Goal: Transaction & Acquisition: Purchase product/service

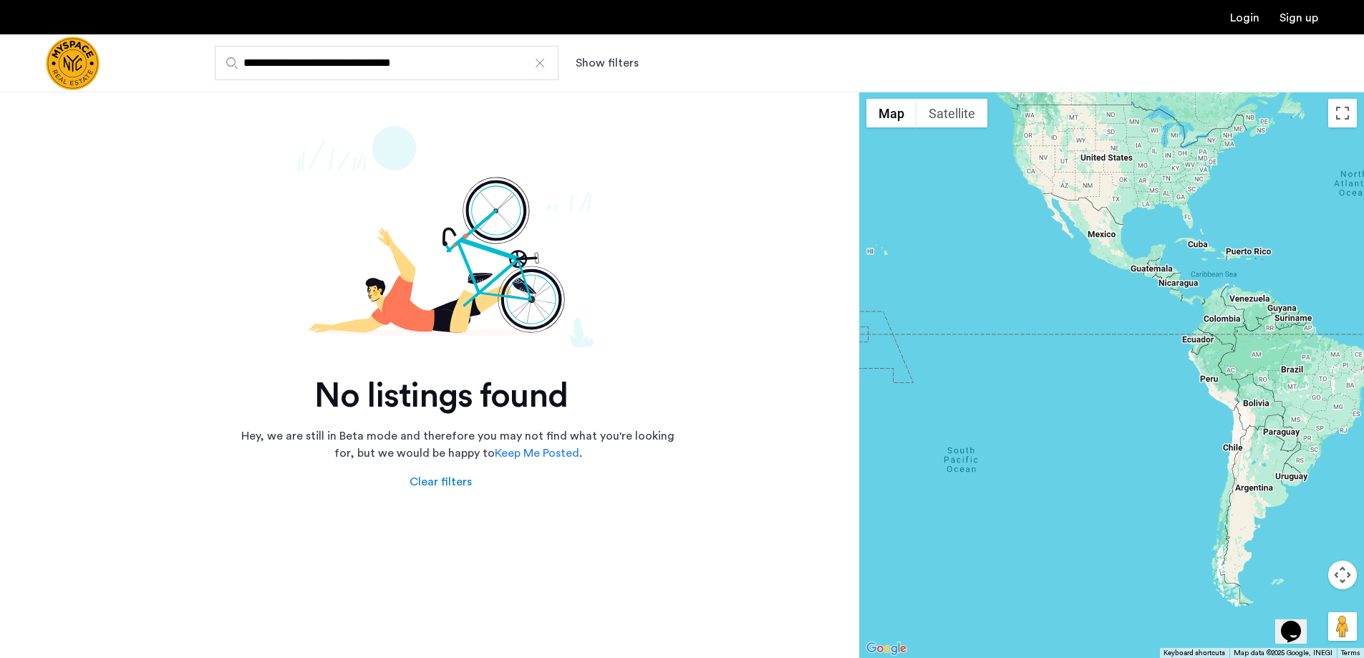
click at [77, 68] on img "Cazamio Logo" at bounding box center [73, 64] width 54 height 54
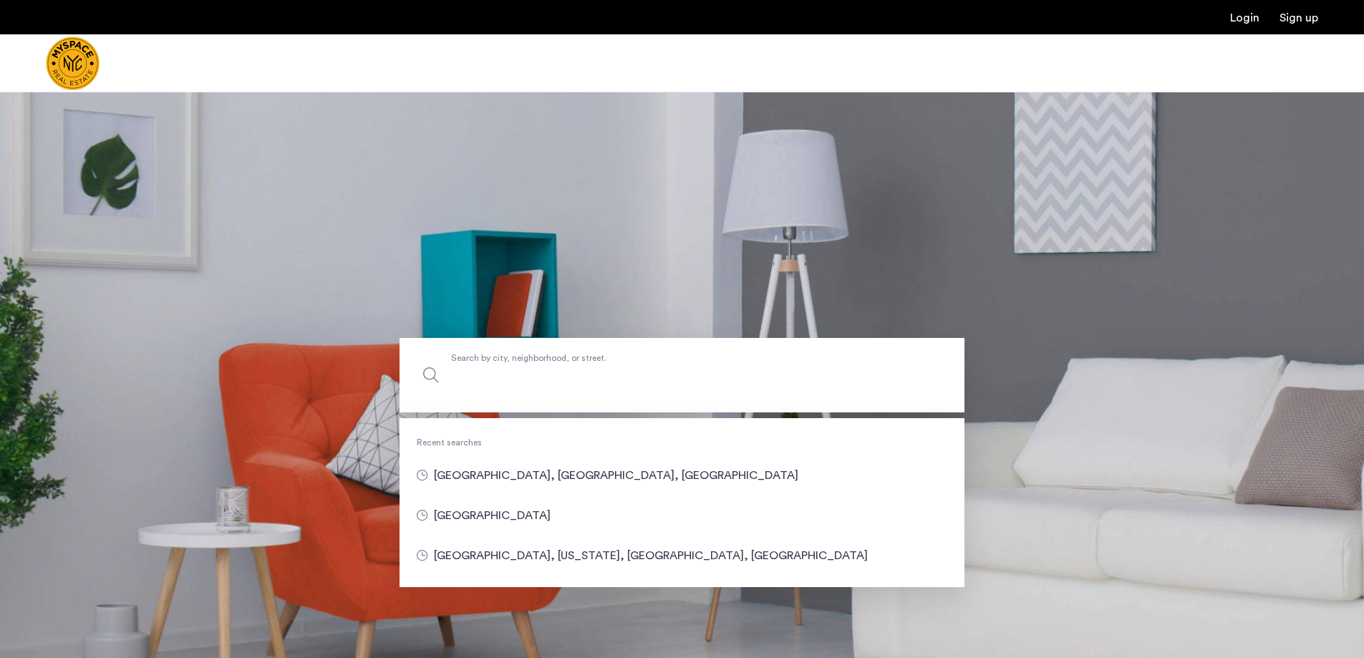
click at [563, 397] on input "Search by city, neighborhood, or street." at bounding box center [682, 375] width 565 height 74
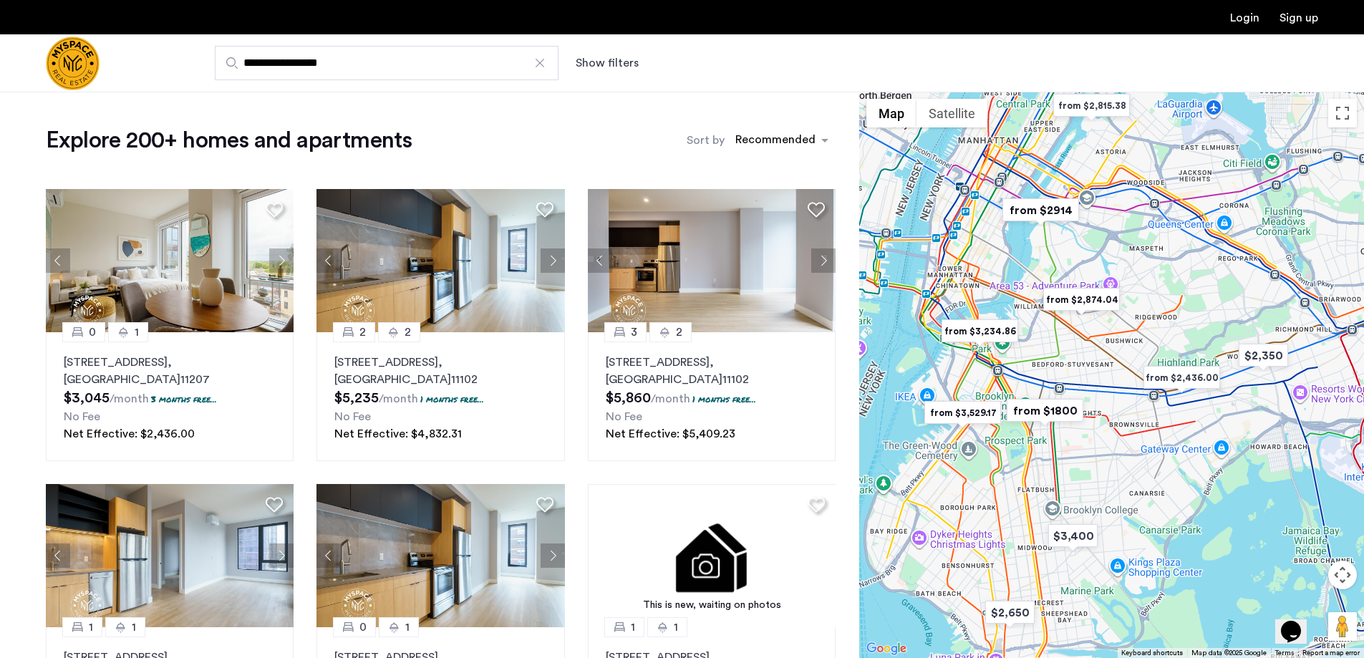
click at [597, 57] on button "Show filters" at bounding box center [607, 62] width 63 height 17
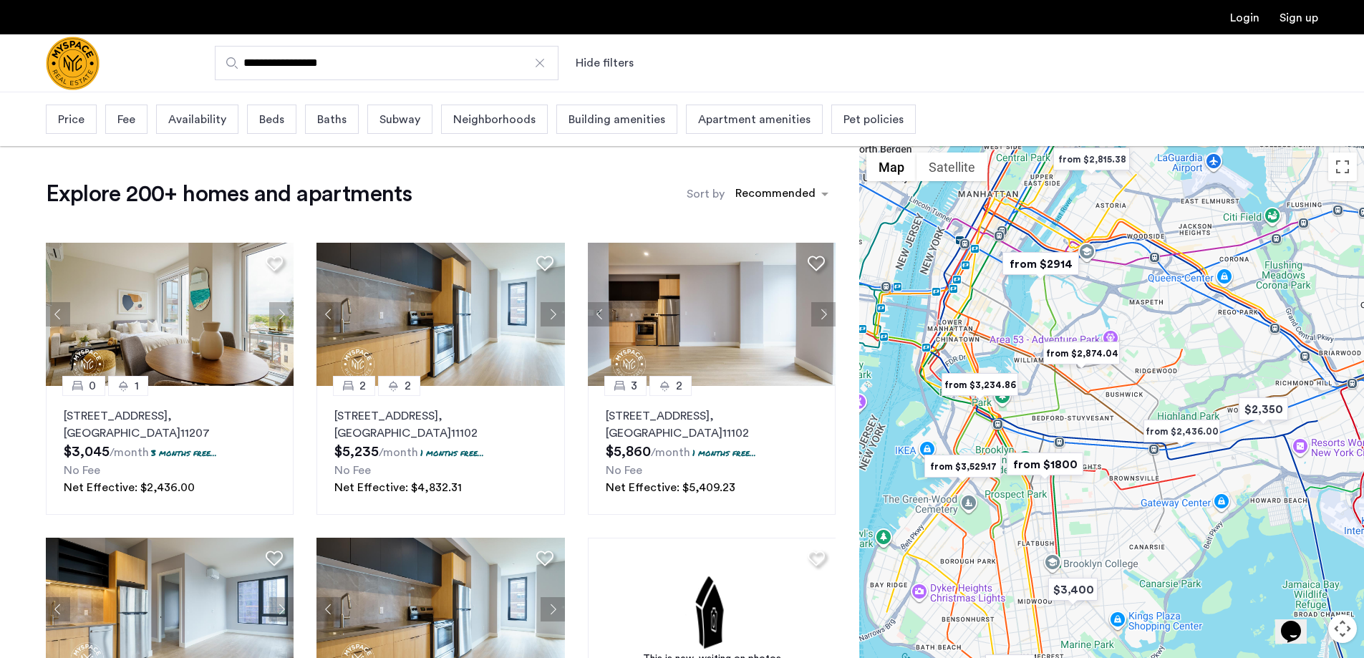
click at [632, 127] on span "Building amenities" at bounding box center [617, 119] width 97 height 17
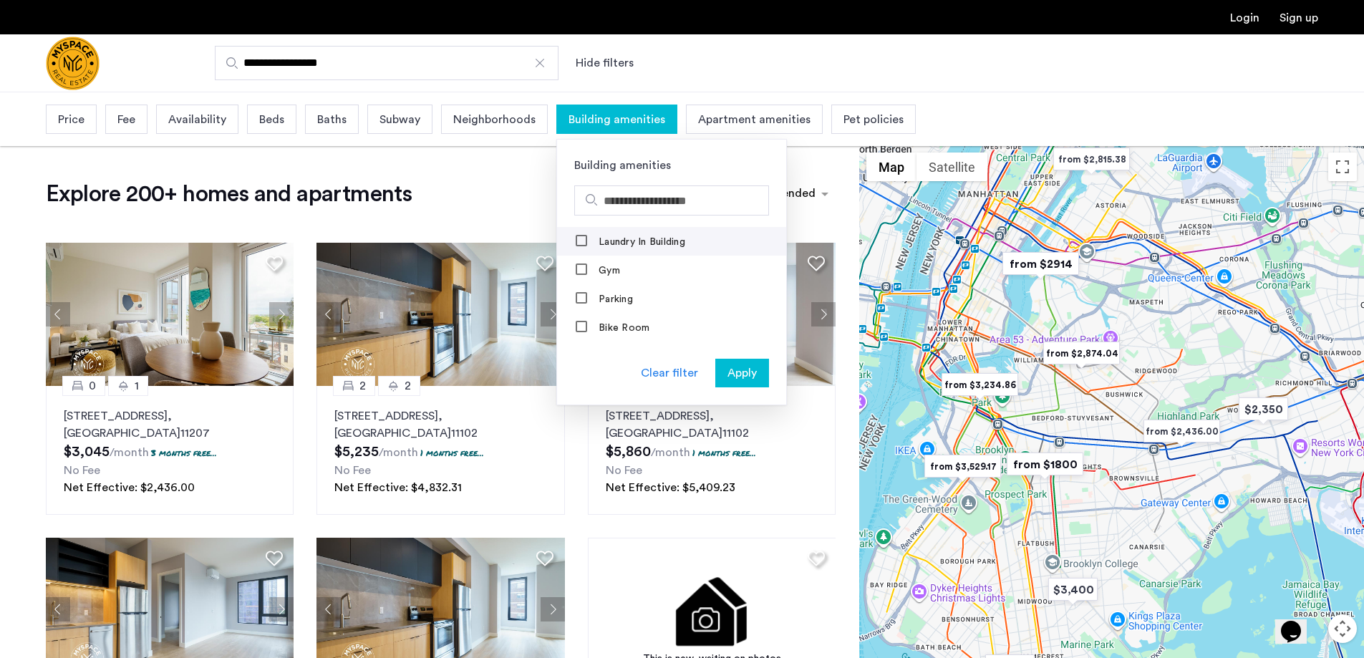
click at [607, 239] on label "Laundry In Building" at bounding box center [641, 241] width 90 height 11
drag, startPoint x: 453, startPoint y: 209, endPoint x: 359, endPoint y: 155, distance: 108.1
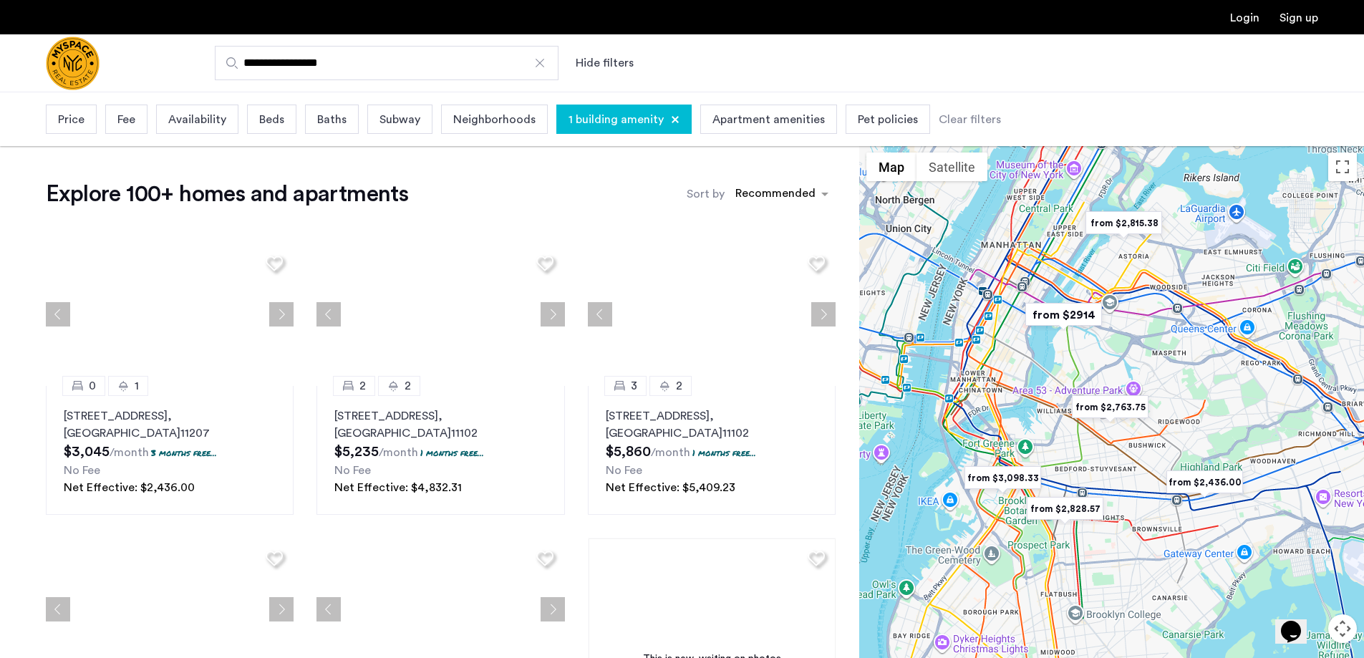
click at [251, 116] on div "Beds" at bounding box center [271, 119] width 49 height 29
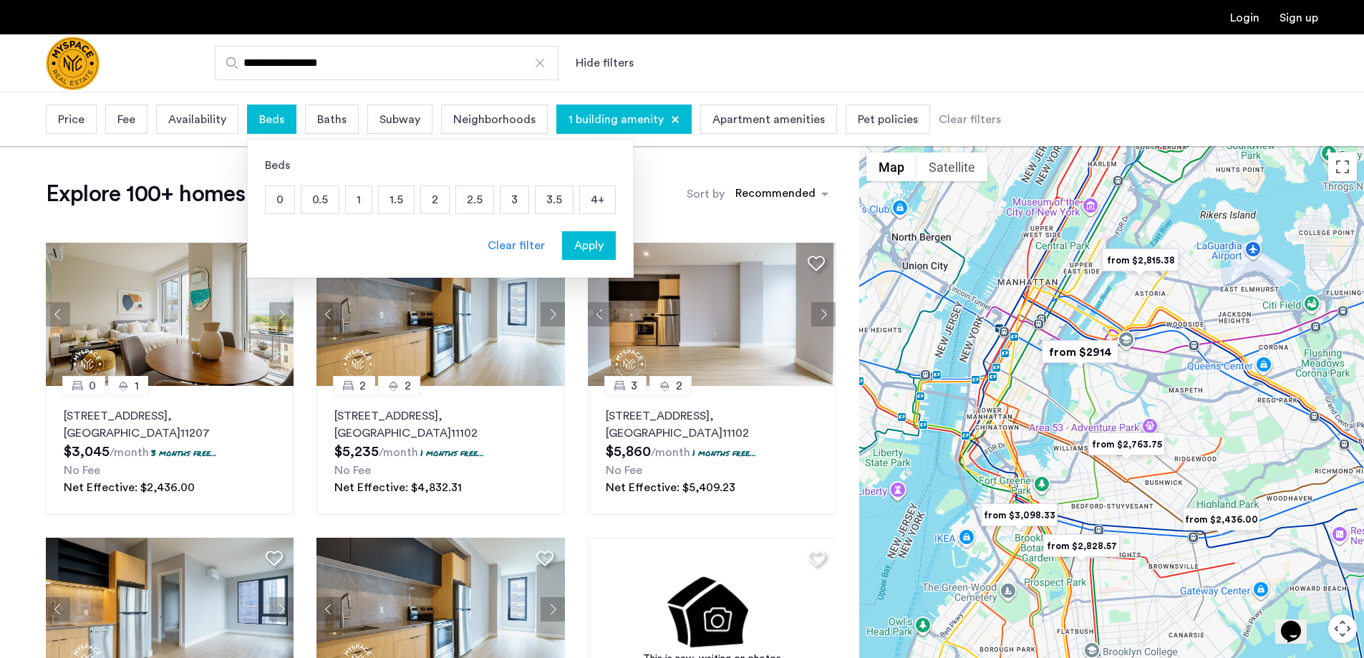
click at [513, 204] on p "3" at bounding box center [515, 199] width 28 height 27
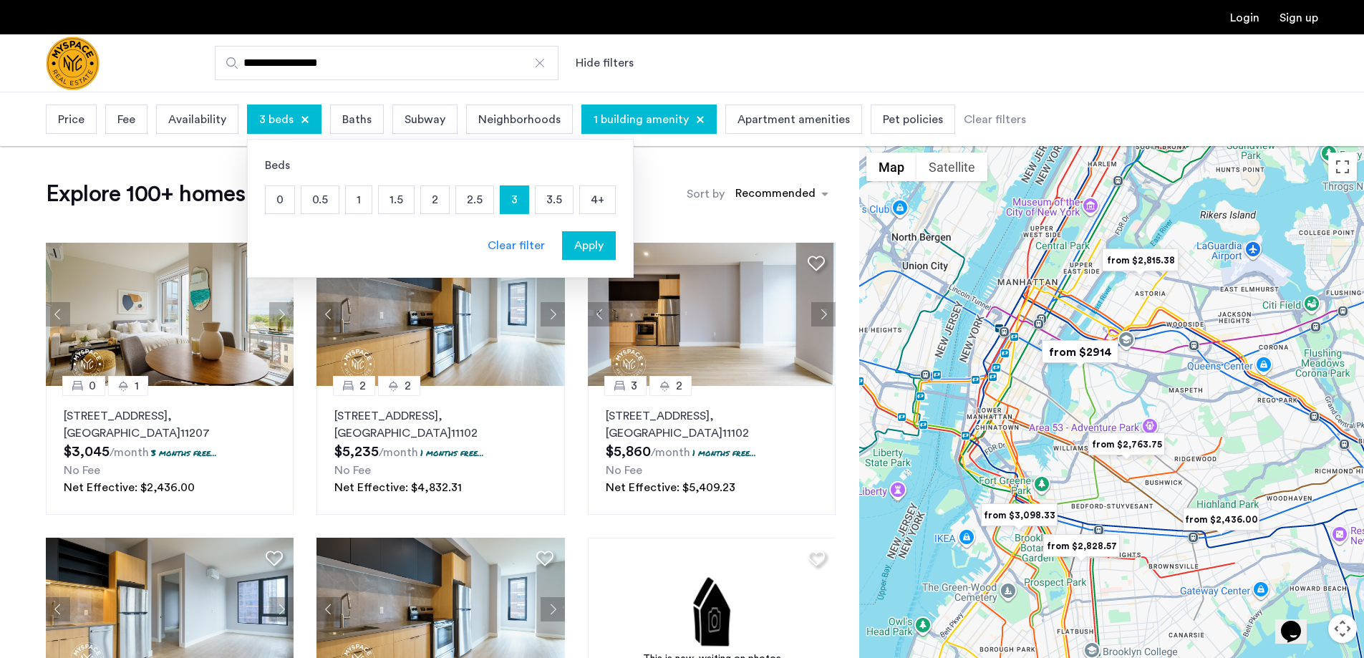
click at [585, 249] on span "Apply" at bounding box center [588, 245] width 29 height 17
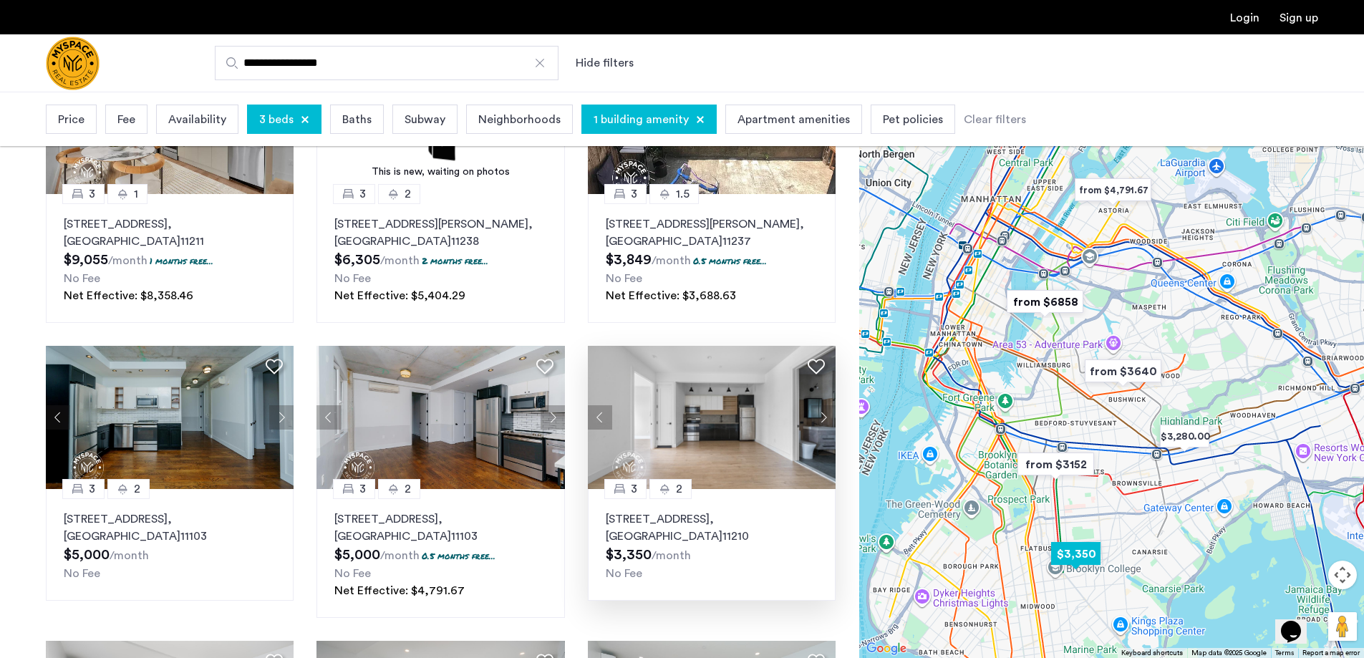
scroll to position [501, 0]
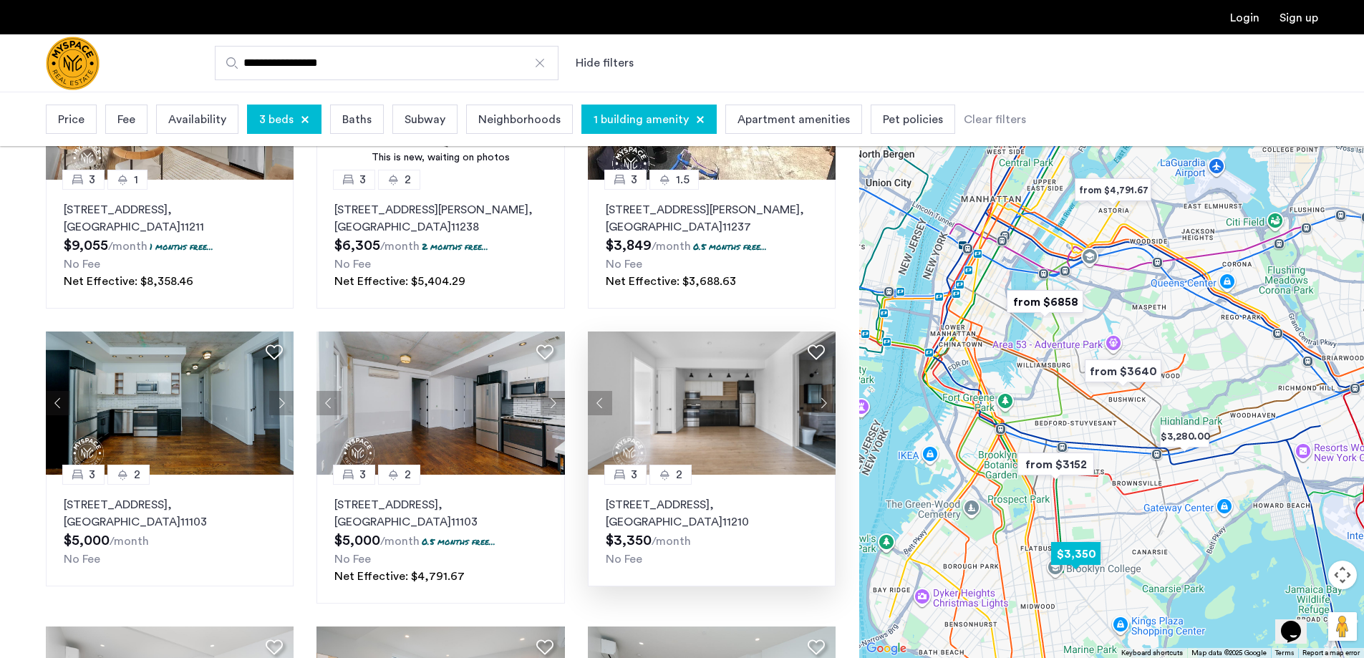
click at [821, 405] on button "Next apartment" at bounding box center [823, 403] width 24 height 24
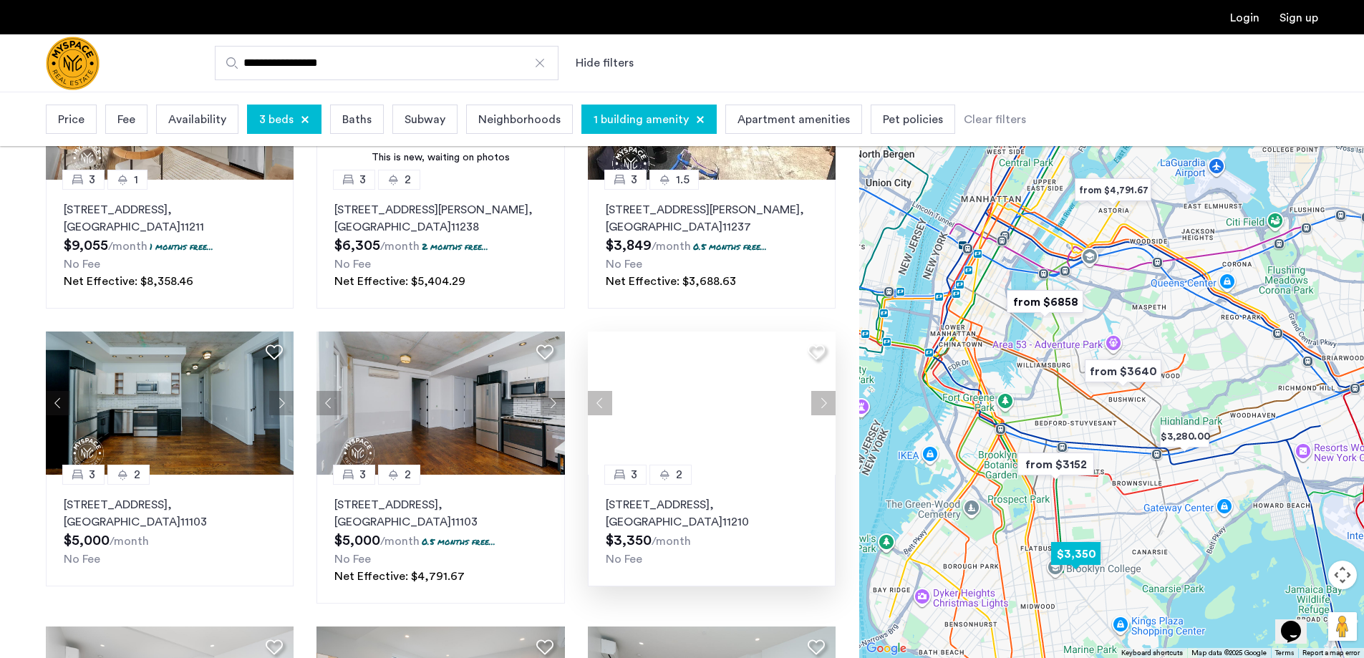
click at [821, 405] on button "Next apartment" at bounding box center [823, 403] width 24 height 24
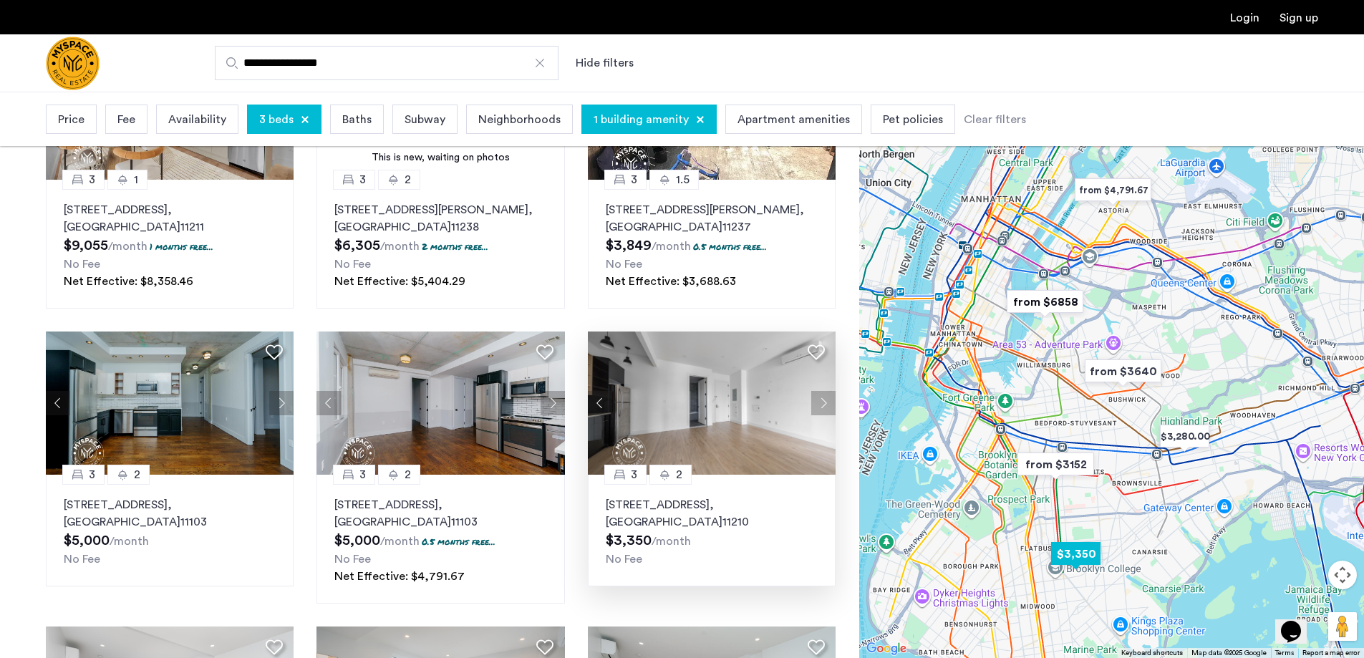
click at [821, 405] on button "Next apartment" at bounding box center [823, 403] width 24 height 24
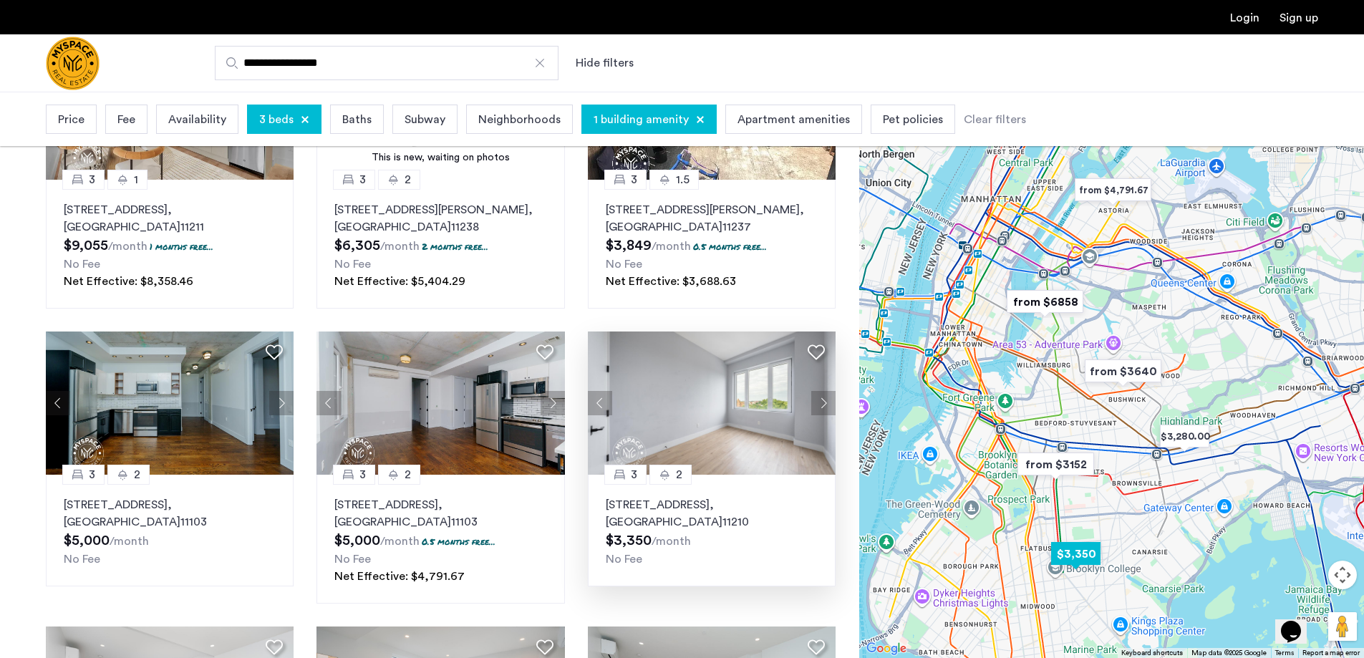
click at [821, 405] on button "Next apartment" at bounding box center [823, 403] width 24 height 24
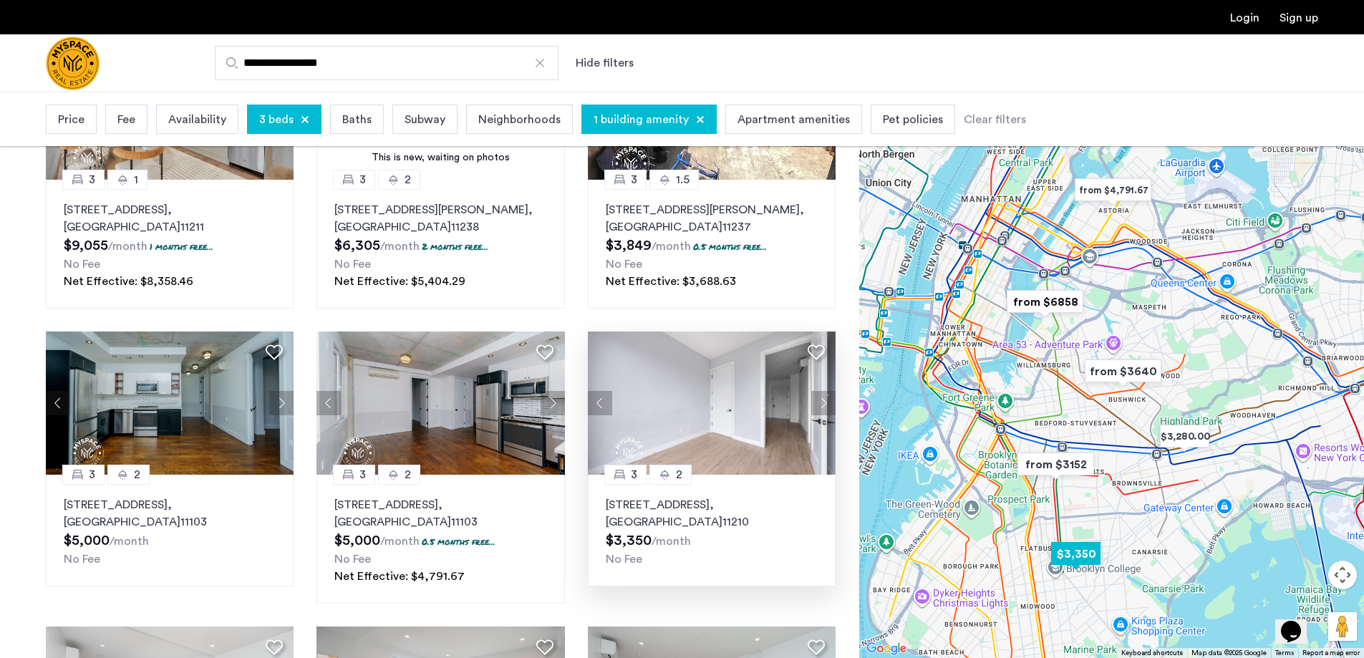
click at [821, 405] on button "Next apartment" at bounding box center [823, 403] width 24 height 24
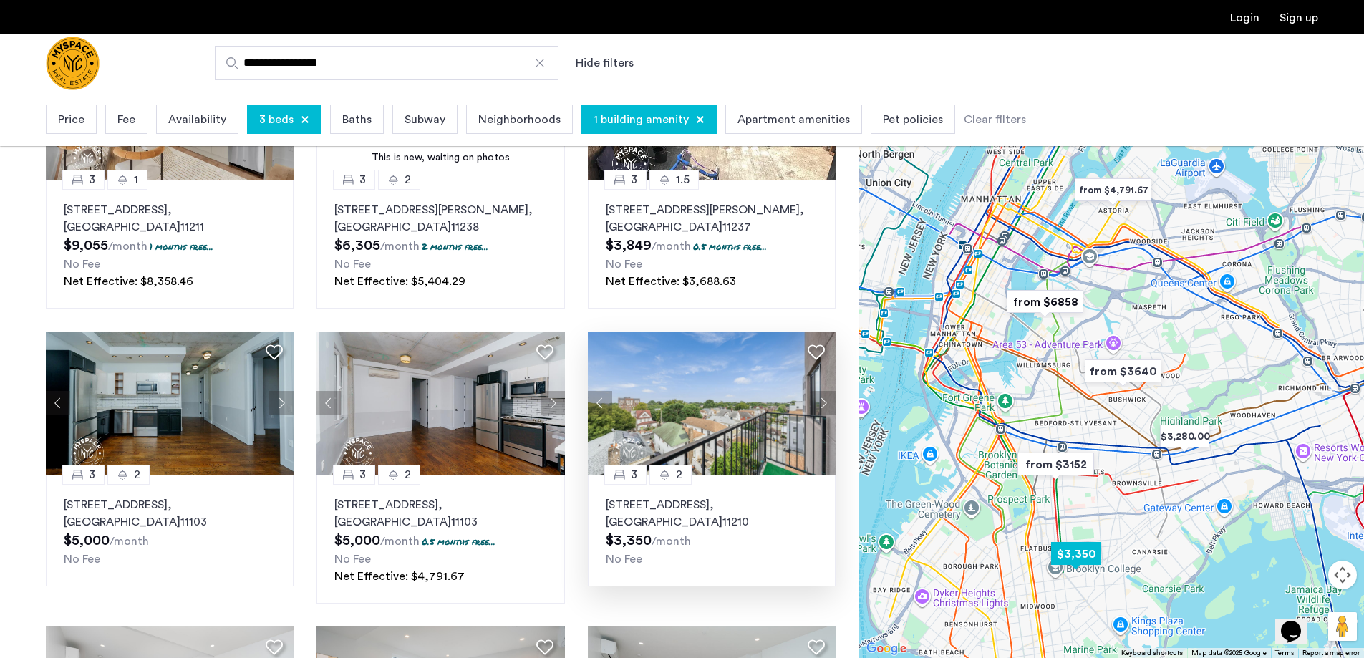
click at [821, 405] on button "Next apartment" at bounding box center [823, 403] width 24 height 24
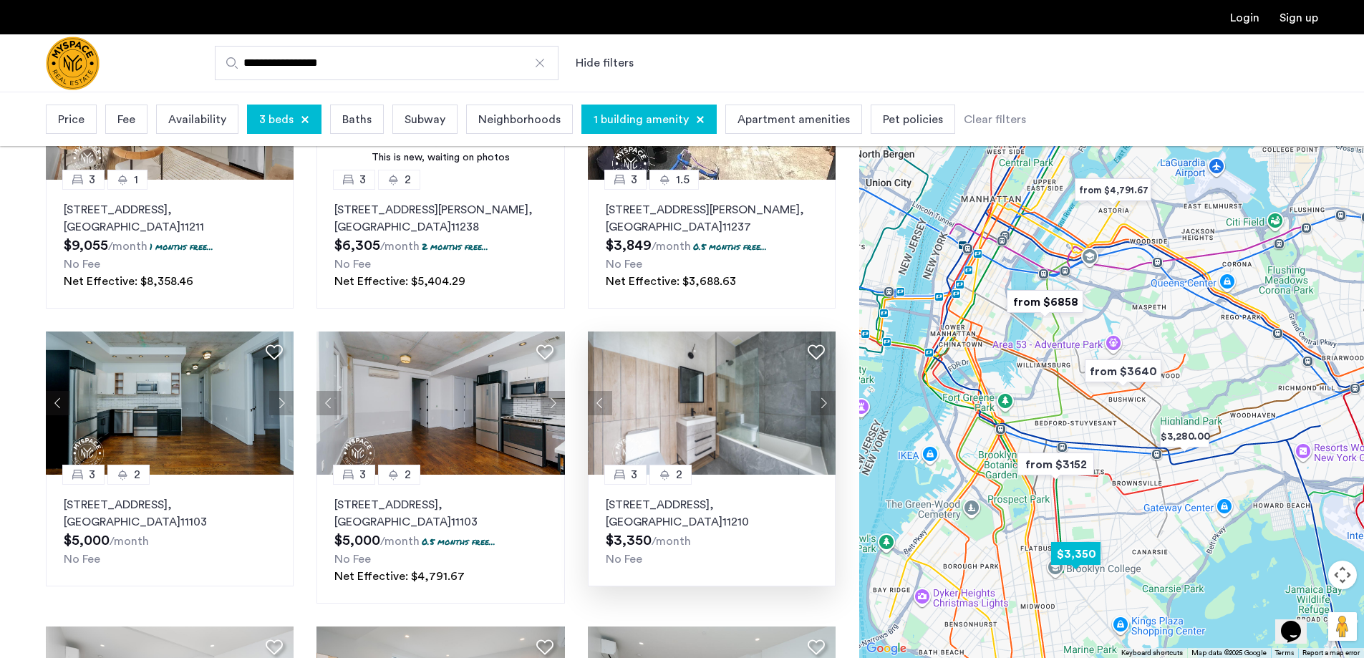
click at [821, 405] on button "Next apartment" at bounding box center [823, 403] width 24 height 24
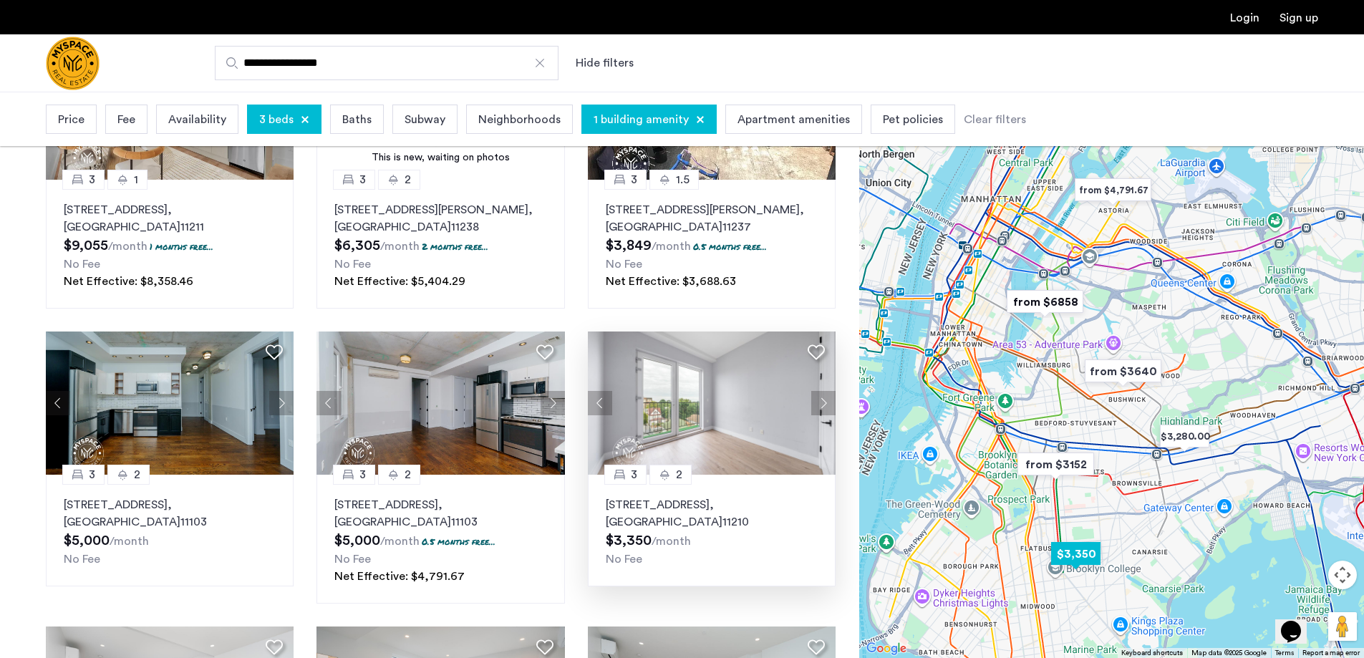
click at [824, 410] on button "Next apartment" at bounding box center [823, 403] width 24 height 24
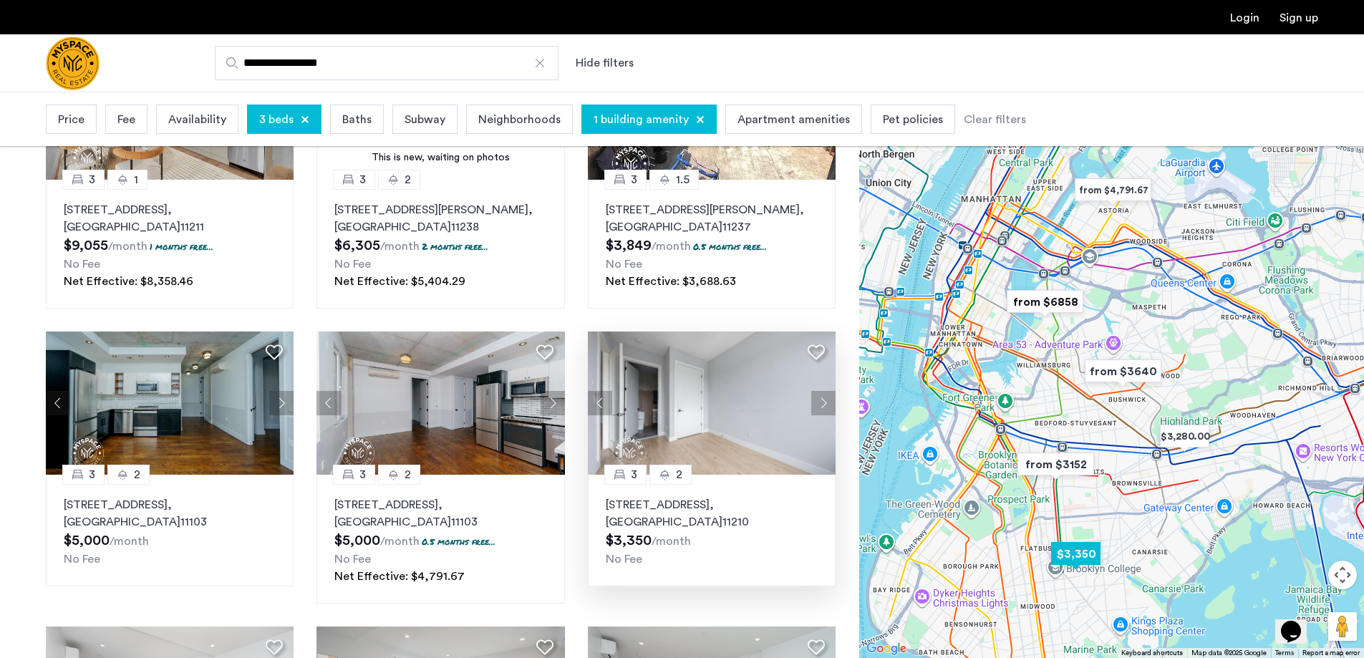
click at [824, 410] on button "Next apartment" at bounding box center [823, 403] width 24 height 24
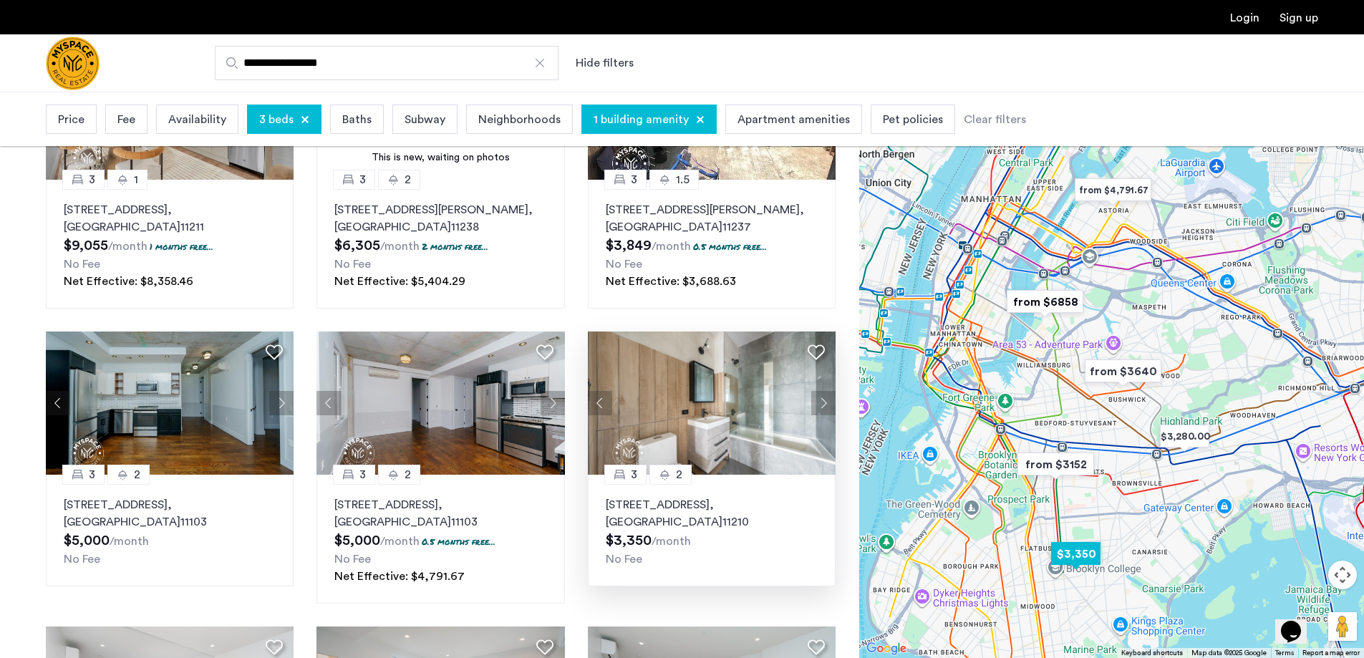
click at [824, 410] on button "Next apartment" at bounding box center [823, 403] width 24 height 24
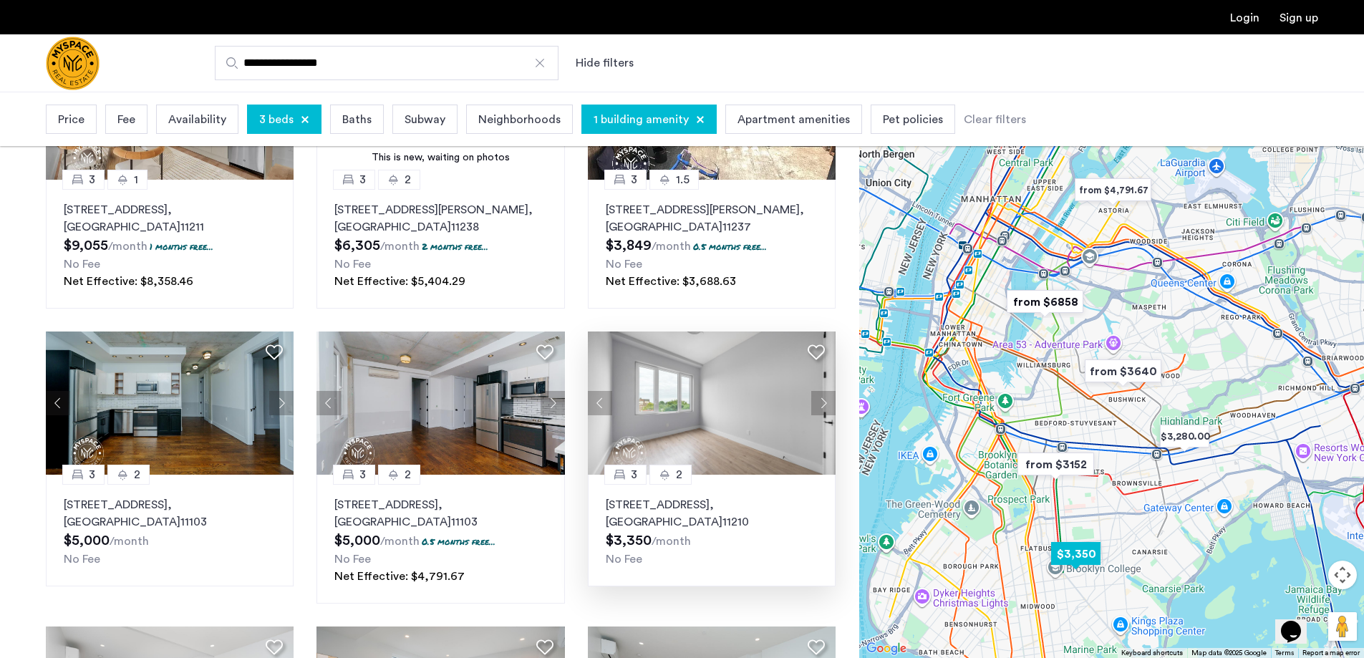
click at [824, 410] on button "Next apartment" at bounding box center [823, 403] width 24 height 24
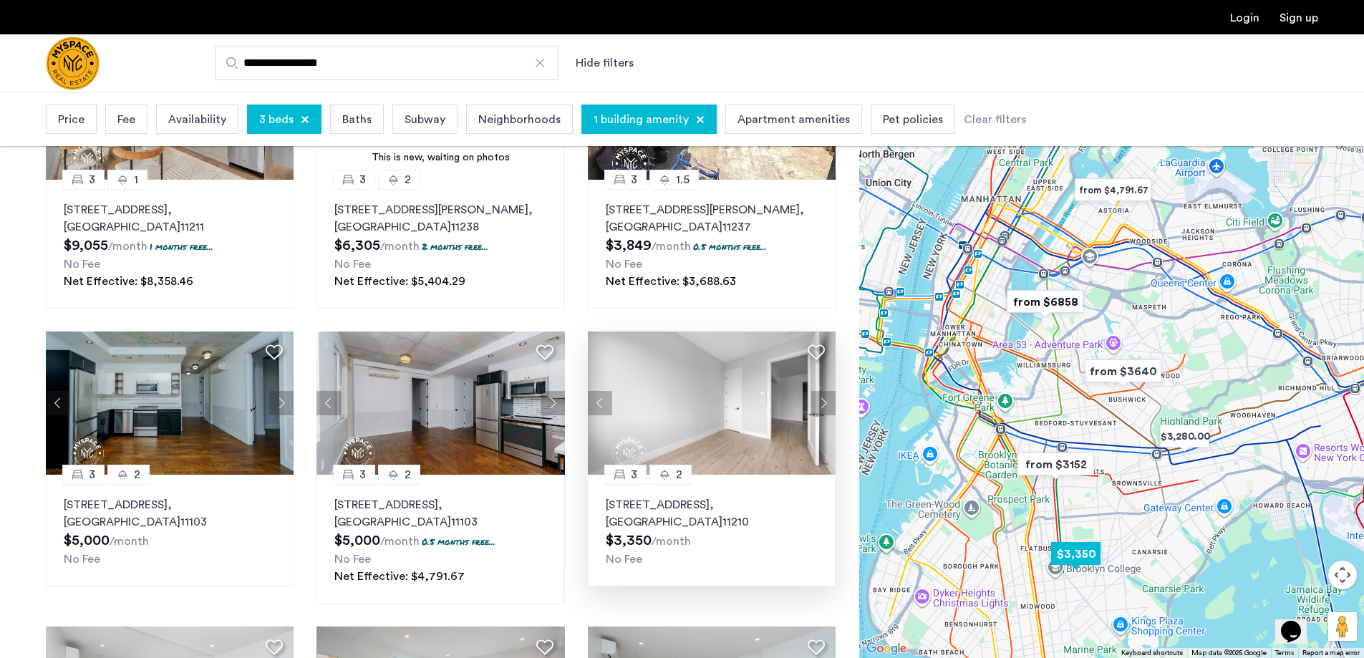
click at [824, 410] on button "Next apartment" at bounding box center [823, 403] width 24 height 24
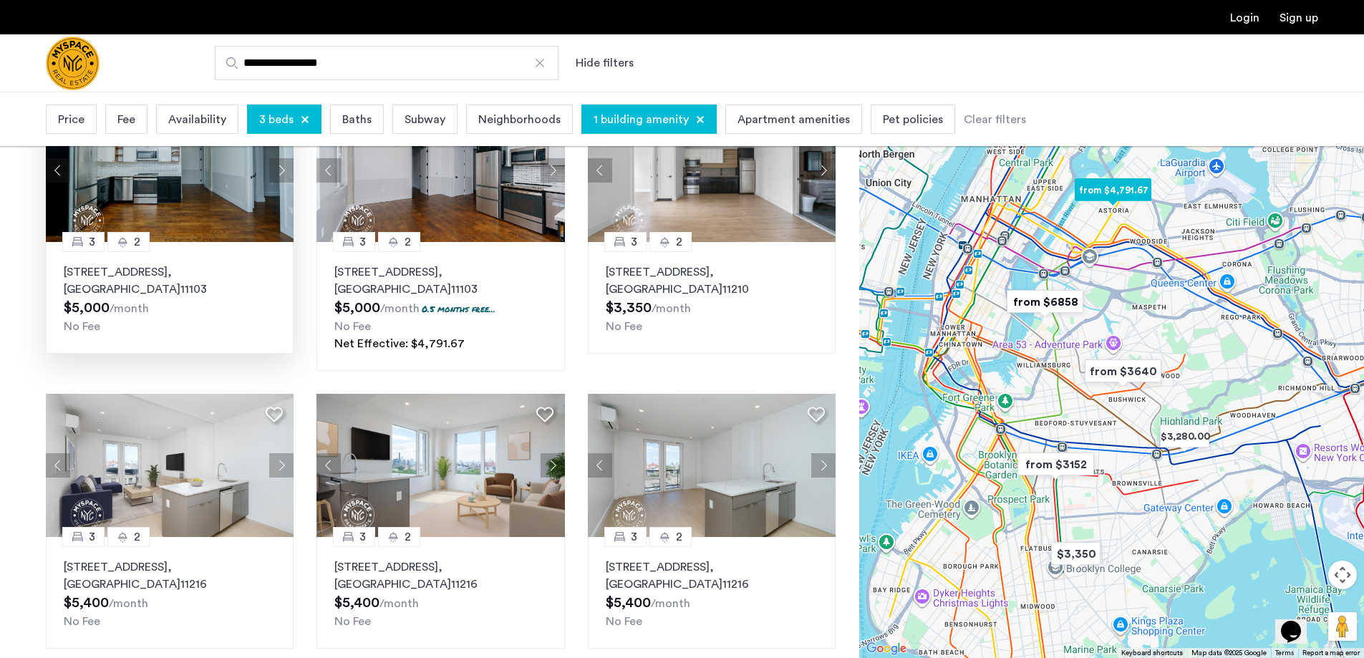
scroll to position [859, 0]
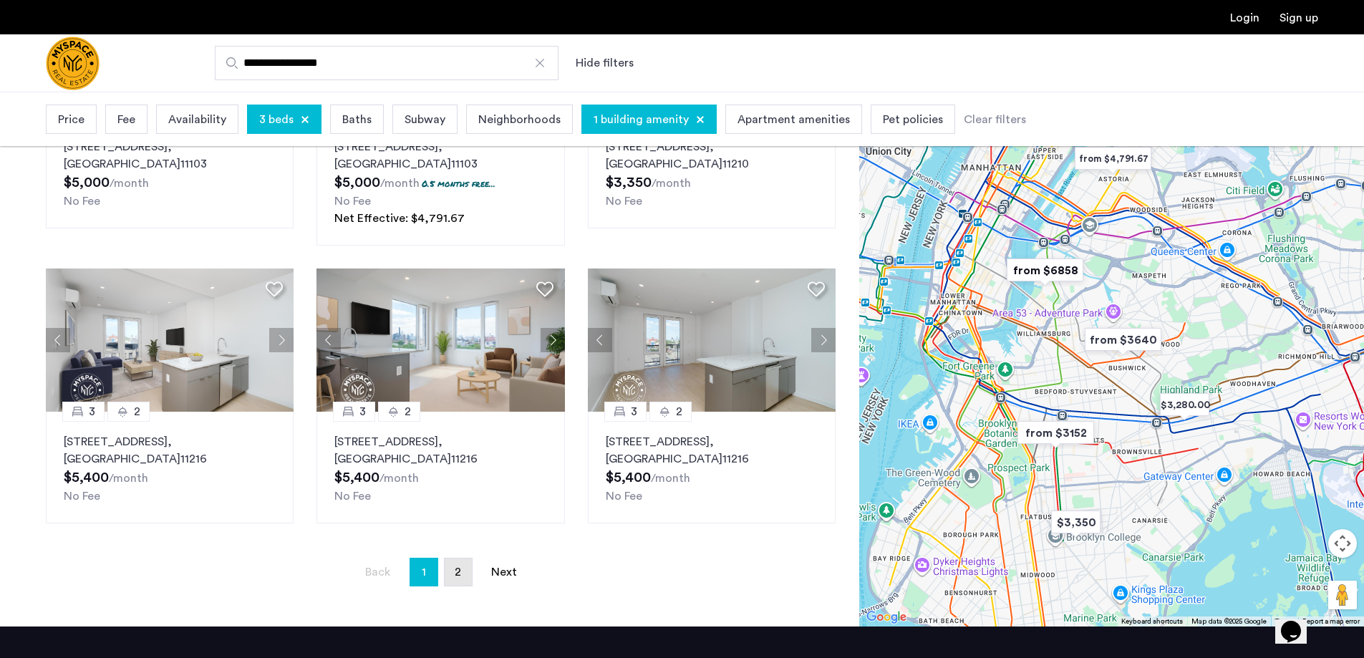
click at [458, 581] on link "page 2" at bounding box center [458, 572] width 27 height 27
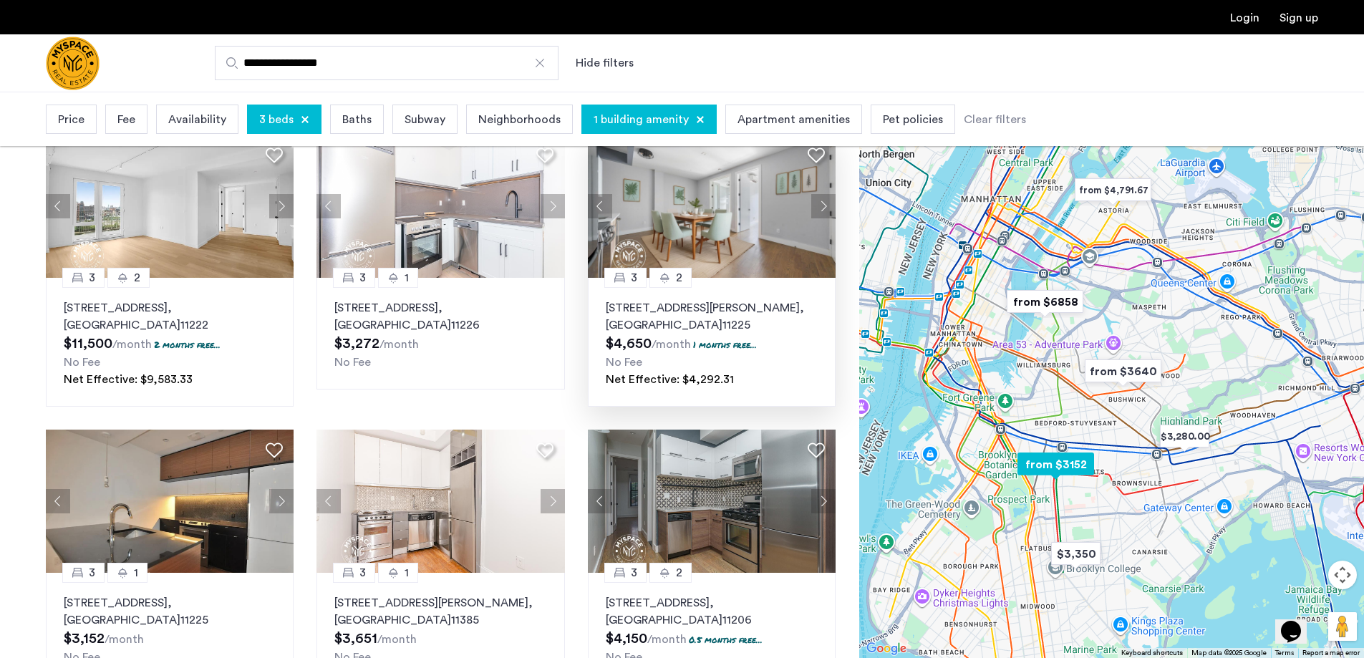
scroll to position [215, 0]
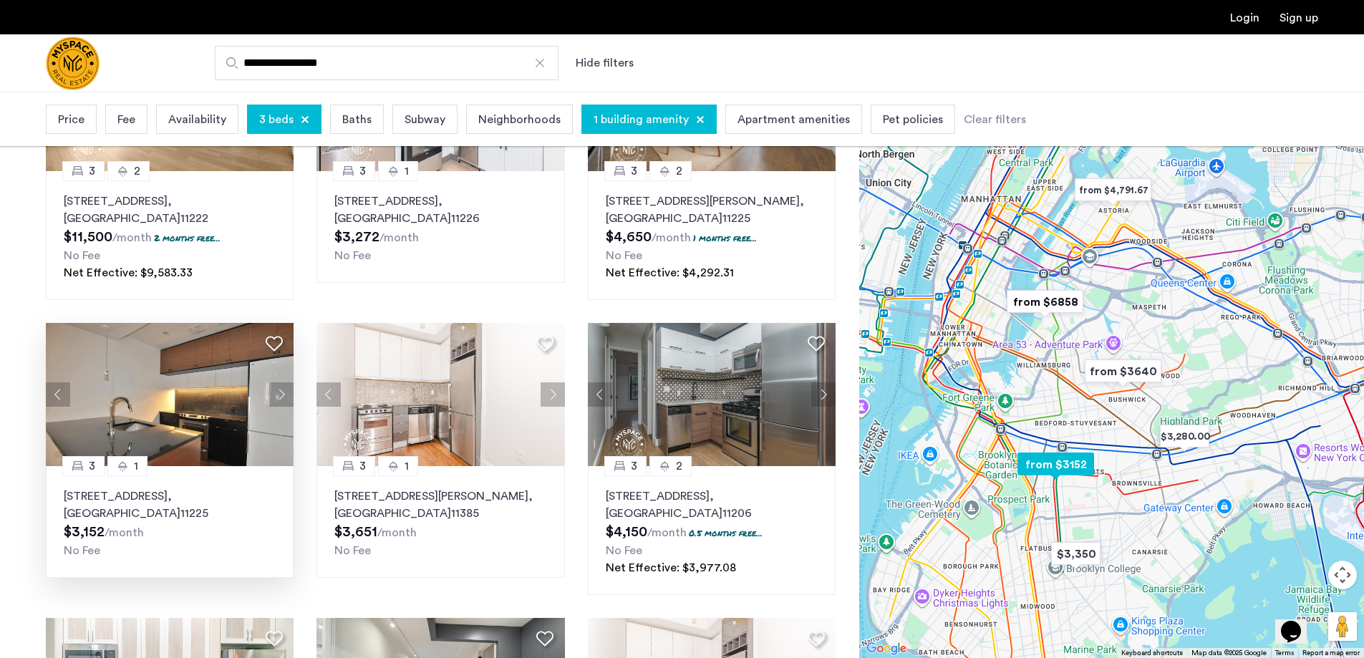
click at [278, 392] on button "Next apartment" at bounding box center [281, 394] width 24 height 24
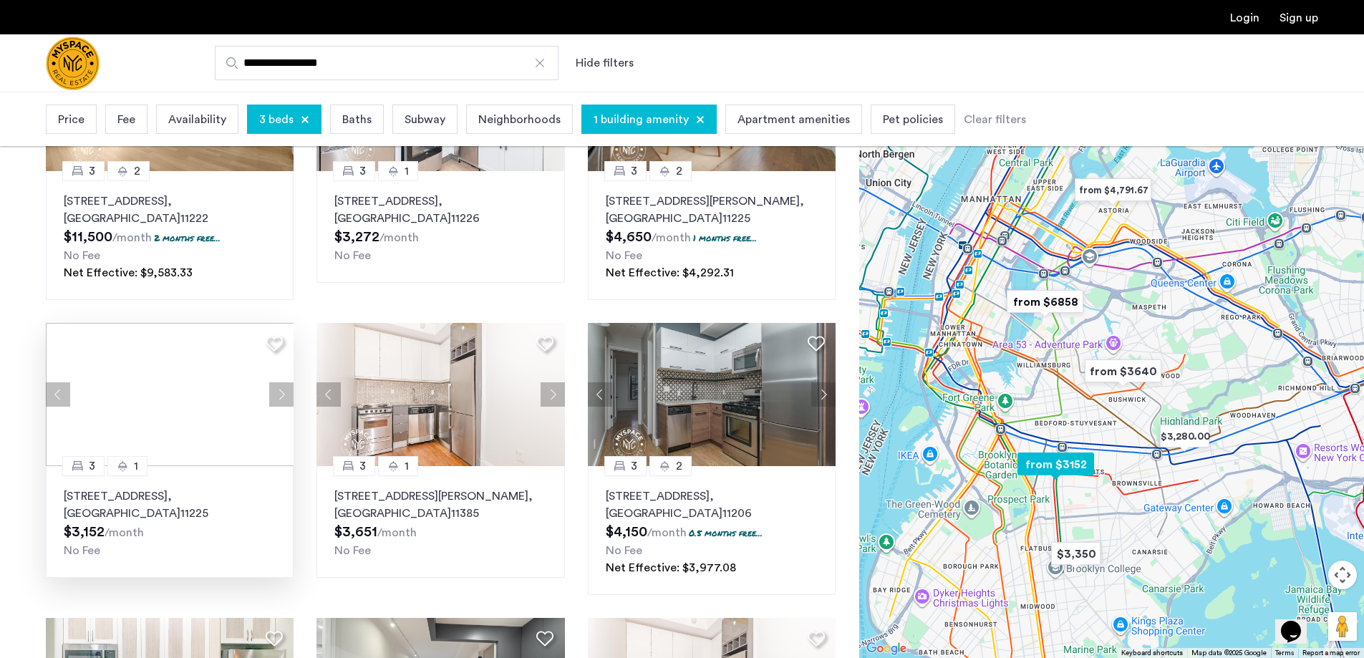
click at [278, 392] on button "Next apartment" at bounding box center [281, 394] width 24 height 24
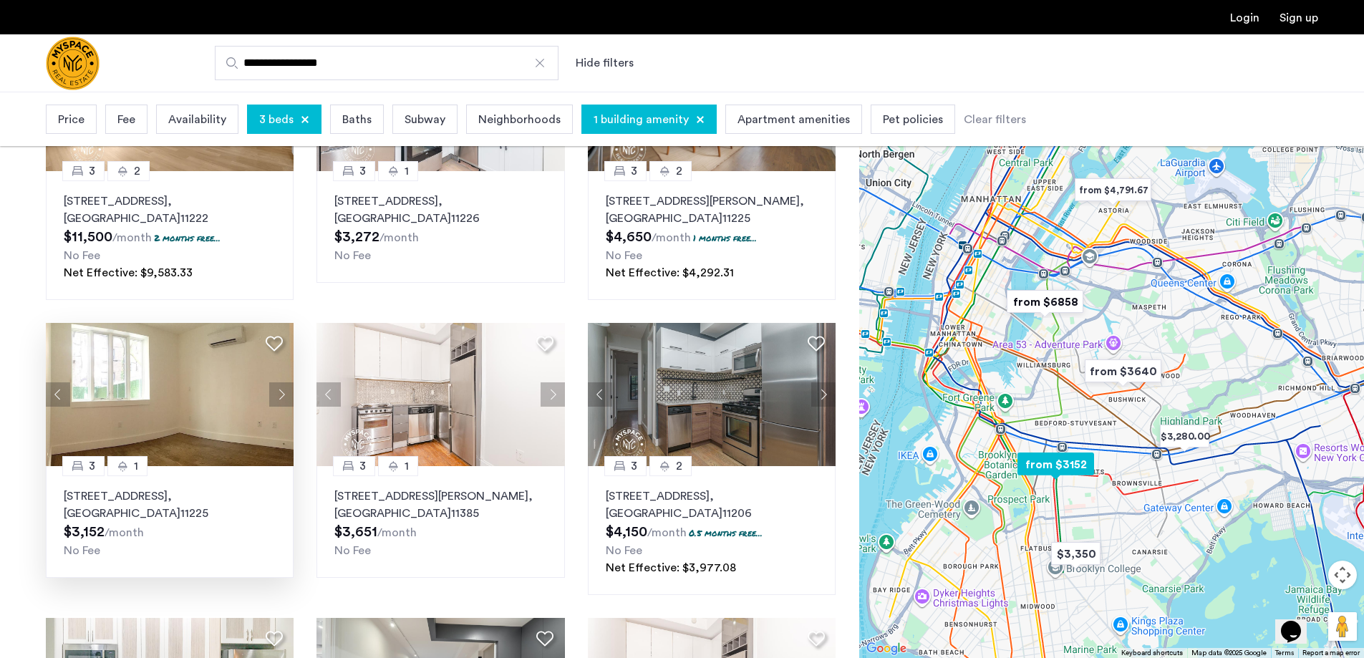
click at [278, 392] on button "Next apartment" at bounding box center [281, 394] width 24 height 24
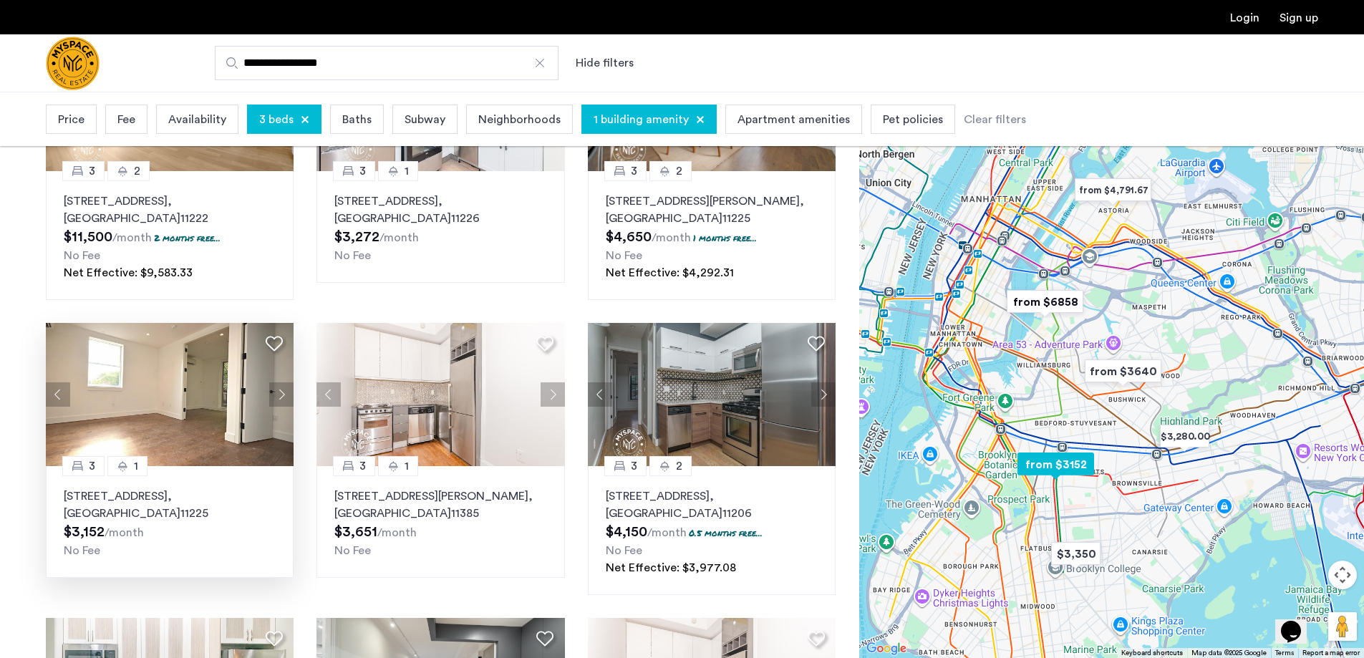
click at [278, 392] on button "Next apartment" at bounding box center [281, 394] width 24 height 24
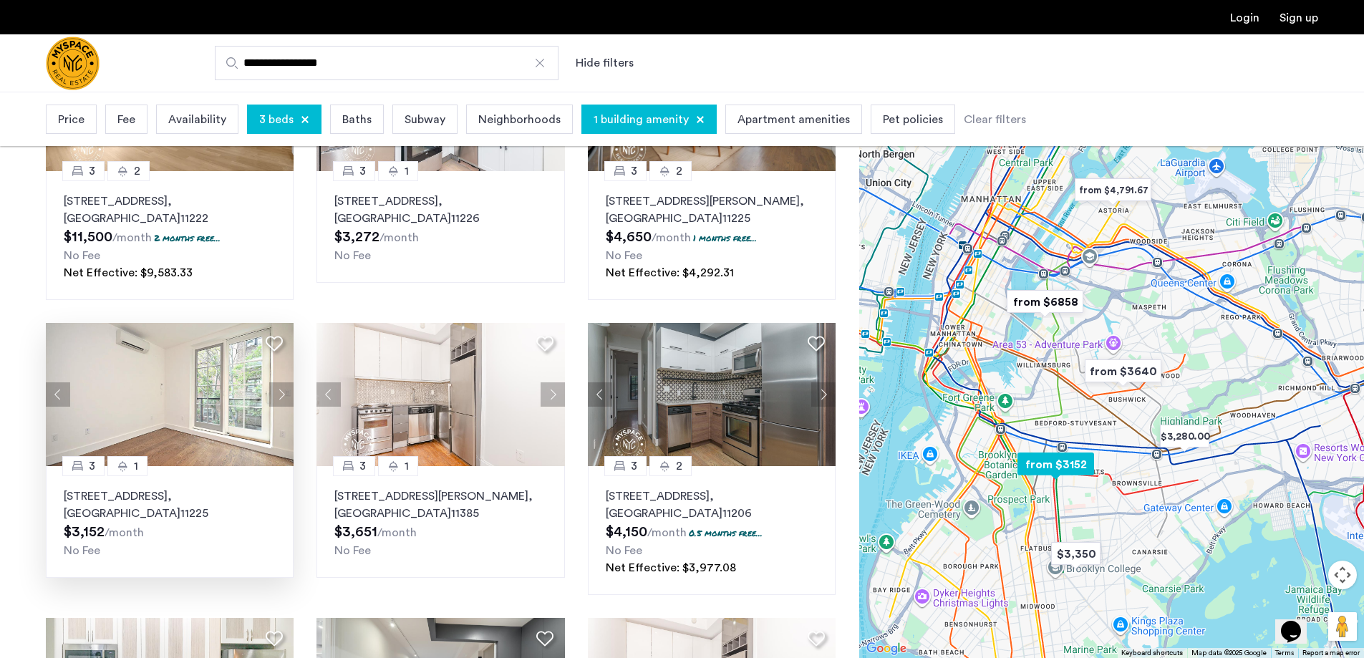
click at [278, 392] on button "Next apartment" at bounding box center [281, 394] width 24 height 24
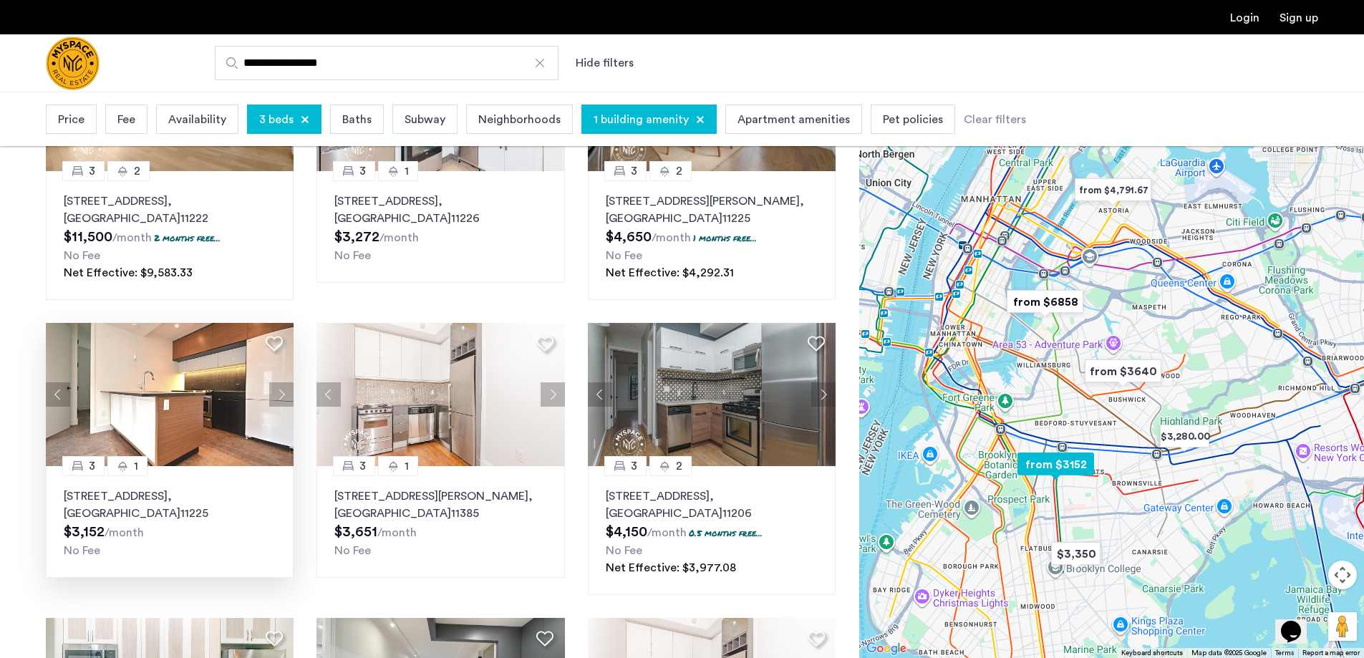
scroll to position [501, 0]
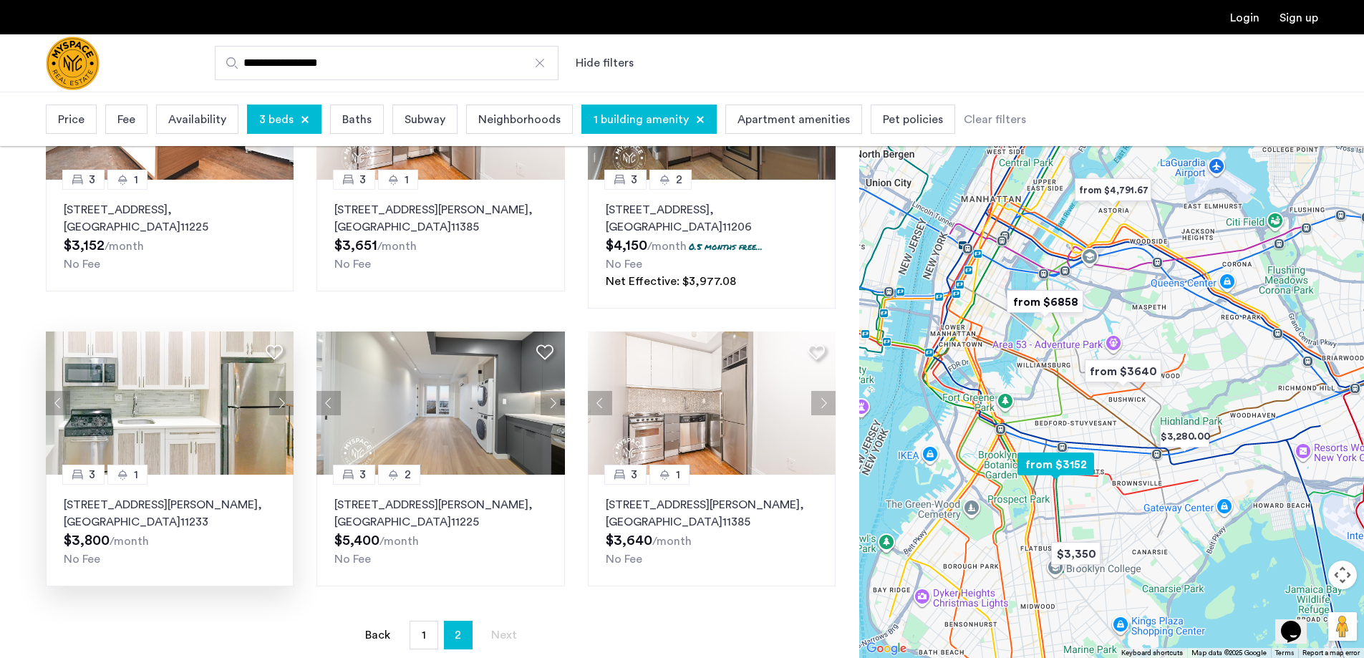
click at [286, 391] on button "Next apartment" at bounding box center [281, 403] width 24 height 24
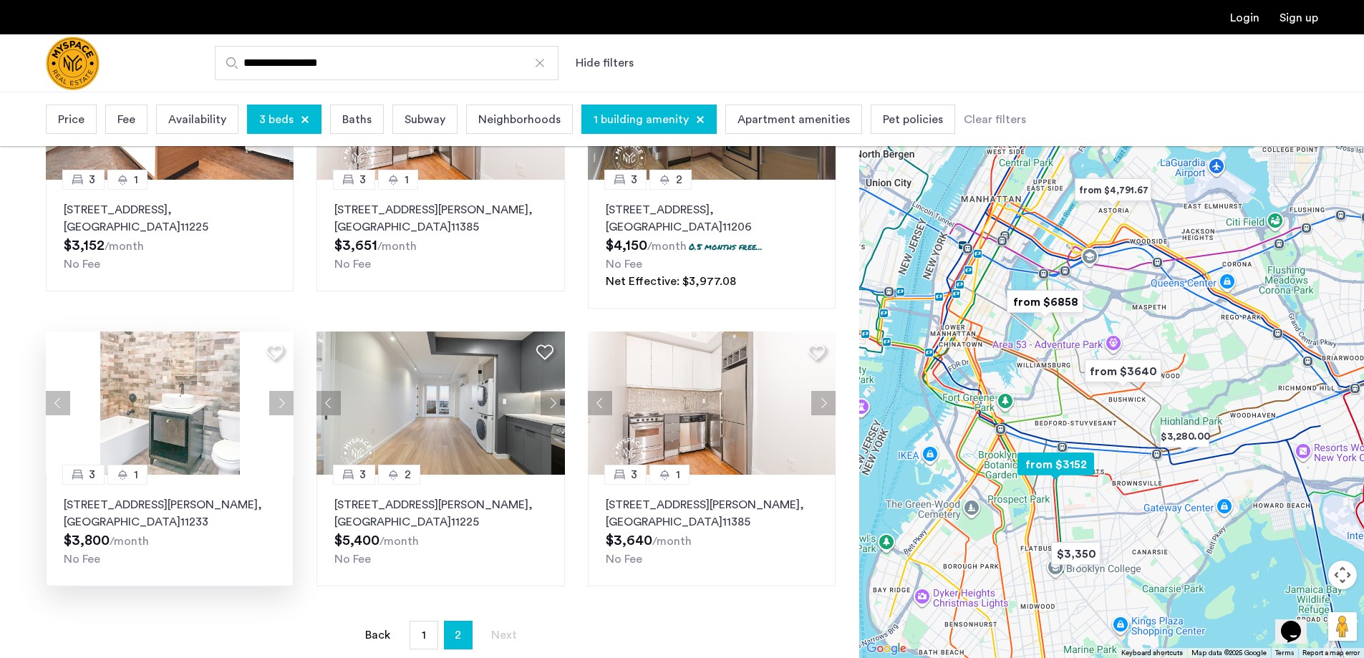
click at [282, 391] on button "Next apartment" at bounding box center [281, 403] width 24 height 24
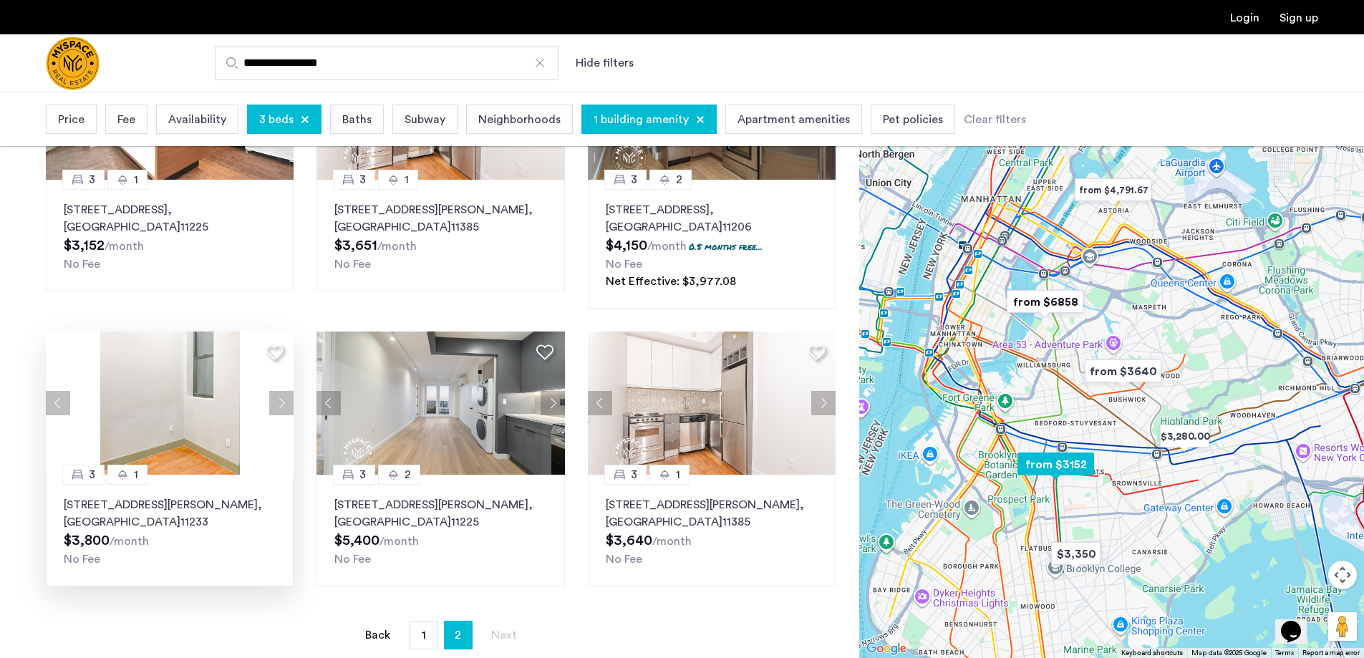
click at [282, 391] on button "Next apartment" at bounding box center [281, 403] width 24 height 24
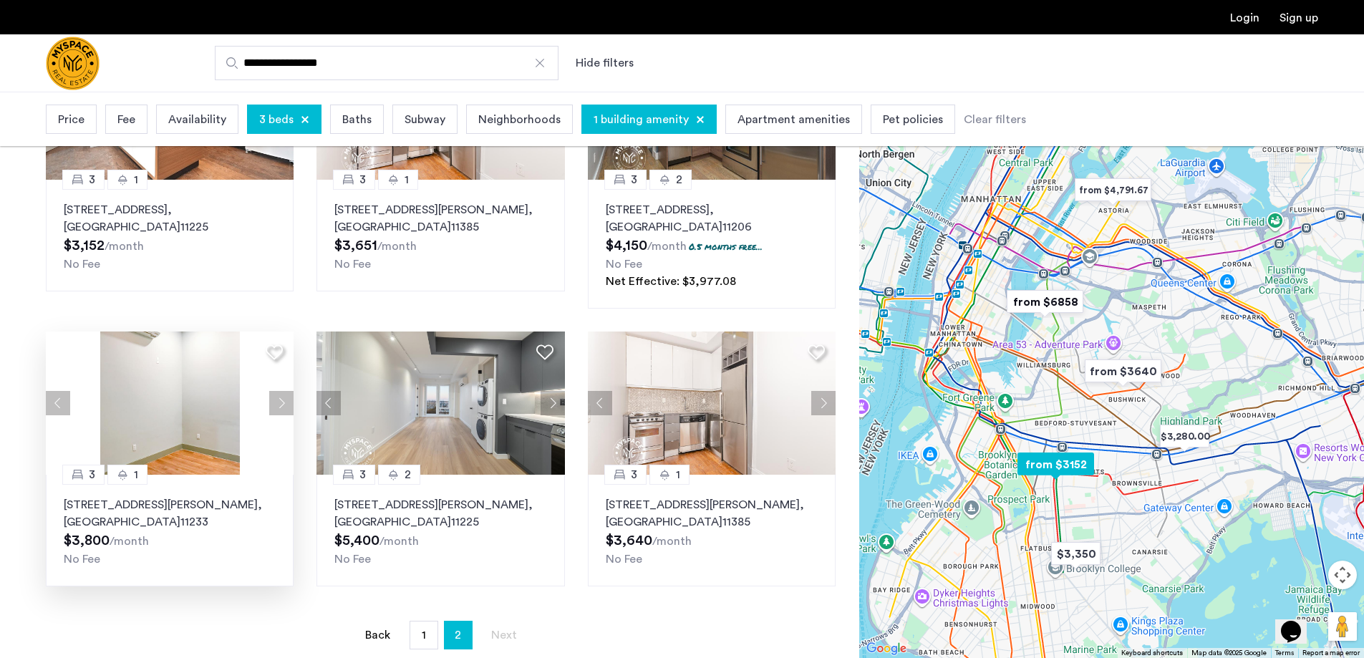
click at [282, 391] on button "Next apartment" at bounding box center [281, 403] width 24 height 24
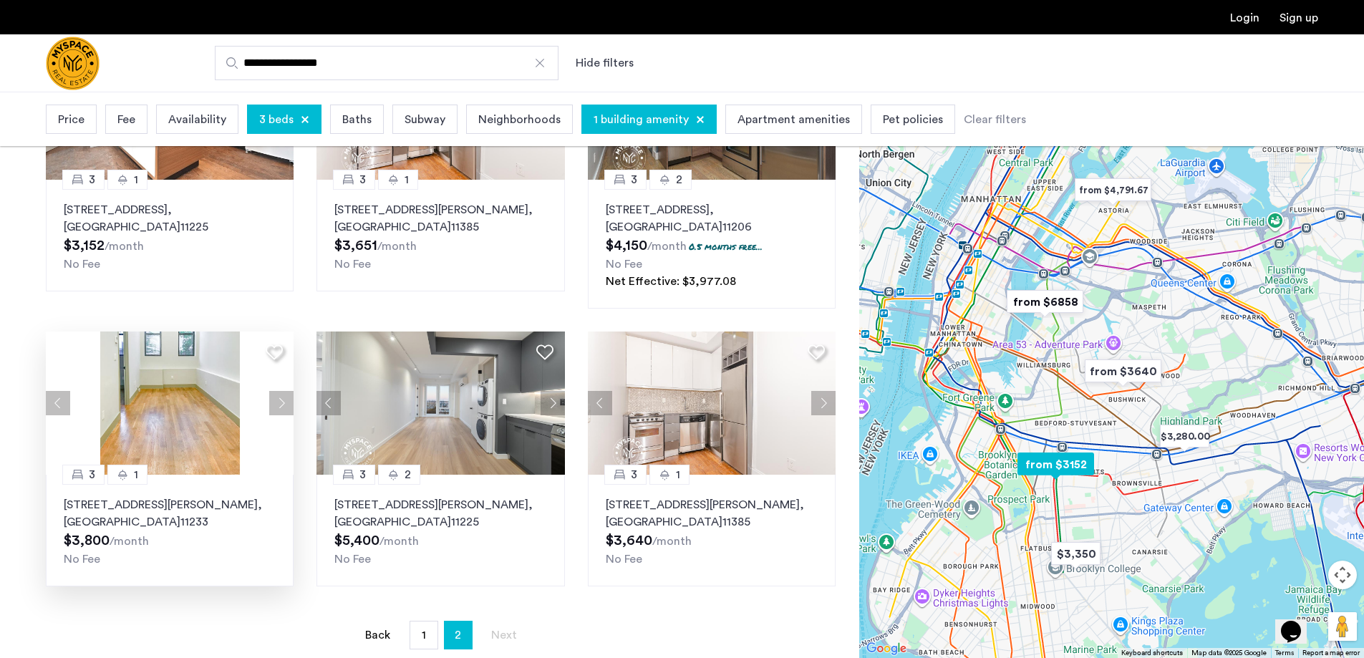
click at [282, 391] on button "Next apartment" at bounding box center [281, 403] width 24 height 24
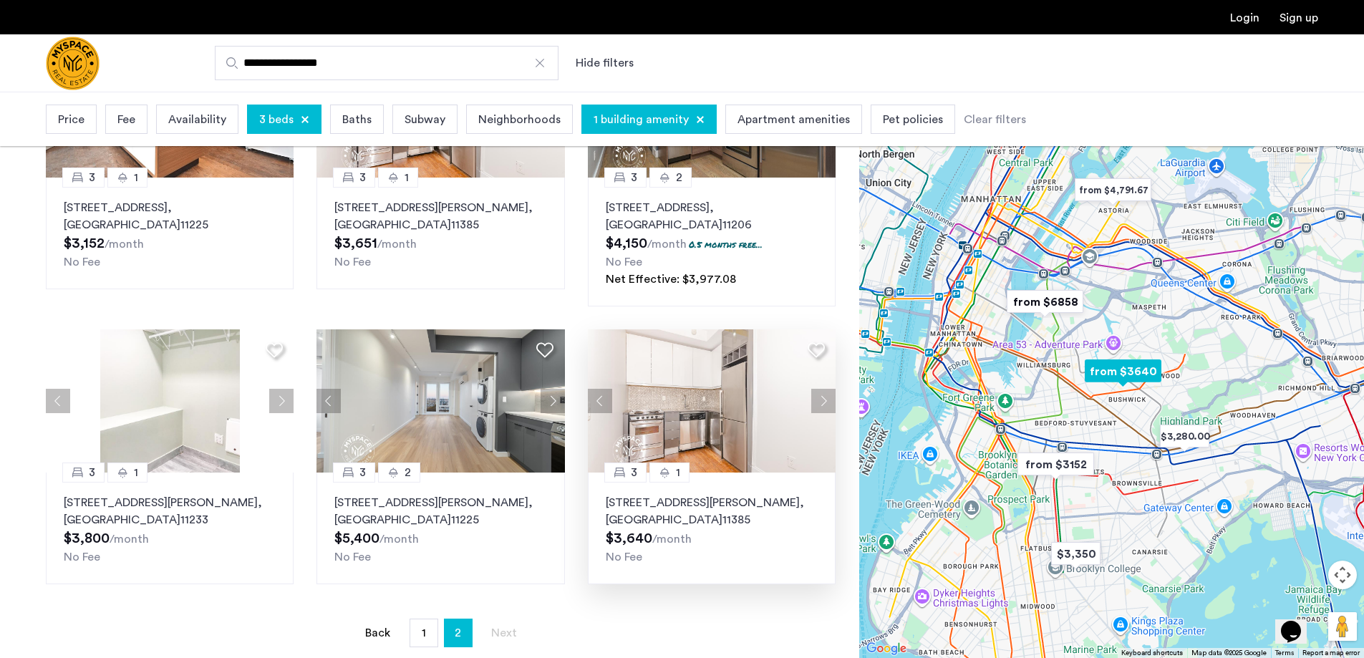
scroll to position [573, 0]
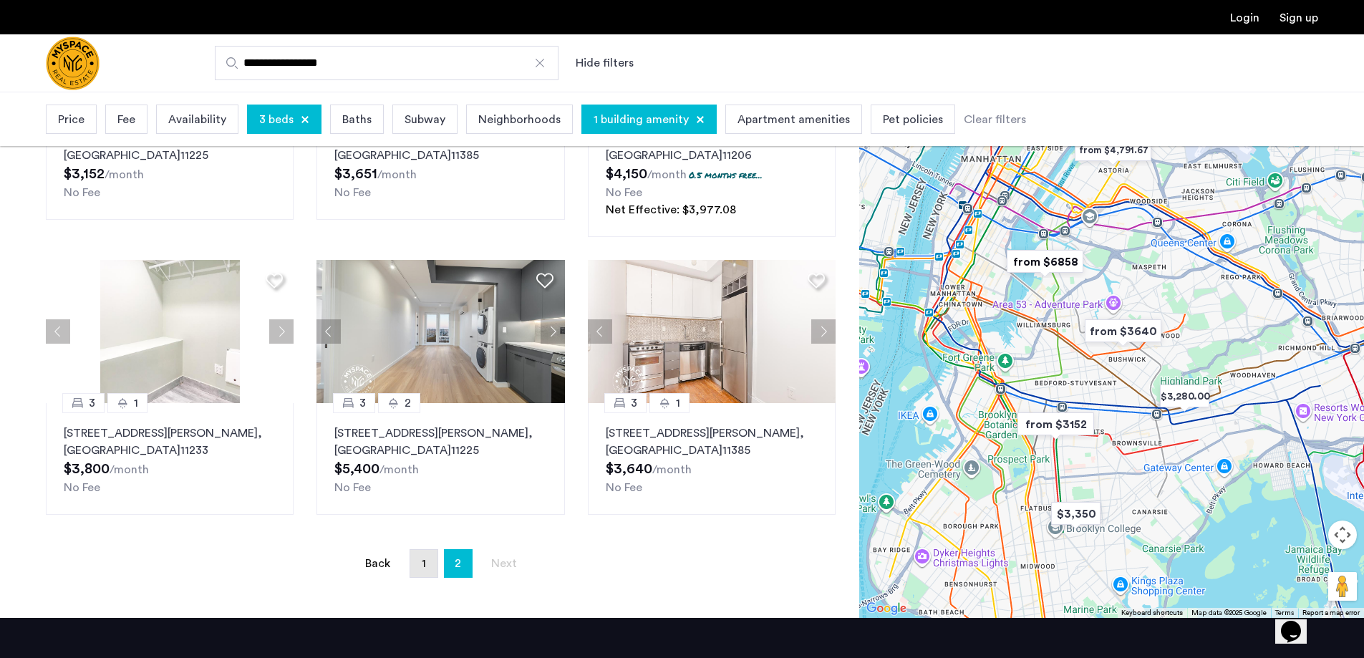
click at [413, 550] on link "page 1" at bounding box center [423, 563] width 27 height 27
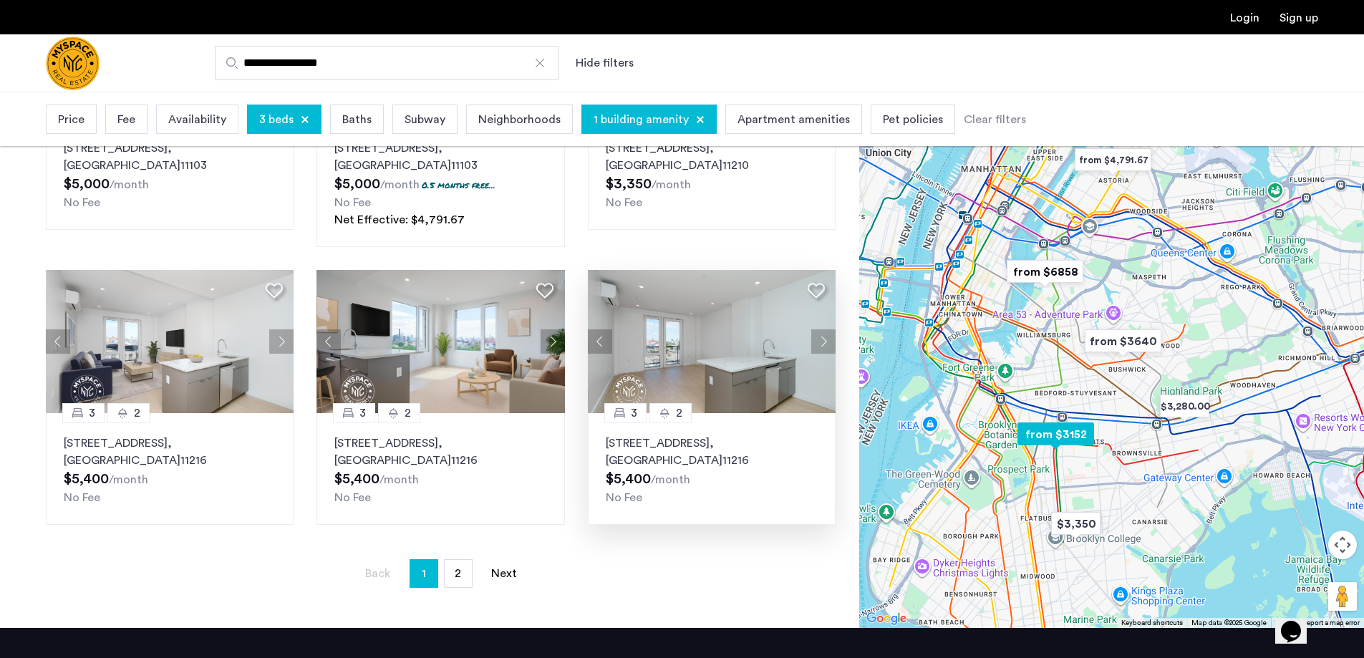
scroll to position [859, 0]
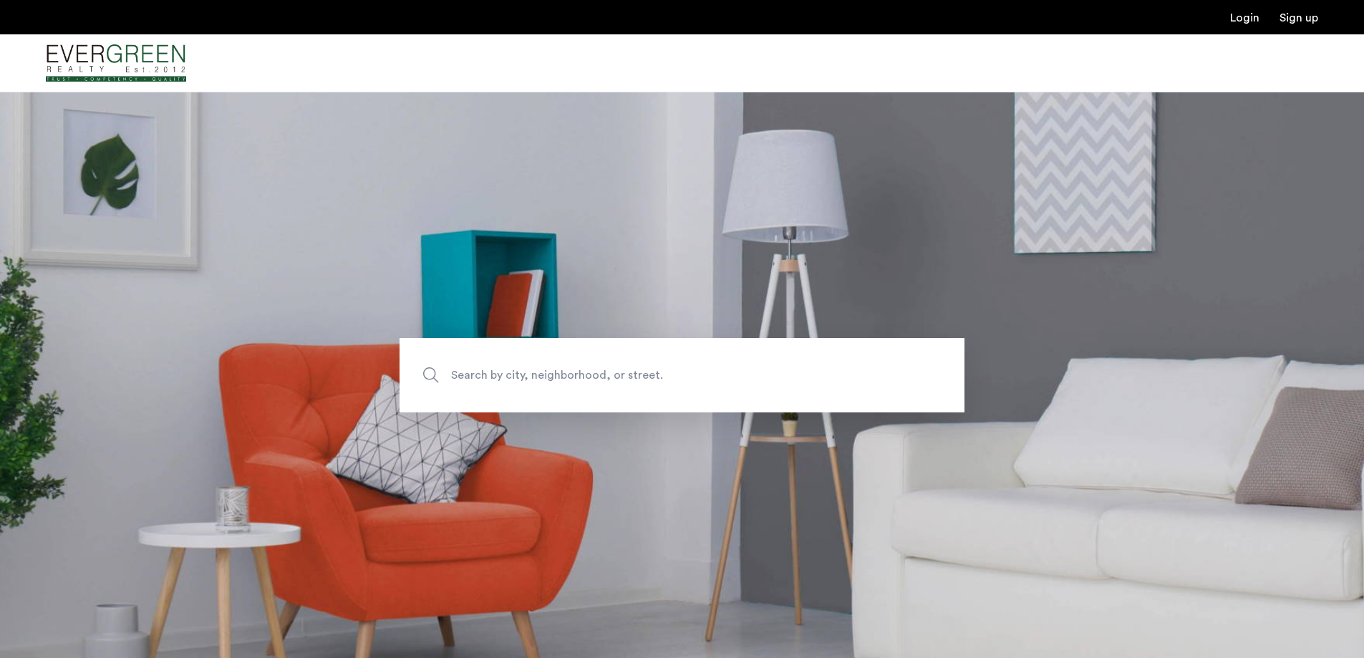
click at [546, 370] on span "Search by city, neighborhood, or street." at bounding box center [648, 374] width 395 height 19
click at [546, 370] on input "Search by city, neighborhood, or street." at bounding box center [682, 375] width 565 height 74
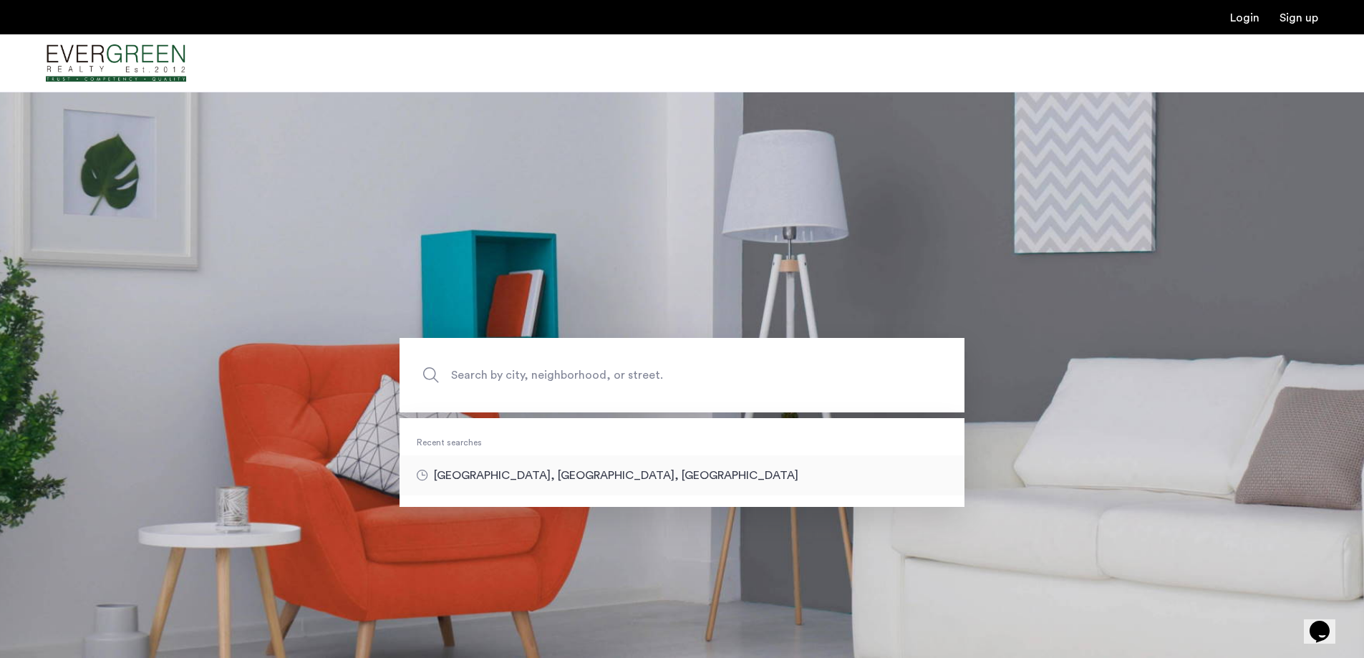
type input "**********"
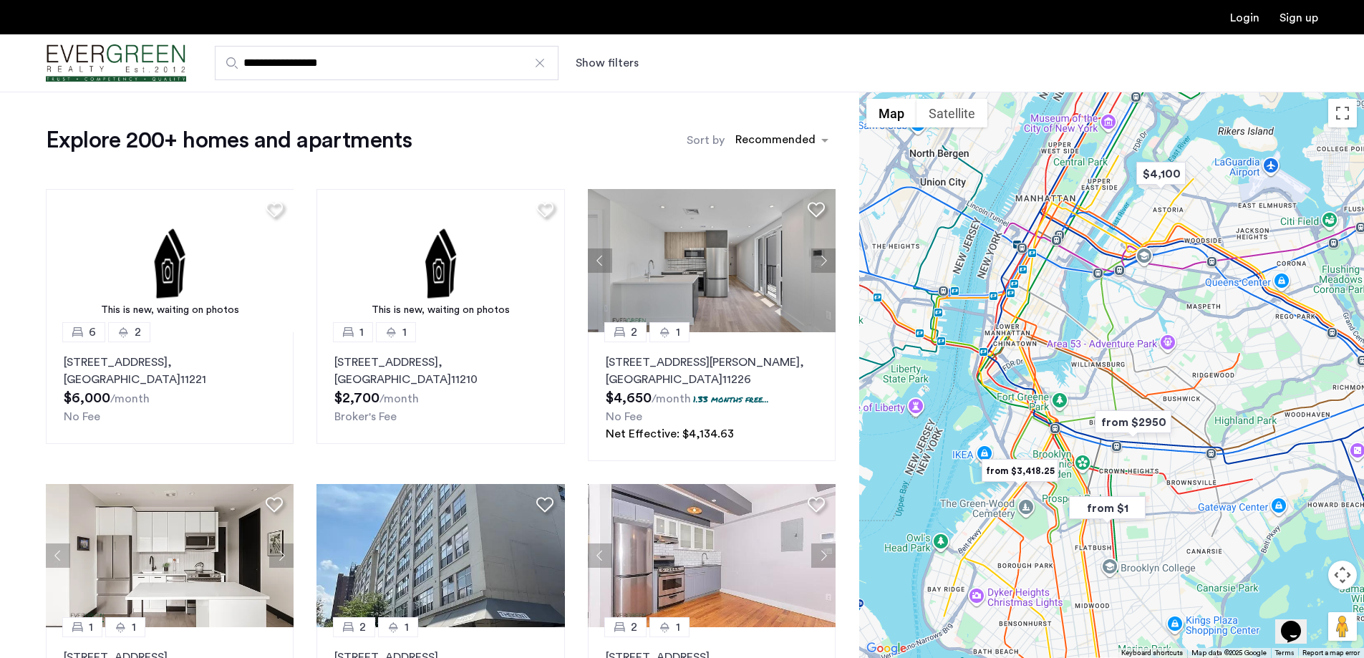
click at [611, 62] on button "Show filters" at bounding box center [607, 62] width 63 height 17
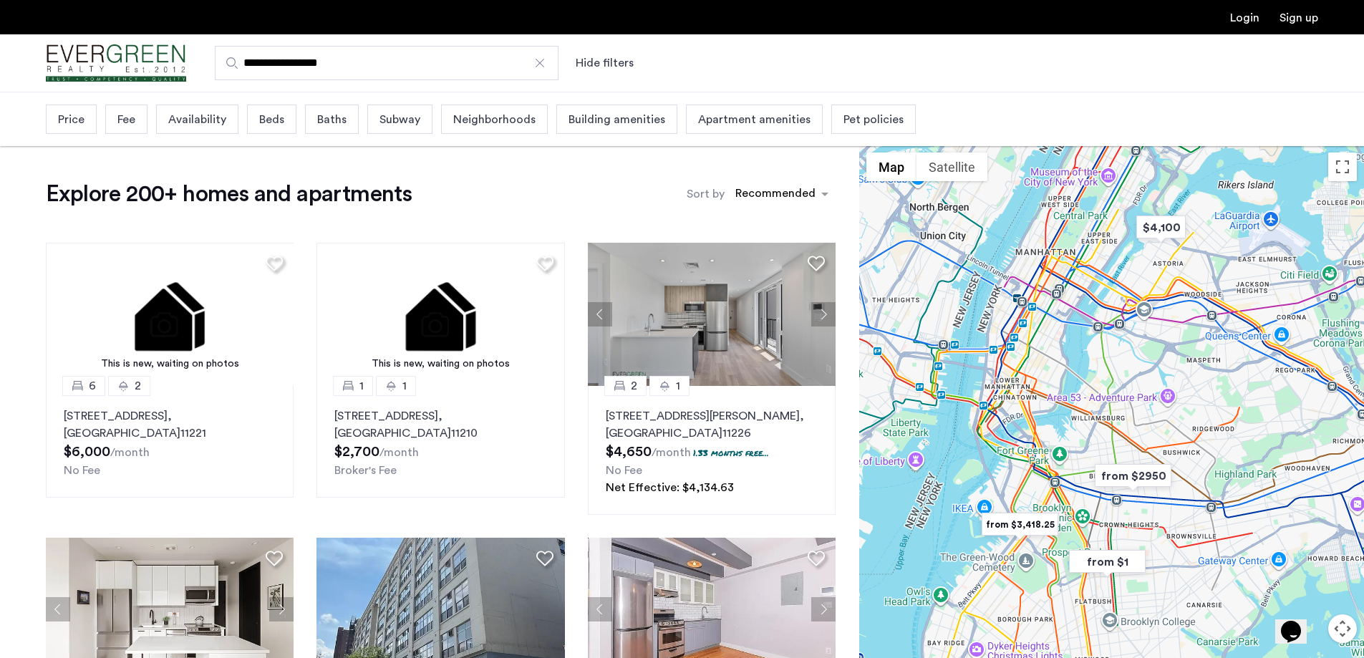
click at [274, 122] on span "Beds" at bounding box center [271, 119] width 25 height 17
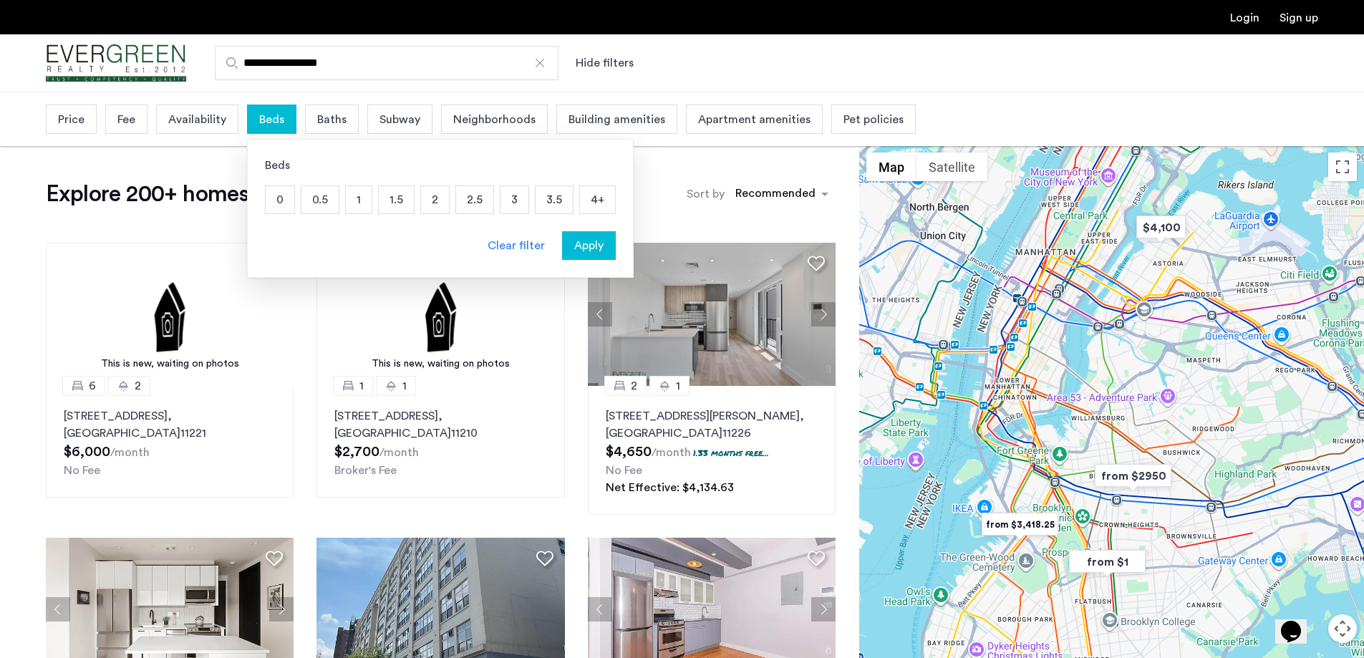
click at [507, 200] on p "3" at bounding box center [515, 199] width 28 height 27
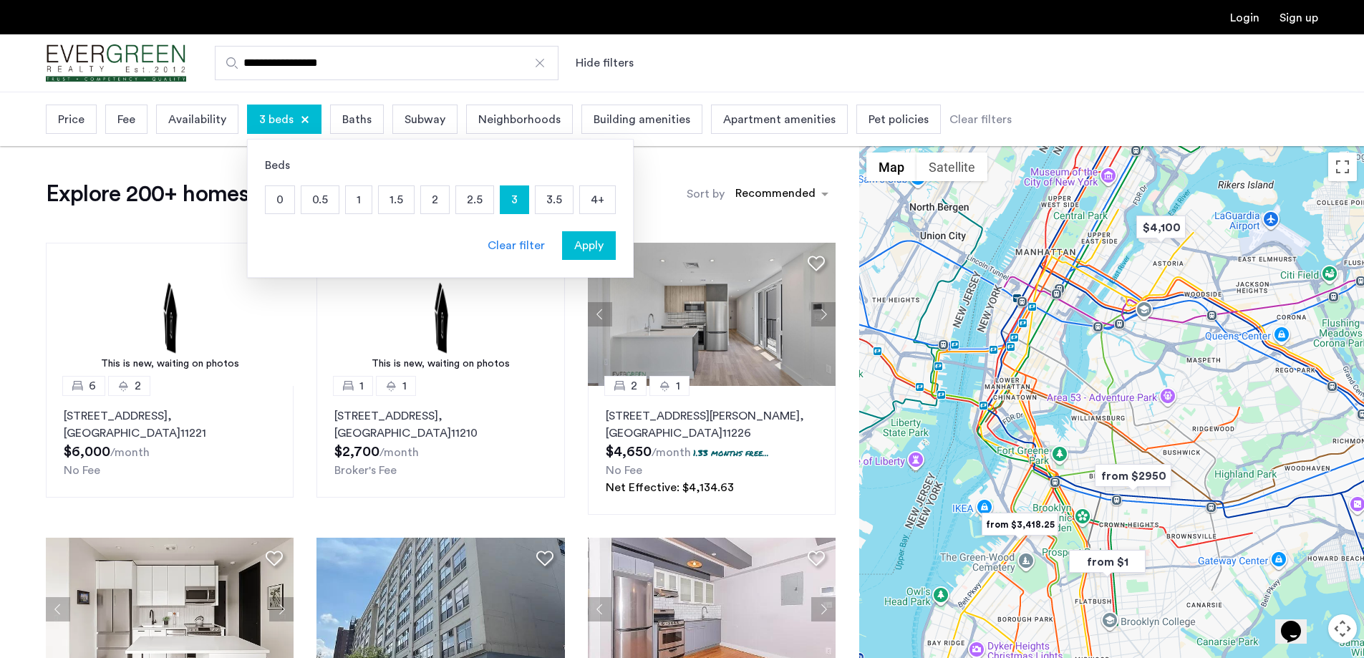
click at [81, 125] on span "Price" at bounding box center [71, 119] width 26 height 17
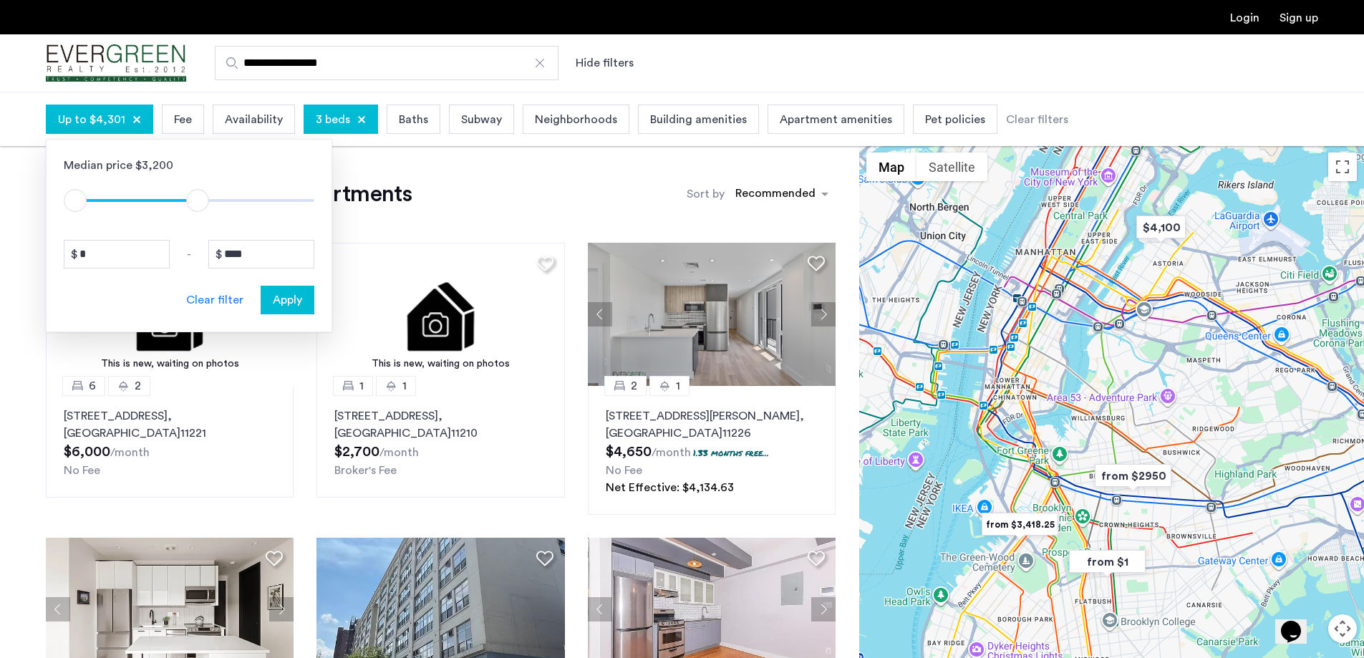
type input "****"
drag, startPoint x: 307, startPoint y: 201, endPoint x: 193, endPoint y: 214, distance: 113.9
click at [193, 214] on div "Median price $3,200 $1 $8000 $1 $4201 * - **** Clear filter Apply" at bounding box center [189, 235] width 286 height 193
click at [273, 306] on span "Apply" at bounding box center [287, 299] width 29 height 17
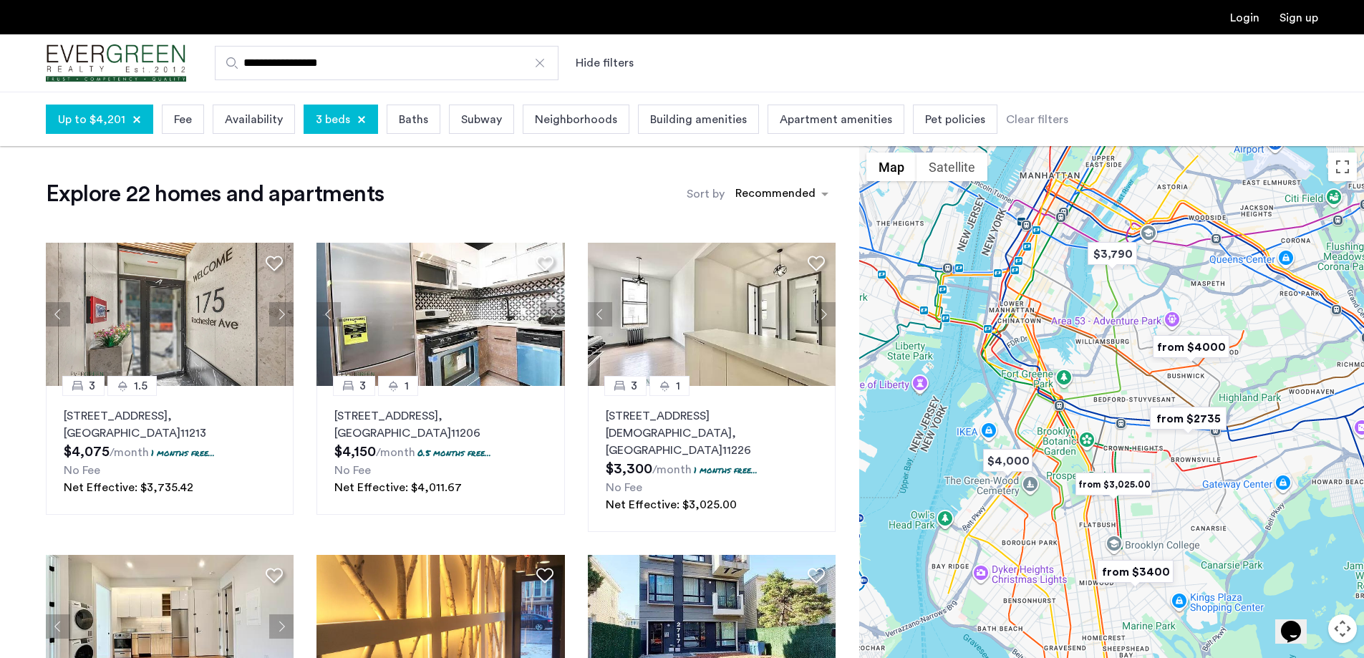
click at [704, 126] on span "Building amenities" at bounding box center [698, 119] width 97 height 17
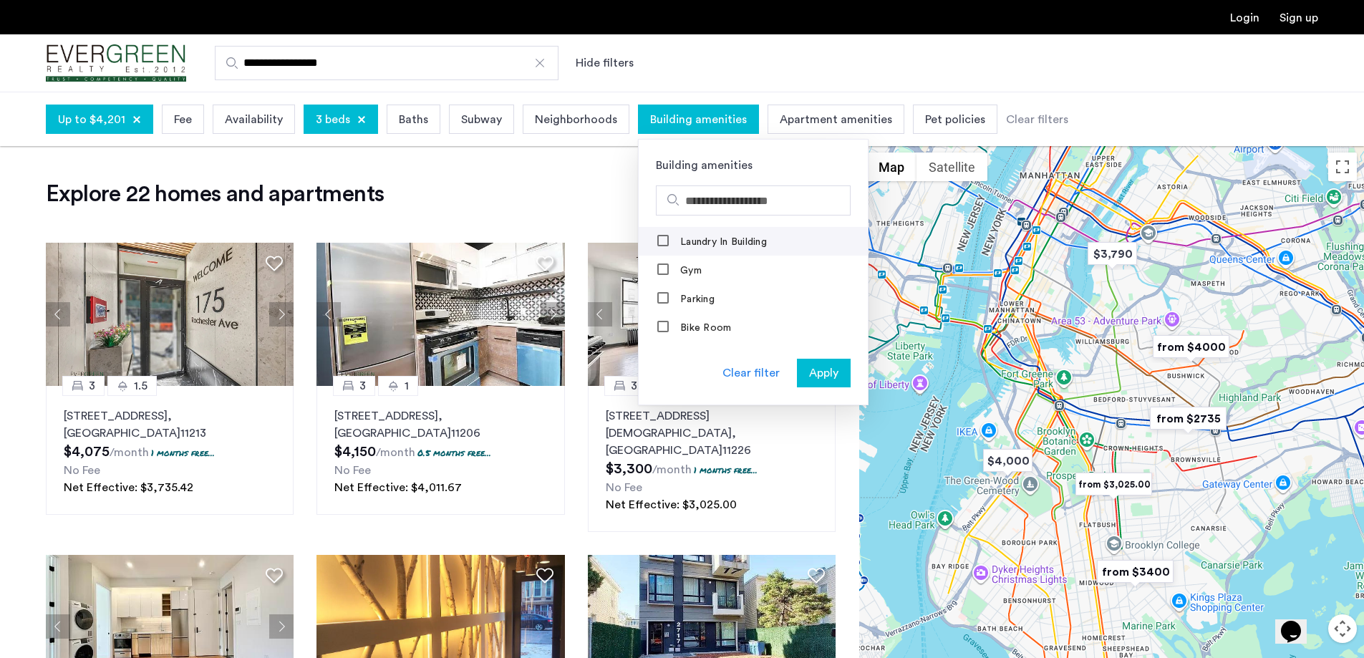
click at [691, 245] on label "Laundry In Building" at bounding box center [723, 241] width 90 height 11
click at [821, 375] on span "Apply" at bounding box center [823, 373] width 29 height 17
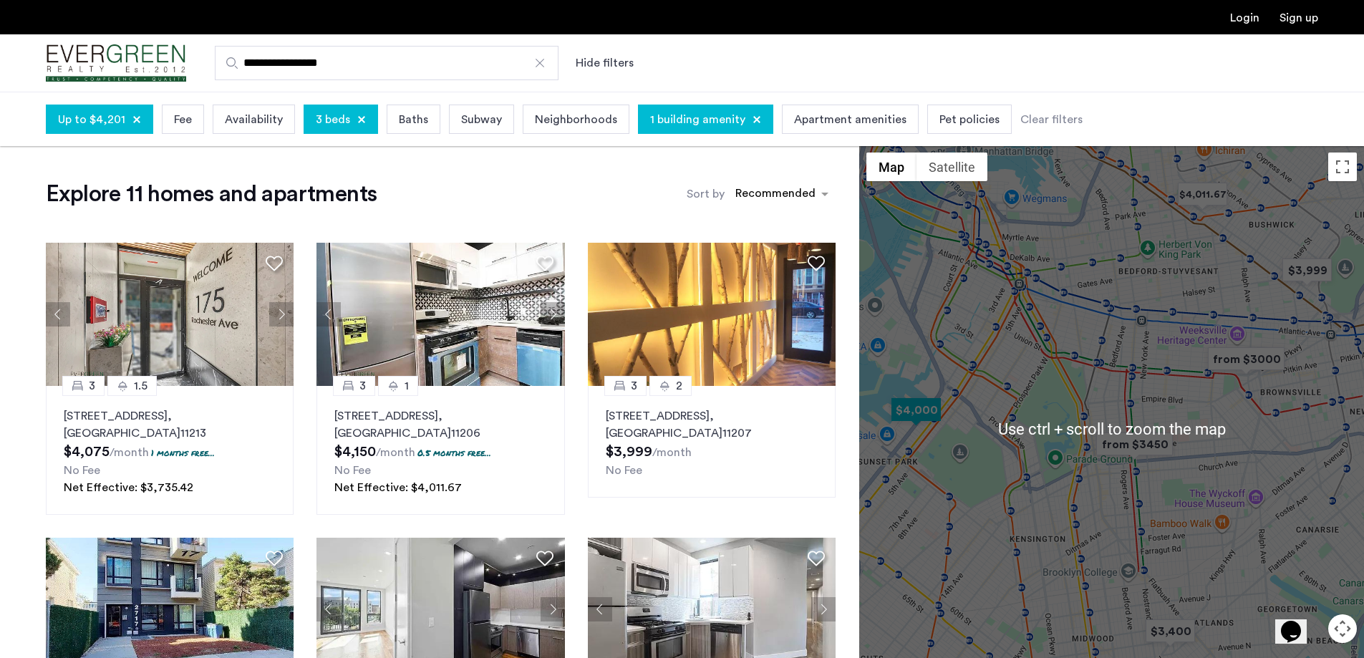
click at [919, 407] on img "$4,000" at bounding box center [916, 410] width 61 height 32
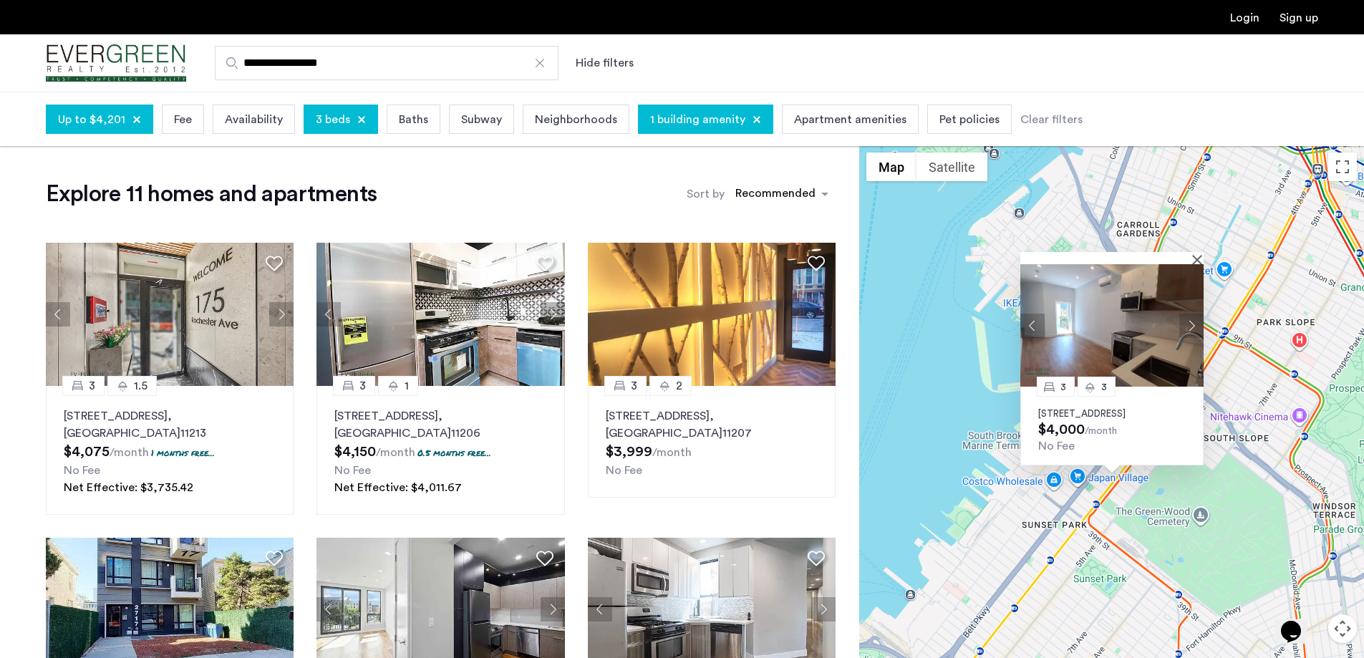
click at [1192, 317] on button "Next apartment" at bounding box center [1192, 325] width 24 height 24
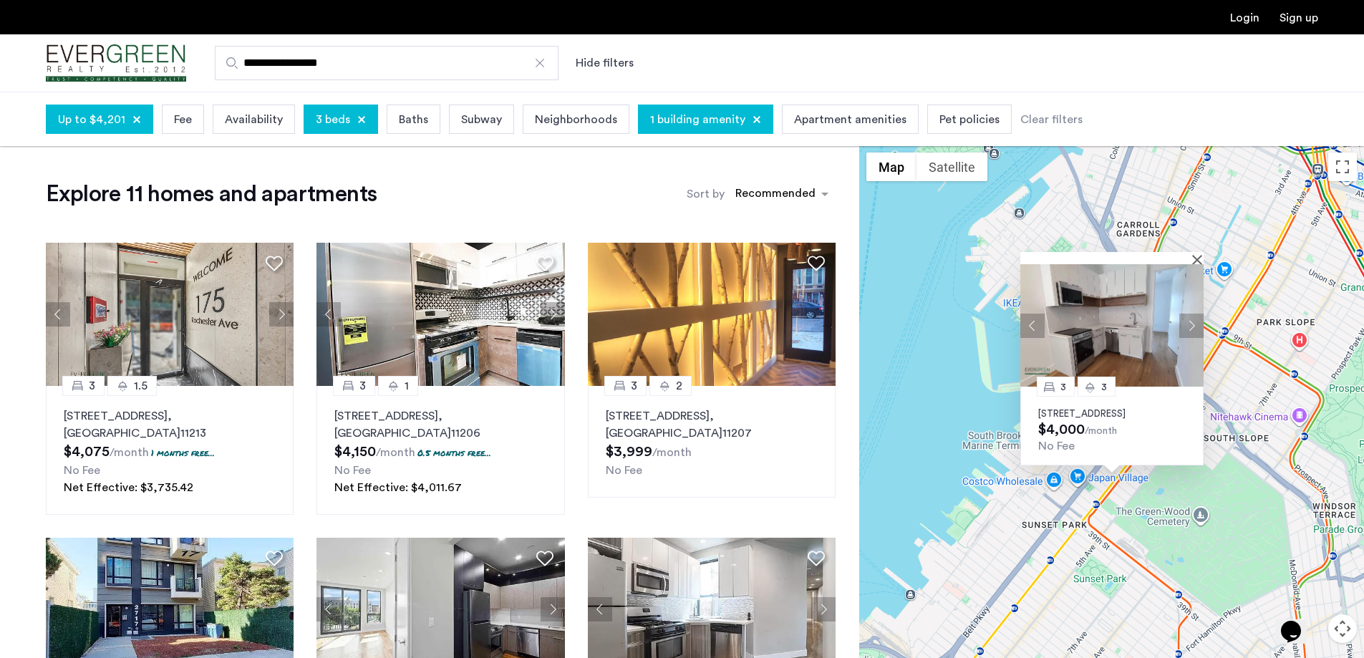
click at [1134, 408] on p "122 29th Street, Unit 4, Brooklyn, NY 11232" at bounding box center [1112, 413] width 148 height 11
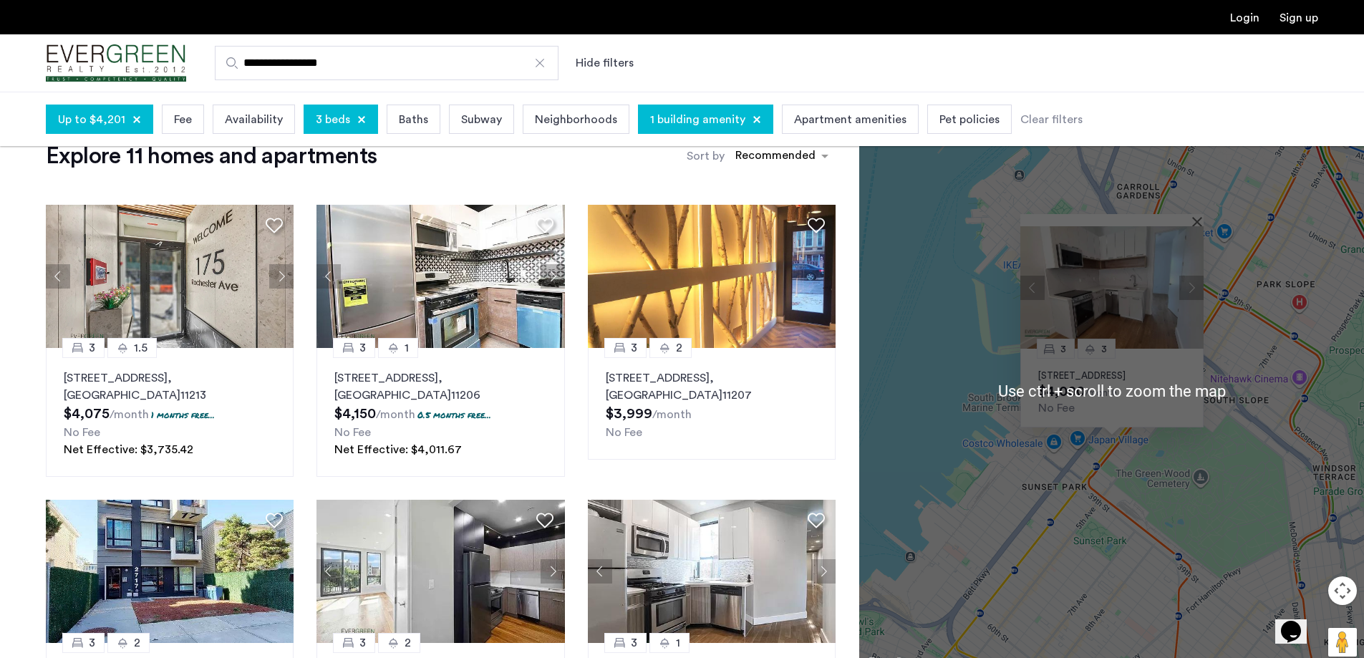
scroll to position [72, 0]
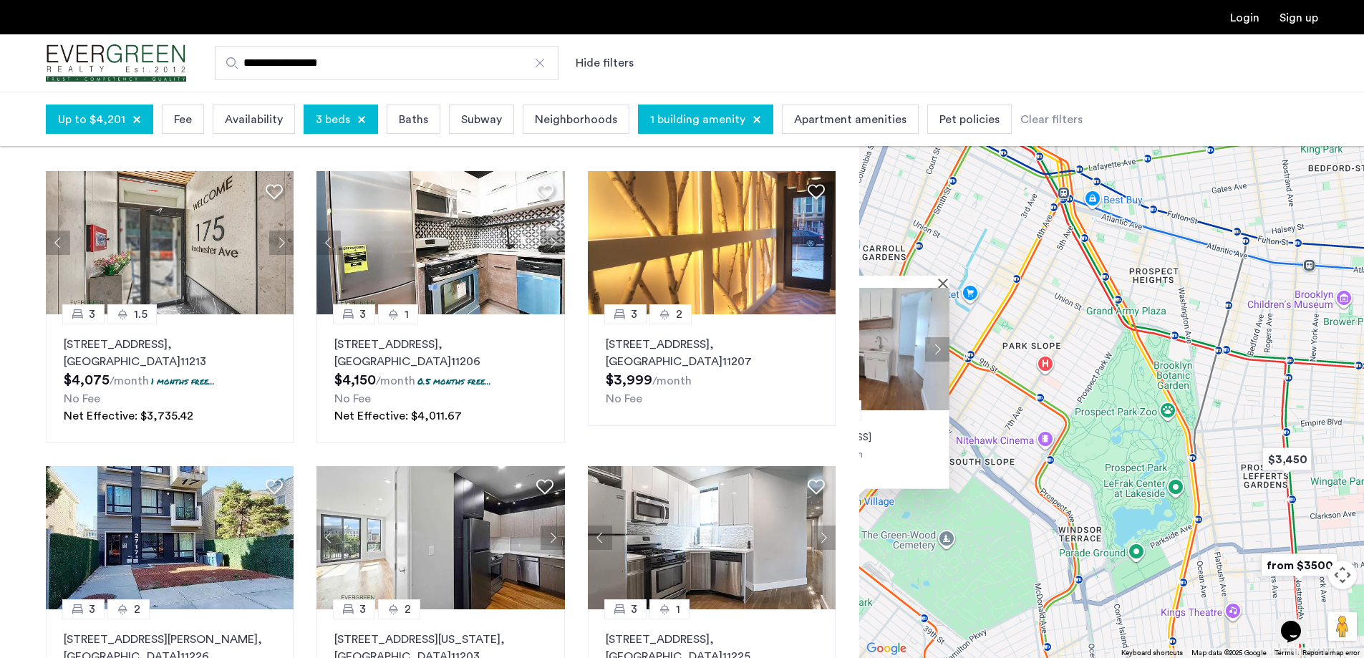
drag, startPoint x: 1174, startPoint y: 516, endPoint x: 922, endPoint y: 582, distance: 260.6
click at [922, 582] on div "3 3 122 29th Street, Unit 4, Brooklyn, NY 11232 $4,000 /month No Fee" at bounding box center [1111, 375] width 505 height 566
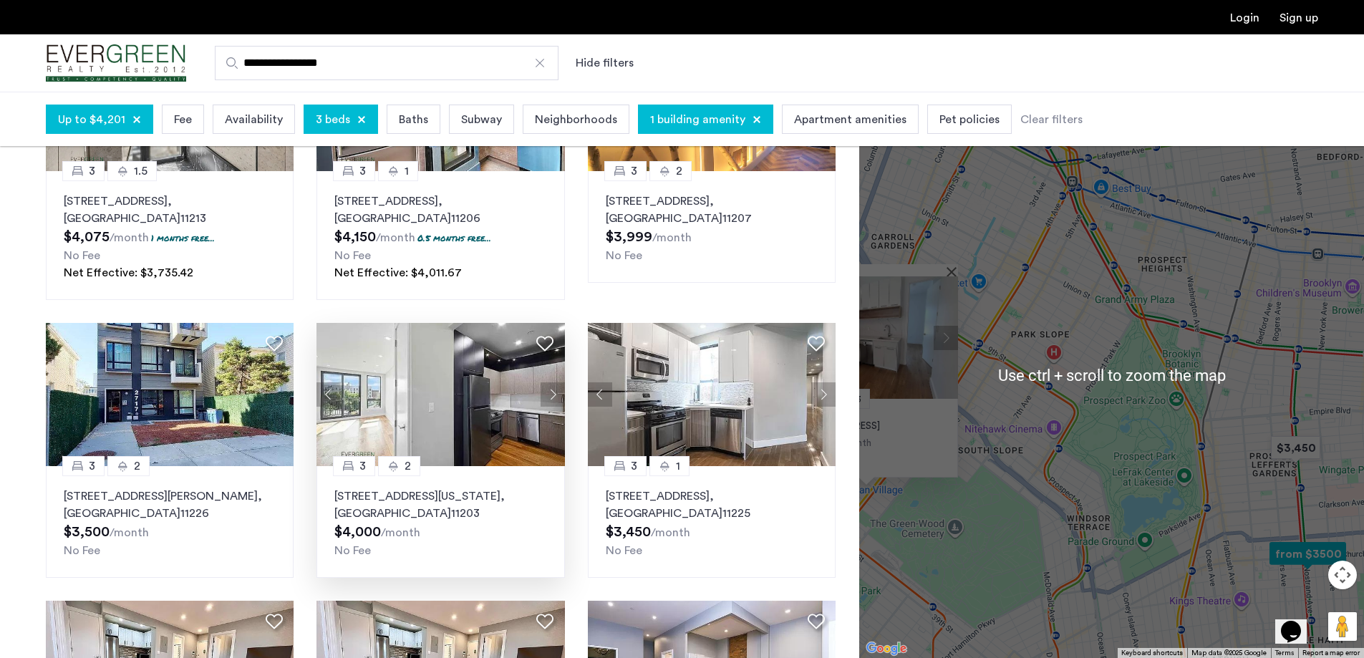
scroll to position [143, 0]
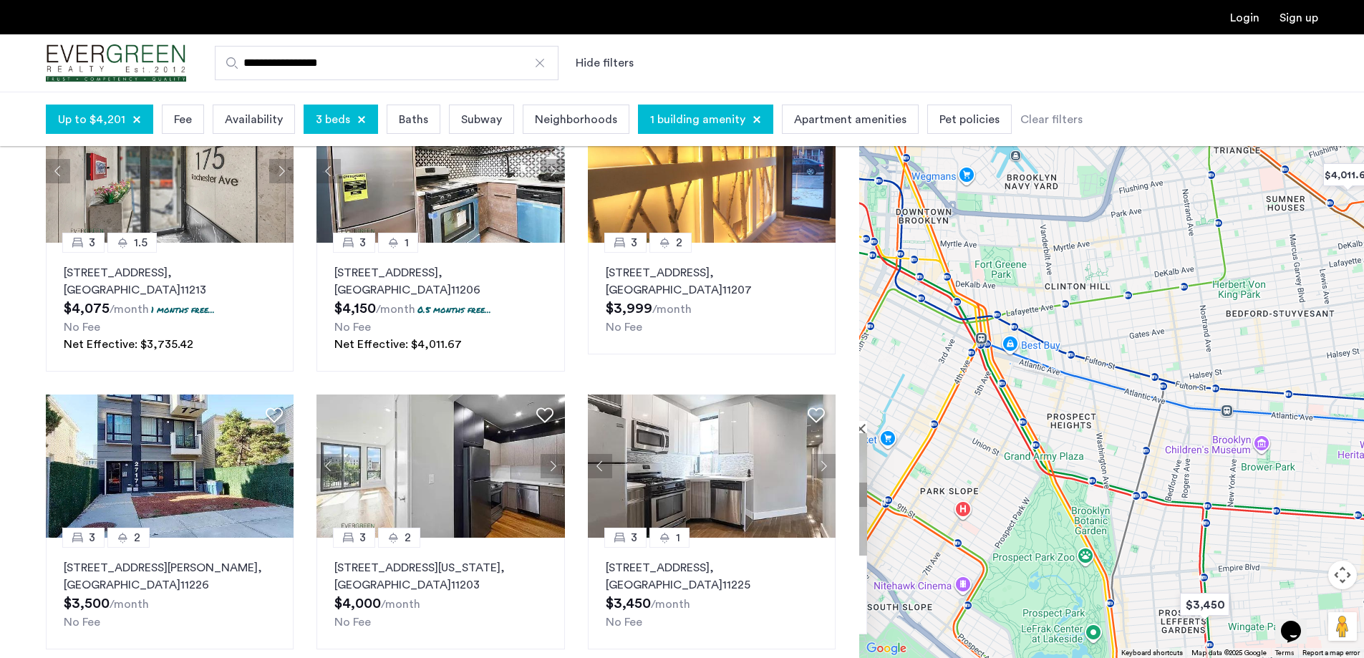
drag, startPoint x: 1059, startPoint y: 298, endPoint x: 968, endPoint y: 455, distance: 181.3
click at [968, 455] on div "3 3 122 29th Street, Unit 4, Brooklyn, NY 11232 $4,000 /month No Fee" at bounding box center [1111, 375] width 505 height 566
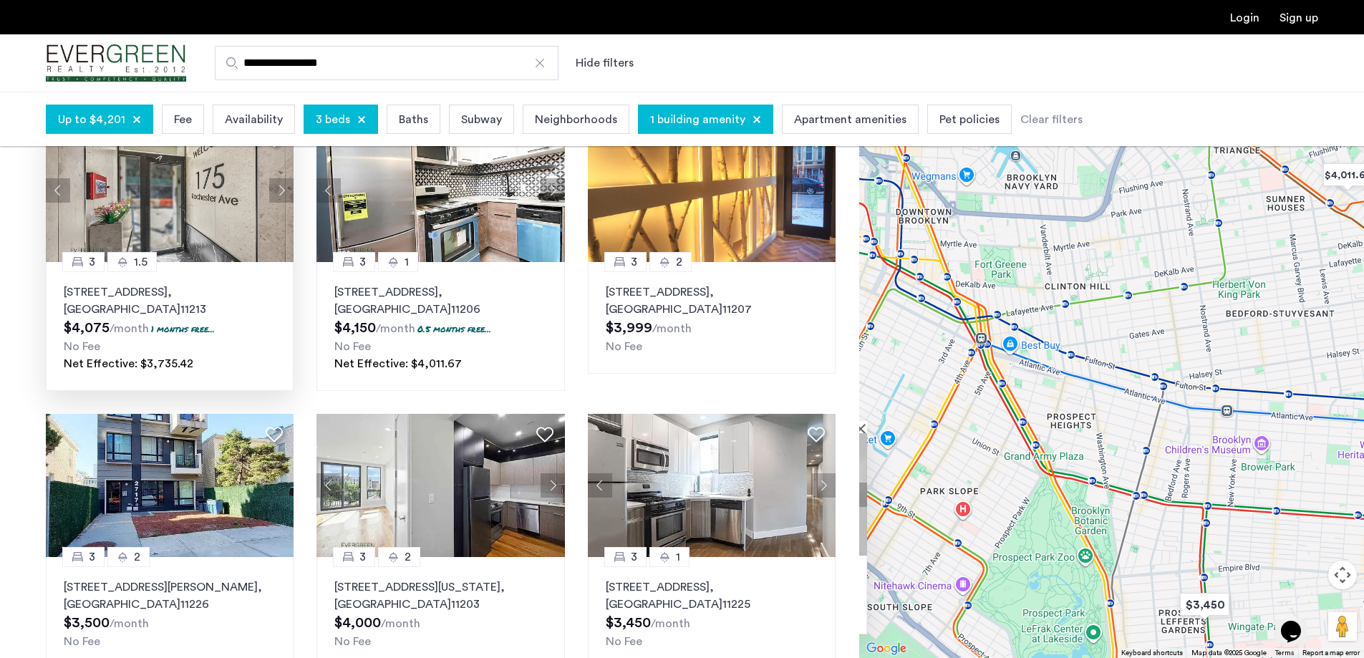
scroll to position [72, 0]
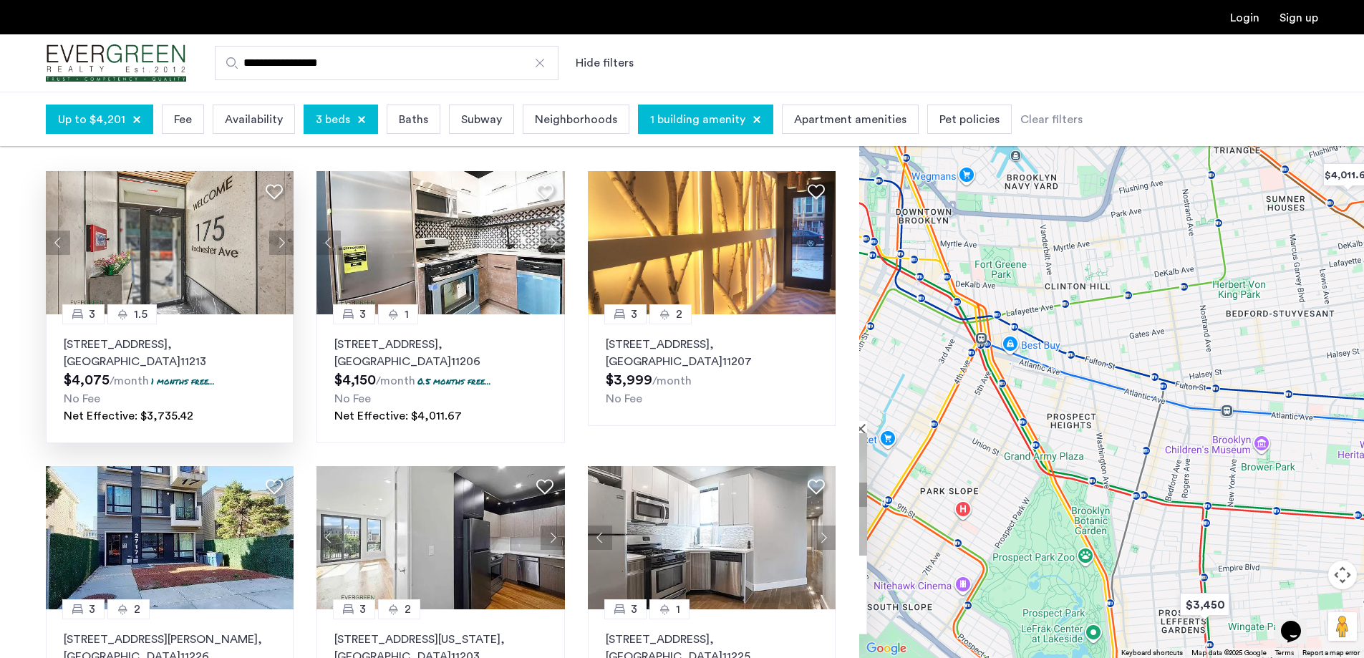
click at [277, 245] on button "Next apartment" at bounding box center [281, 243] width 24 height 24
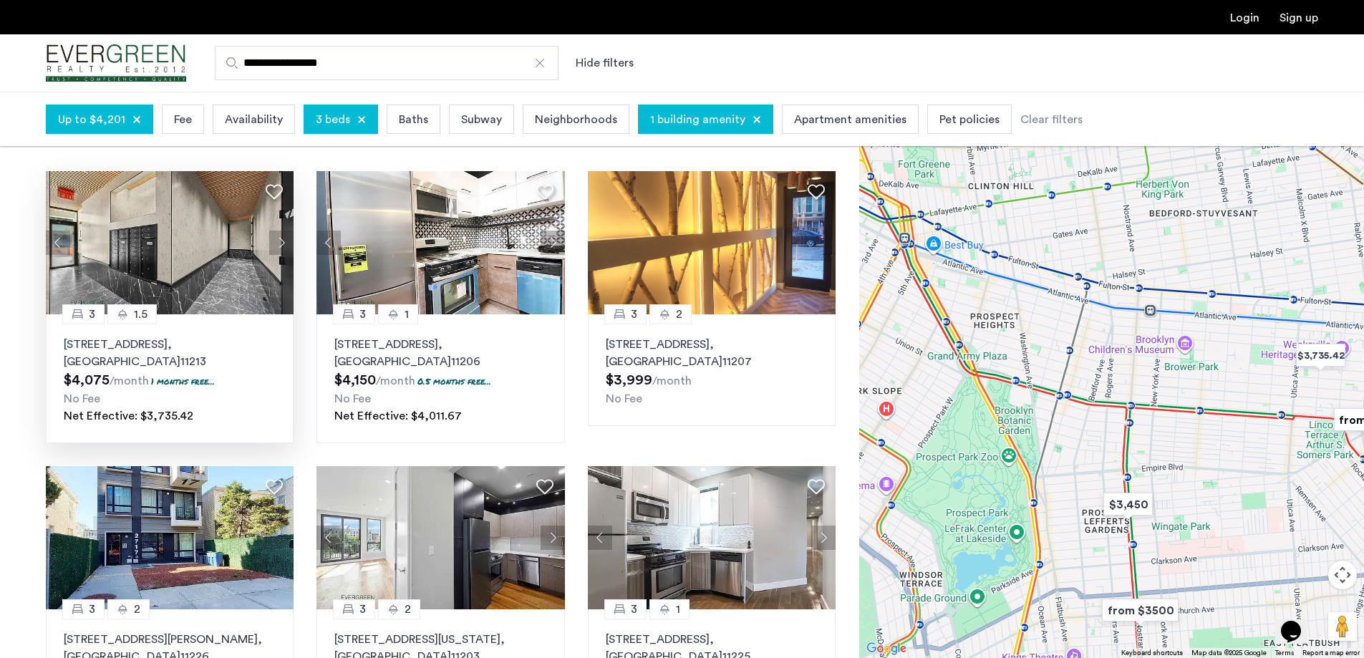
drag, startPoint x: 1094, startPoint y: 456, endPoint x: 1000, endPoint y: 319, distance: 166.5
click at [1000, 319] on div "3 3 122 29th Street, Unit 4, Brooklyn, NY 11232 $4,000 /month No Fee" at bounding box center [1111, 375] width 505 height 566
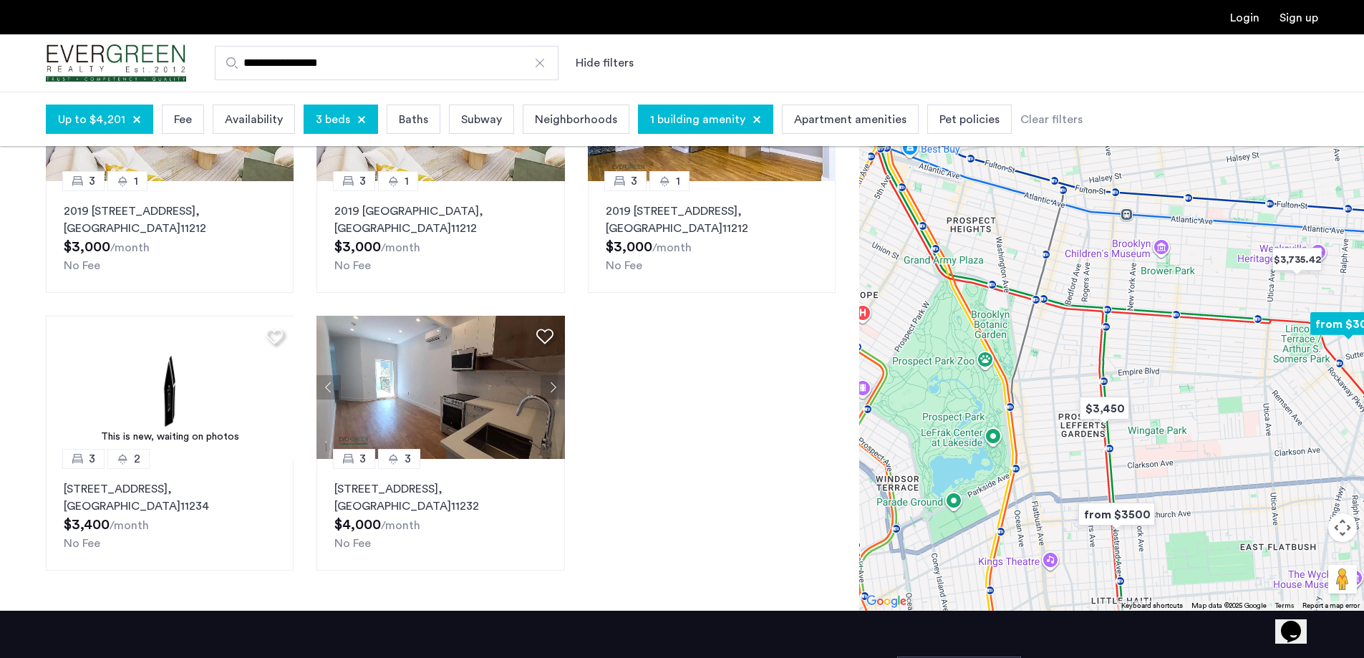
scroll to position [788, 0]
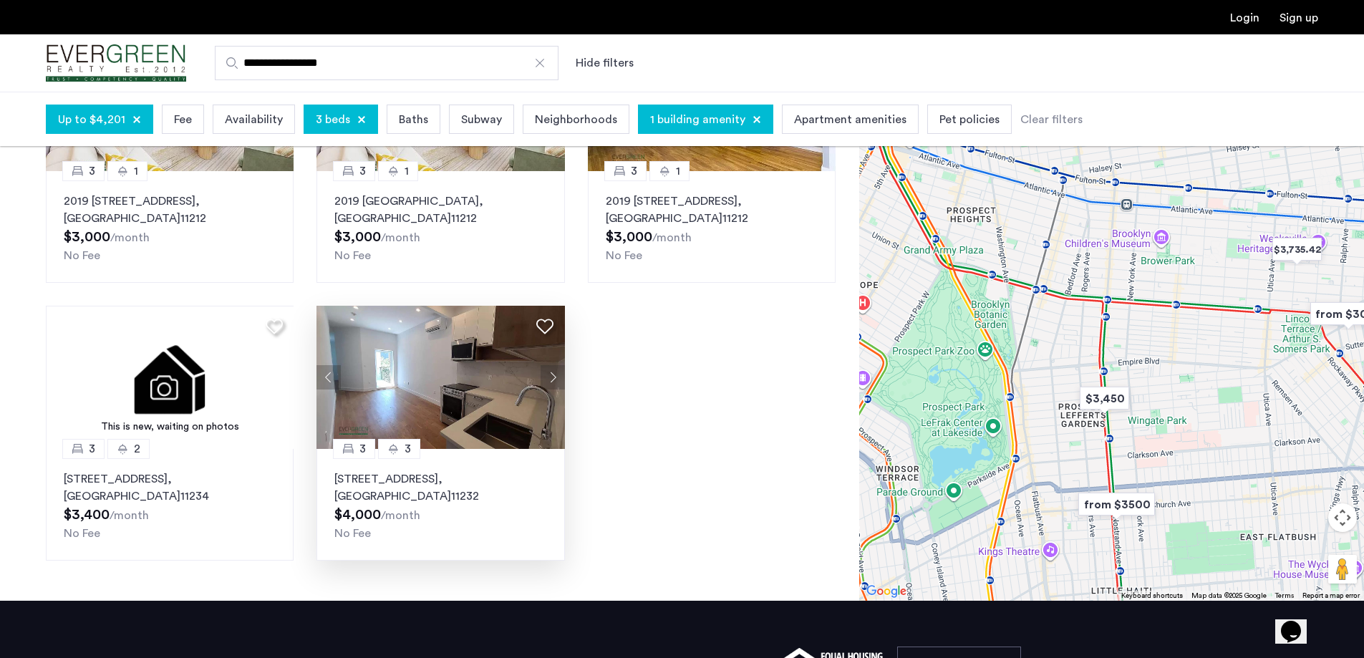
click at [545, 377] on button "Next apartment" at bounding box center [553, 377] width 24 height 24
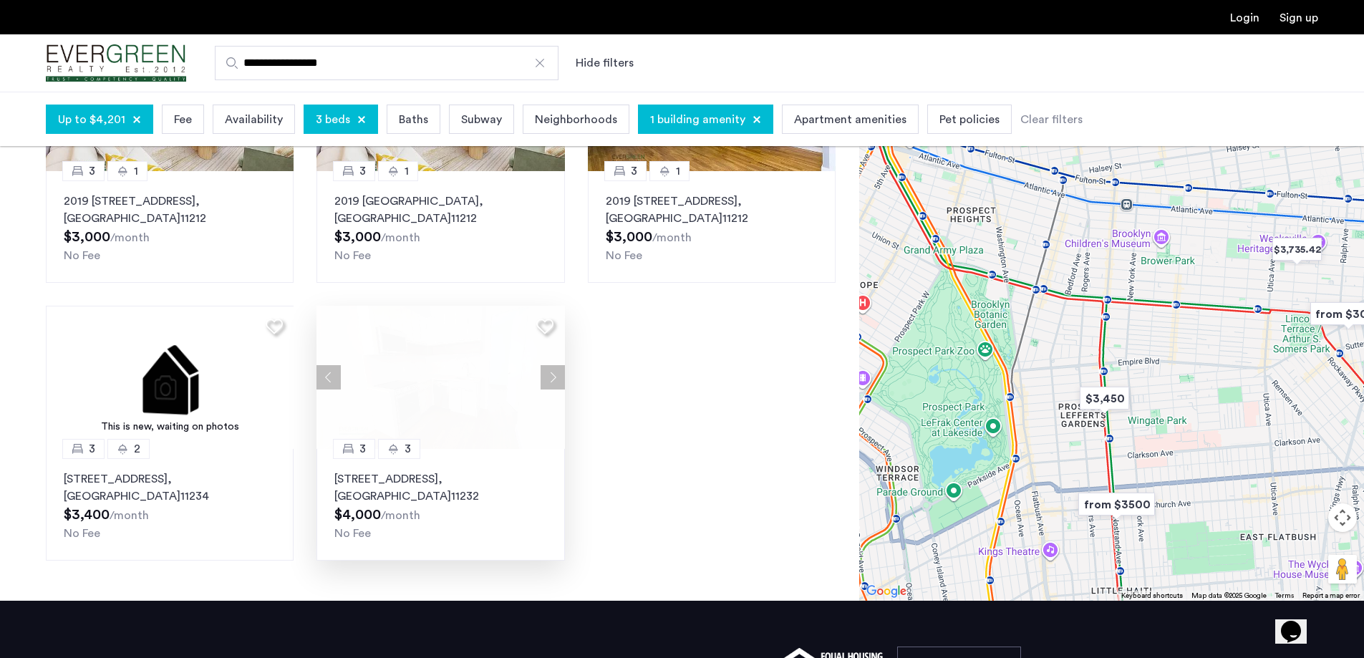
click at [551, 378] on button "Next apartment" at bounding box center [553, 377] width 24 height 24
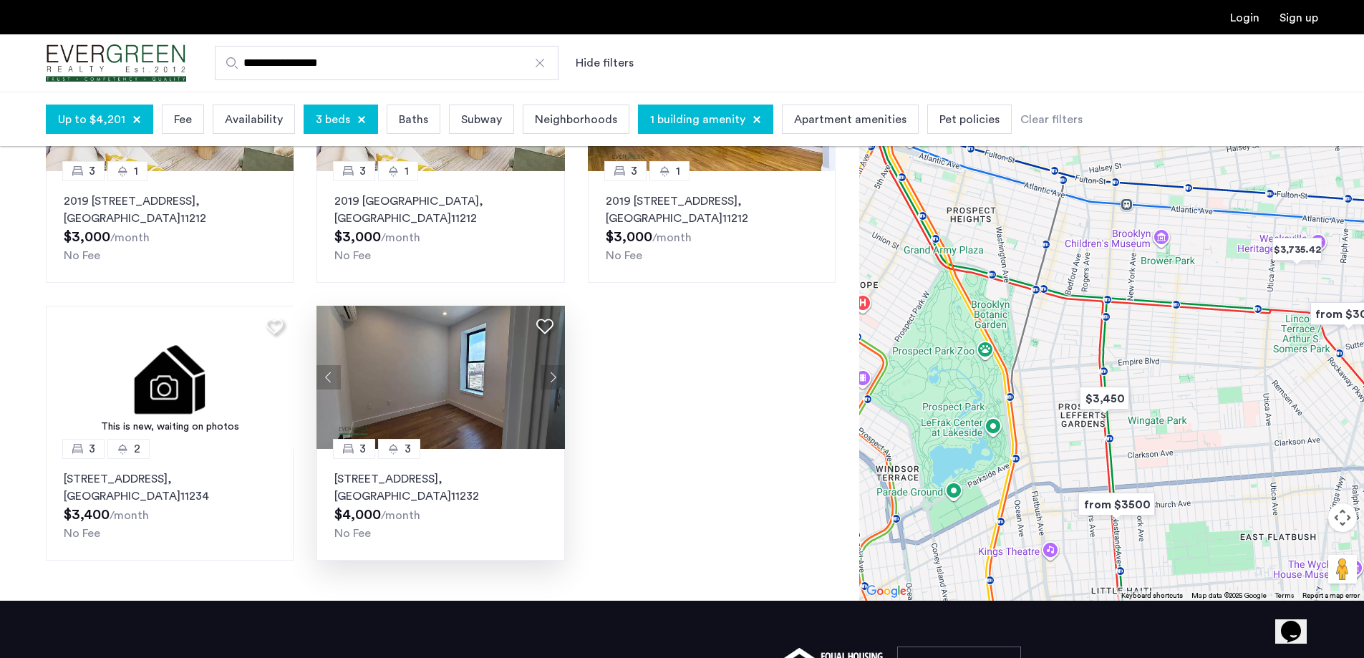
click at [551, 378] on button "Next apartment" at bounding box center [553, 377] width 24 height 24
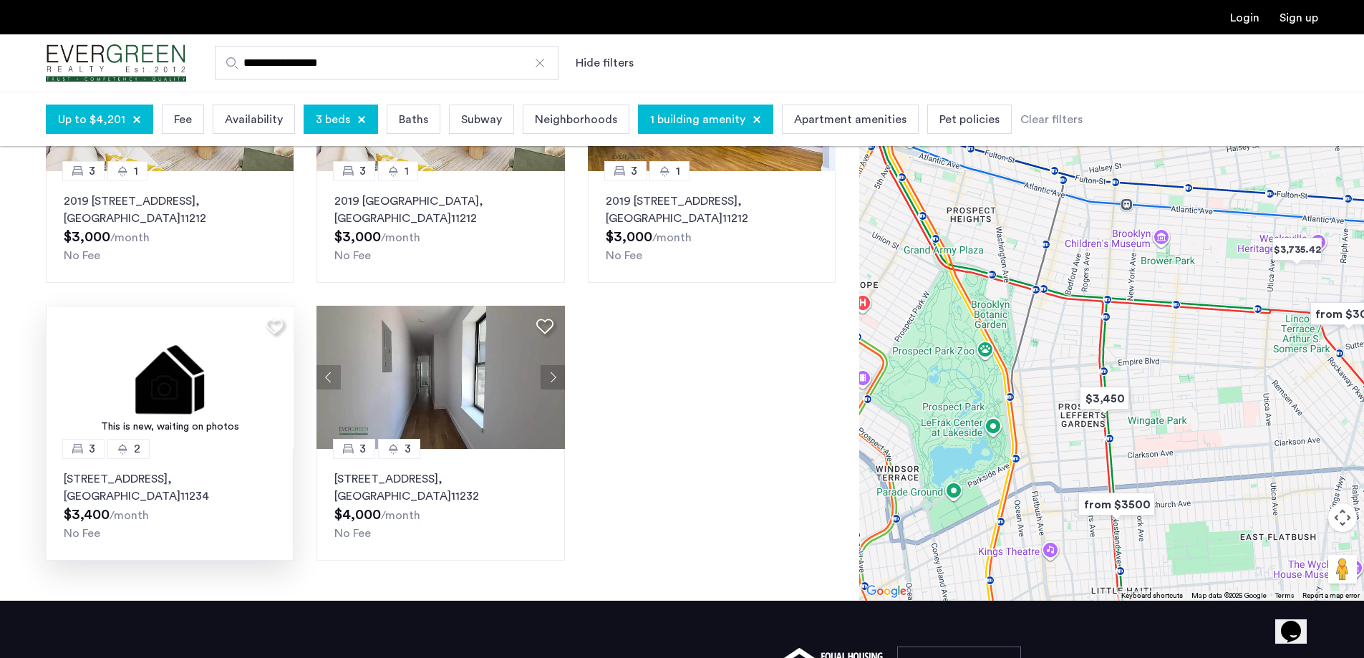
click at [180, 413] on img at bounding box center [170, 377] width 249 height 143
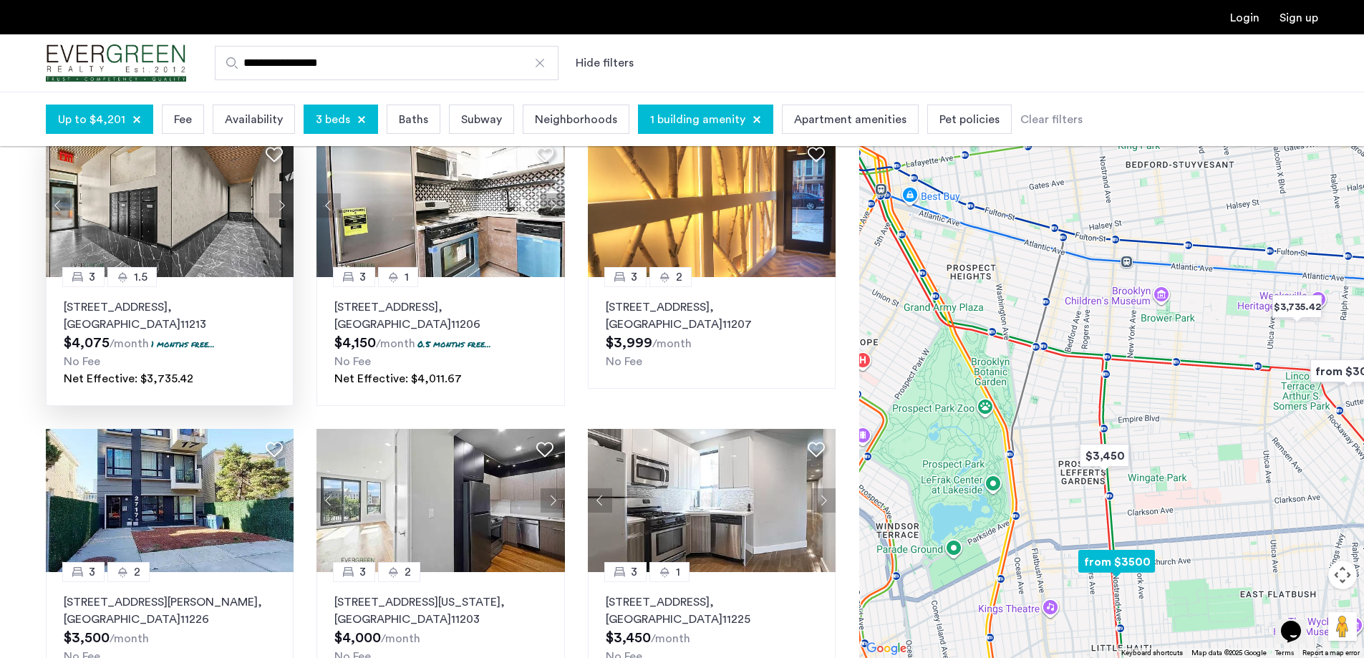
scroll to position [0, 0]
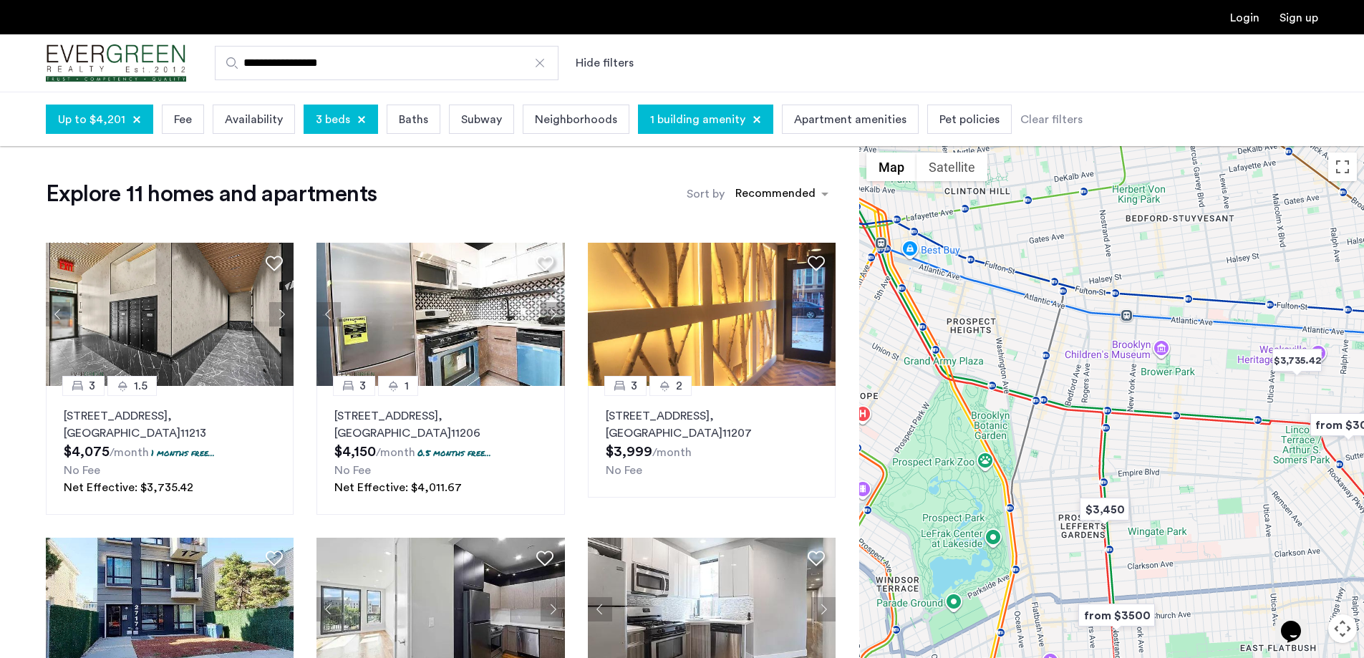
click at [102, 123] on span "Up to $4,201" at bounding box center [91, 119] width 67 height 17
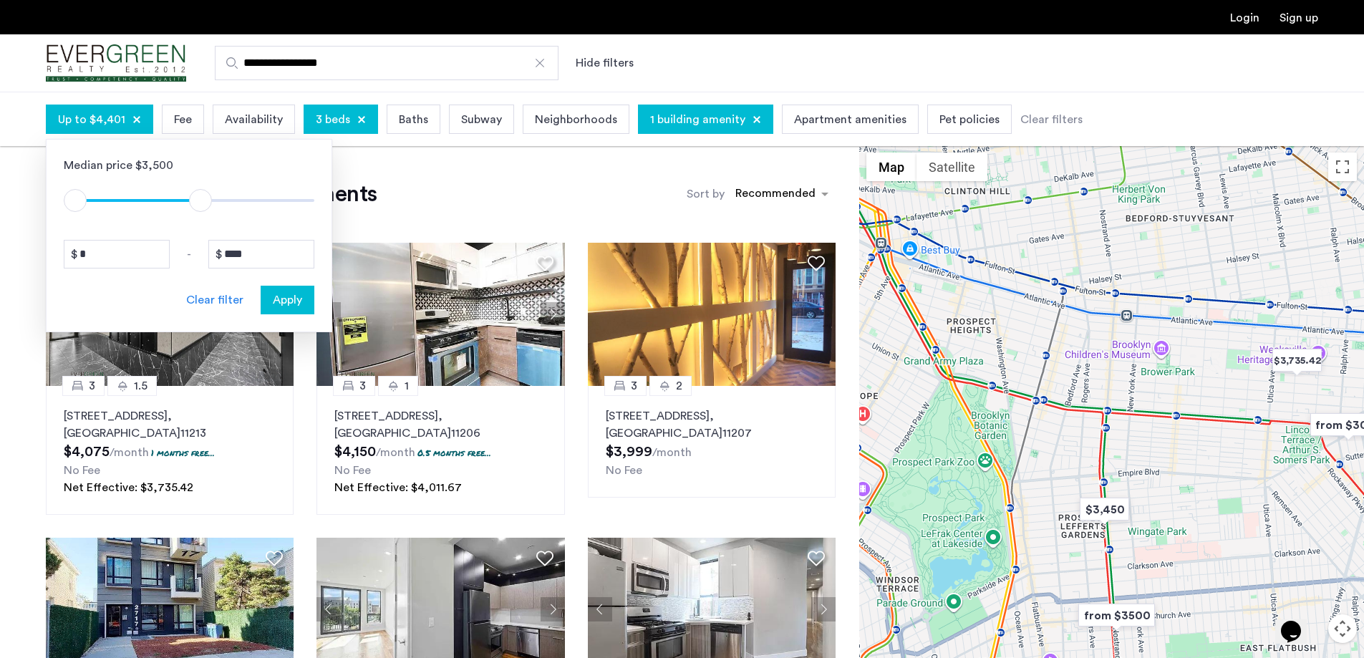
type input "****"
drag, startPoint x: 194, startPoint y: 207, endPoint x: 204, endPoint y: 209, distance: 10.3
click at [204, 209] on span "ngx-slider-max" at bounding box center [203, 200] width 23 height 23
click at [274, 289] on button "Apply" at bounding box center [288, 300] width 54 height 29
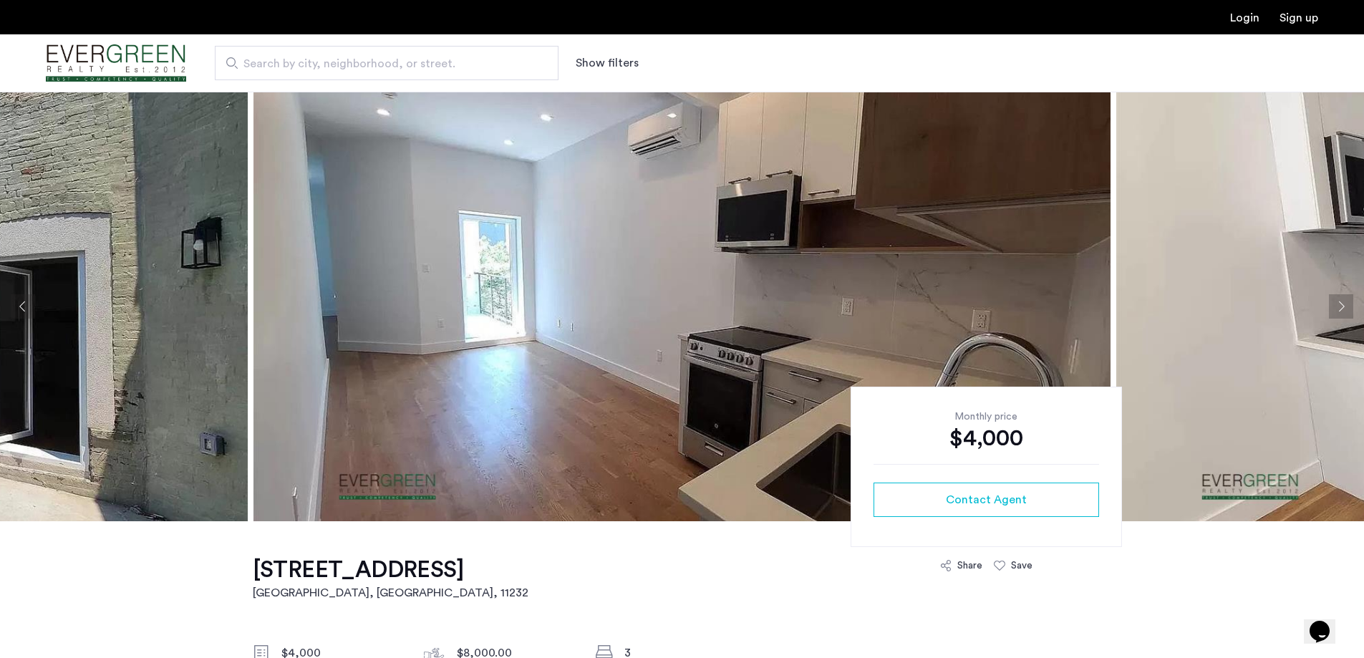
click at [1336, 296] on button "Next apartment" at bounding box center [1341, 306] width 24 height 24
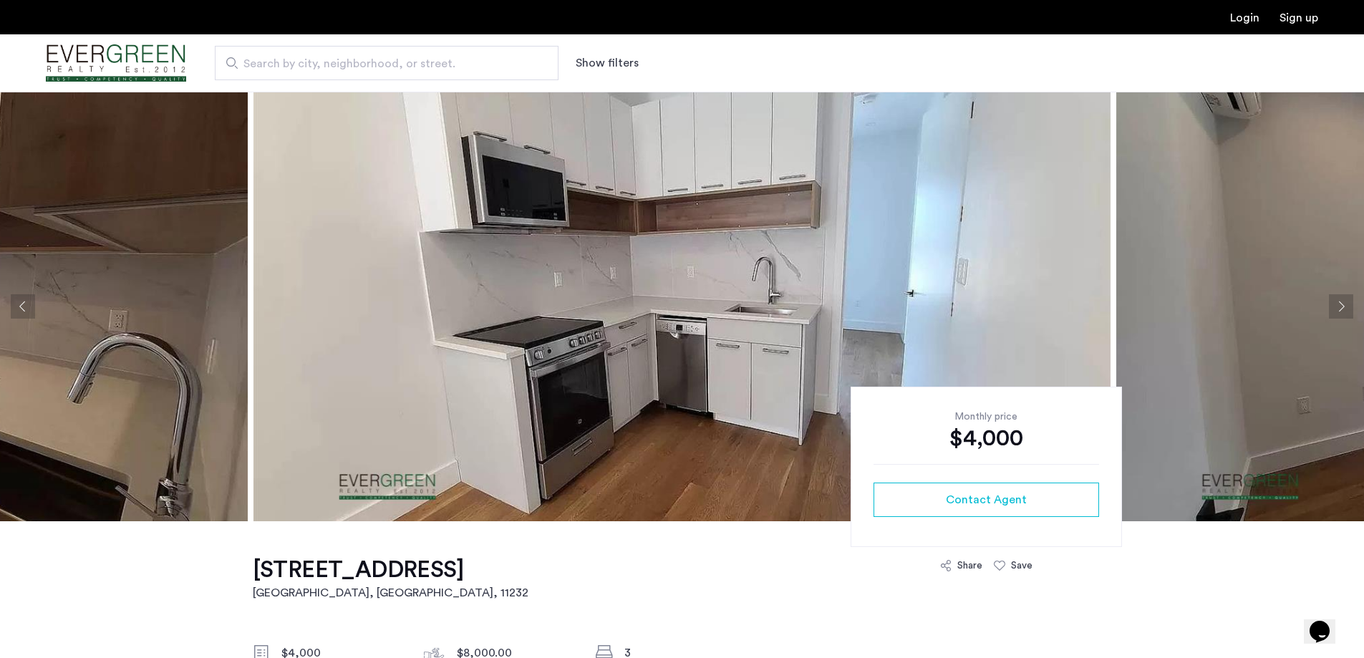
click at [1336, 296] on button "Next apartment" at bounding box center [1341, 306] width 24 height 24
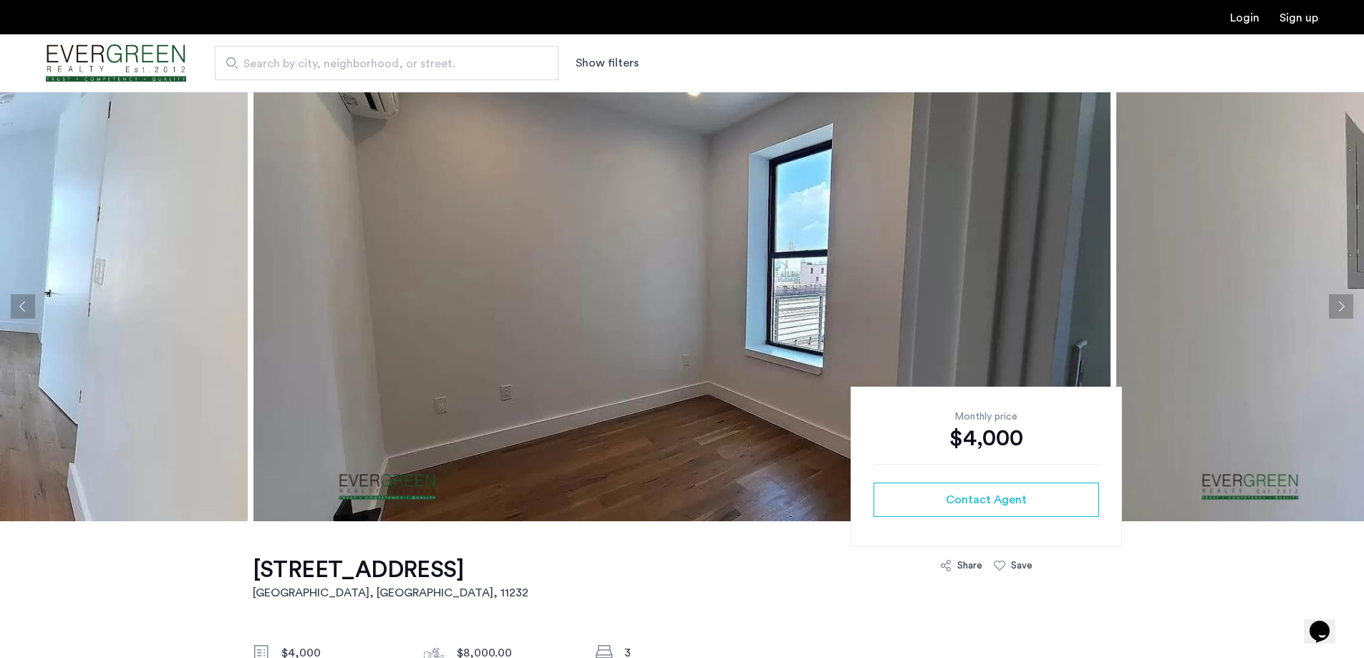
click at [1336, 296] on button "Next apartment" at bounding box center [1341, 306] width 24 height 24
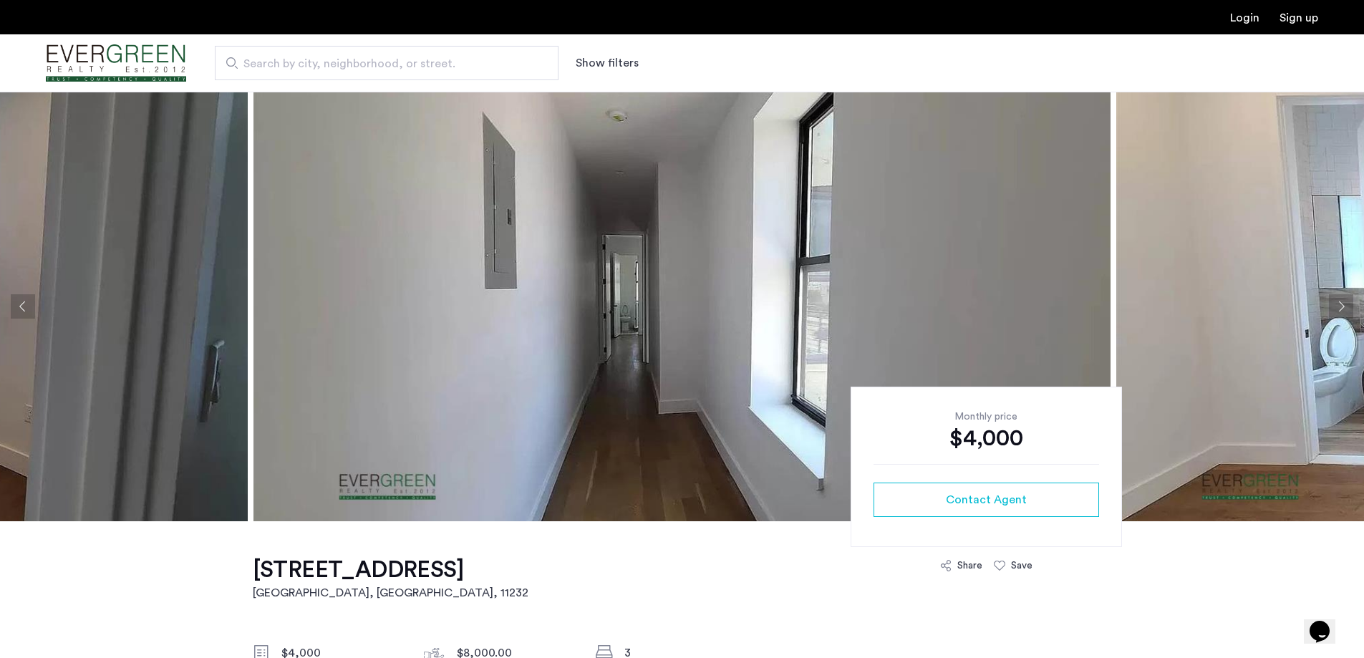
click at [1336, 296] on button "Next apartment" at bounding box center [1341, 306] width 24 height 24
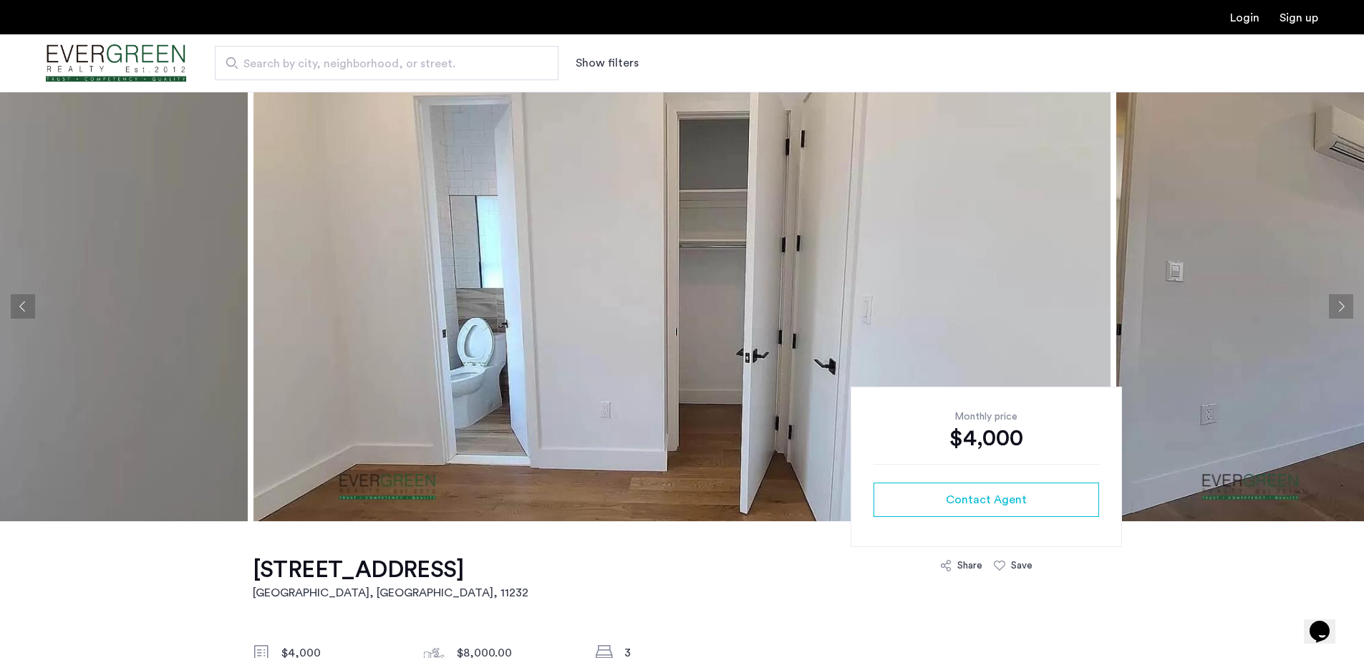
click at [1336, 296] on button "Next apartment" at bounding box center [1341, 306] width 24 height 24
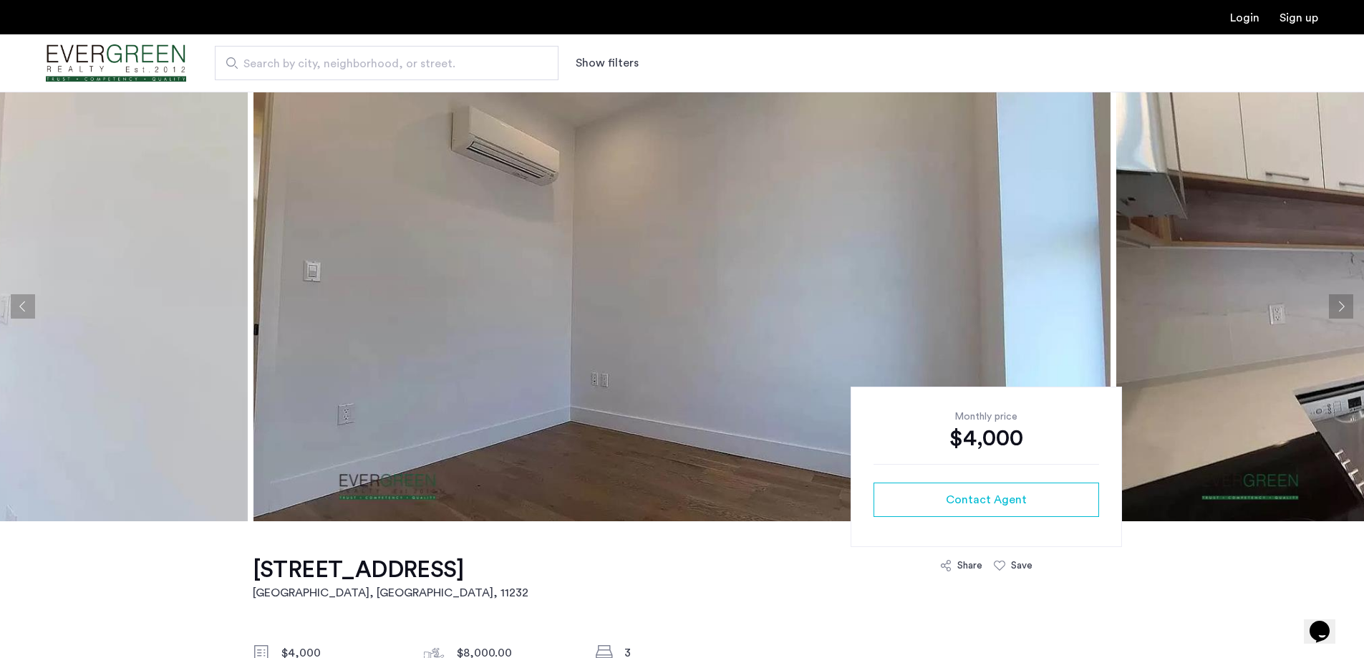
click at [1336, 296] on button "Next apartment" at bounding box center [1341, 306] width 24 height 24
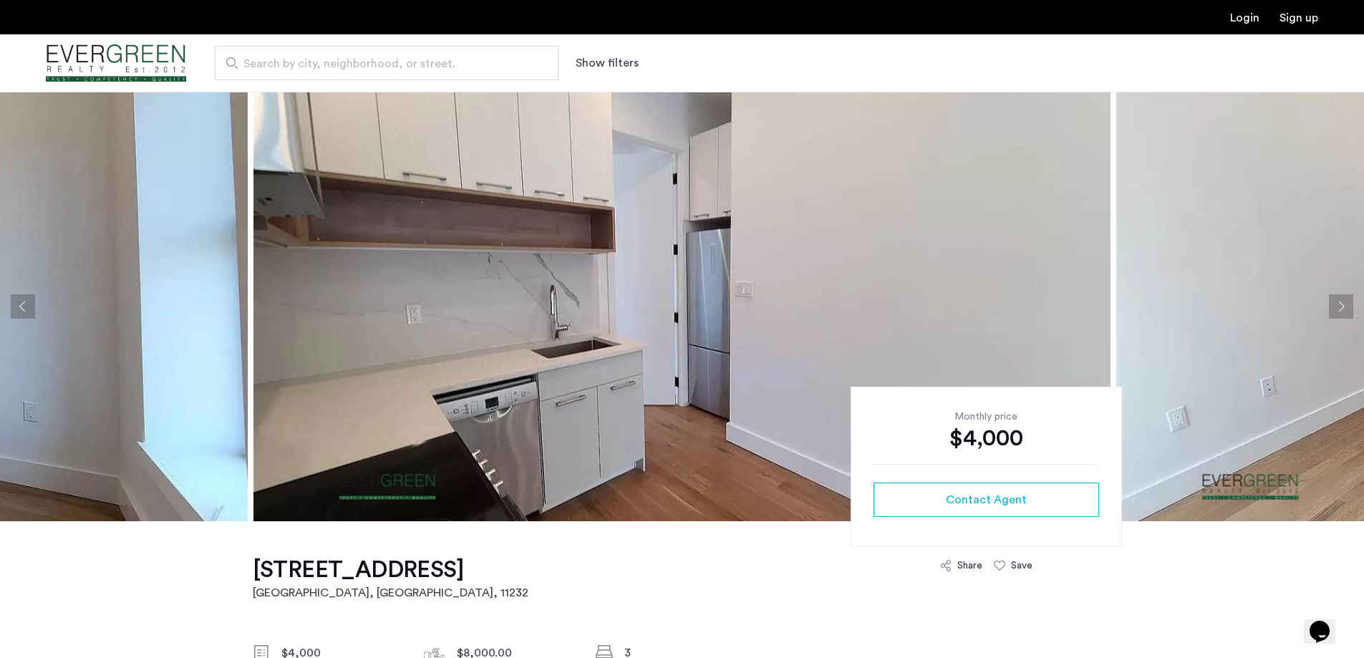
click at [1336, 296] on button "Next apartment" at bounding box center [1341, 306] width 24 height 24
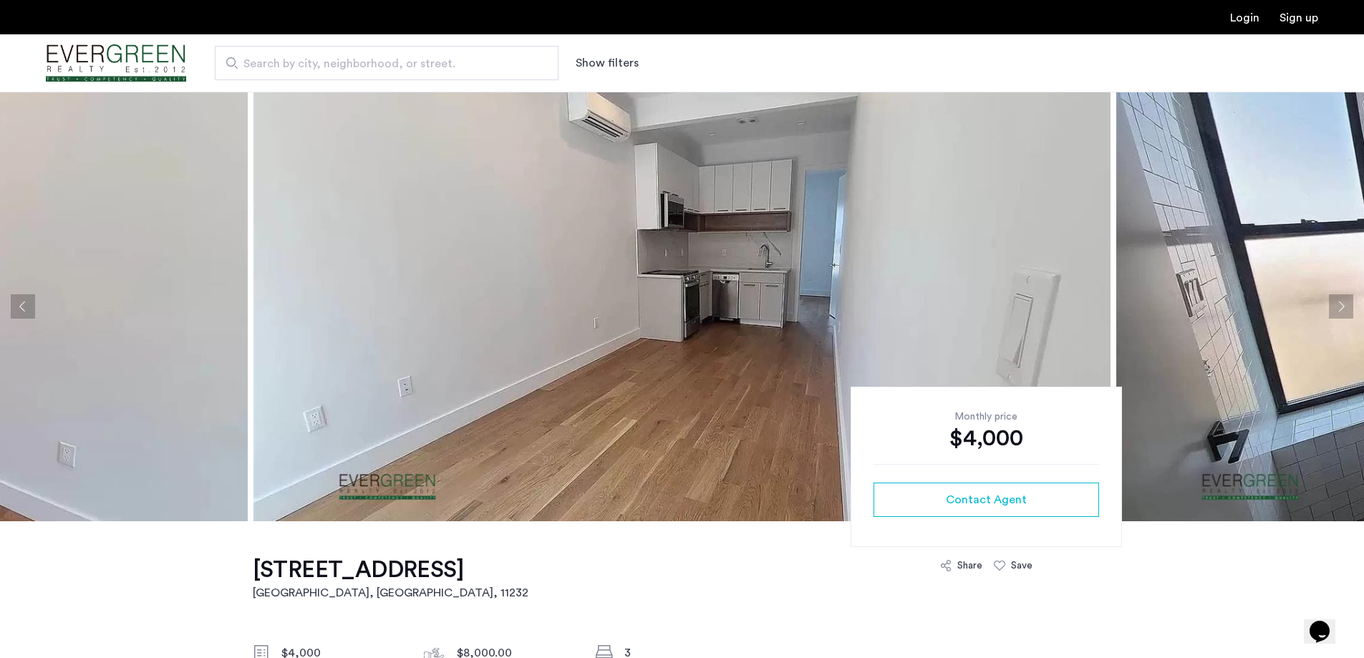
click at [1336, 296] on button "Next apartment" at bounding box center [1341, 306] width 24 height 24
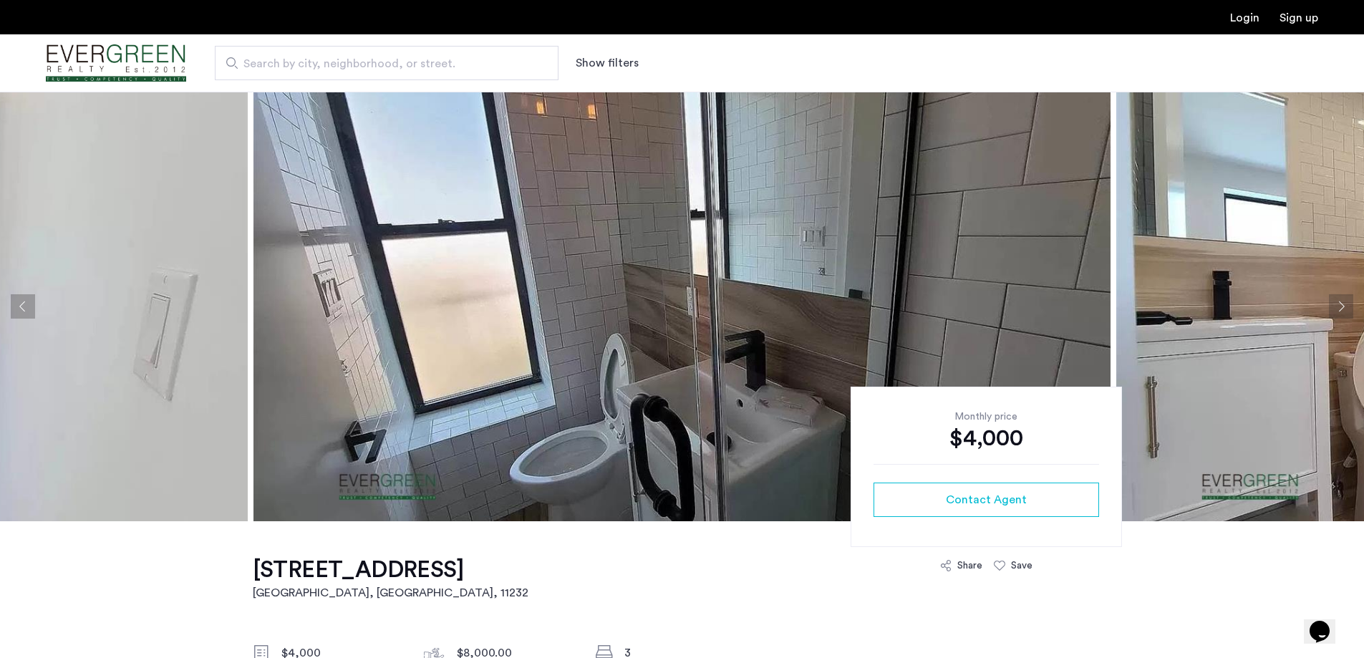
click at [1336, 296] on button "Next apartment" at bounding box center [1341, 306] width 24 height 24
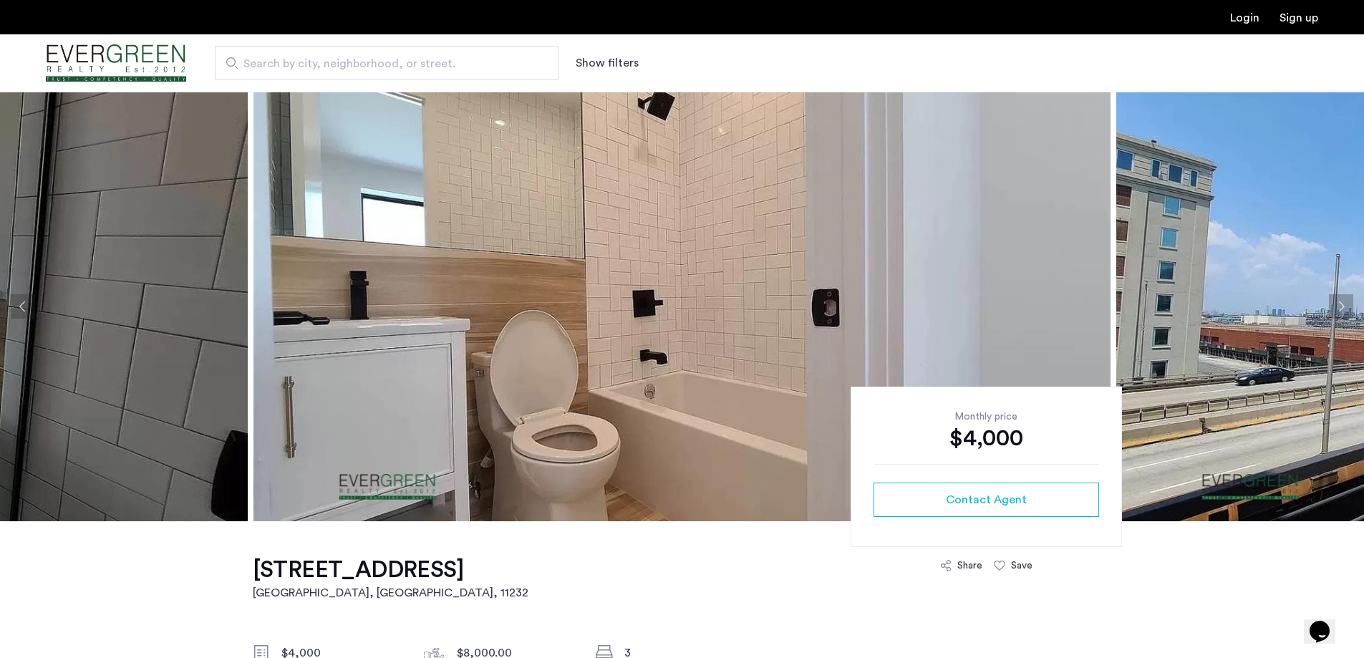
click at [1336, 296] on button "Next apartment" at bounding box center [1341, 306] width 24 height 24
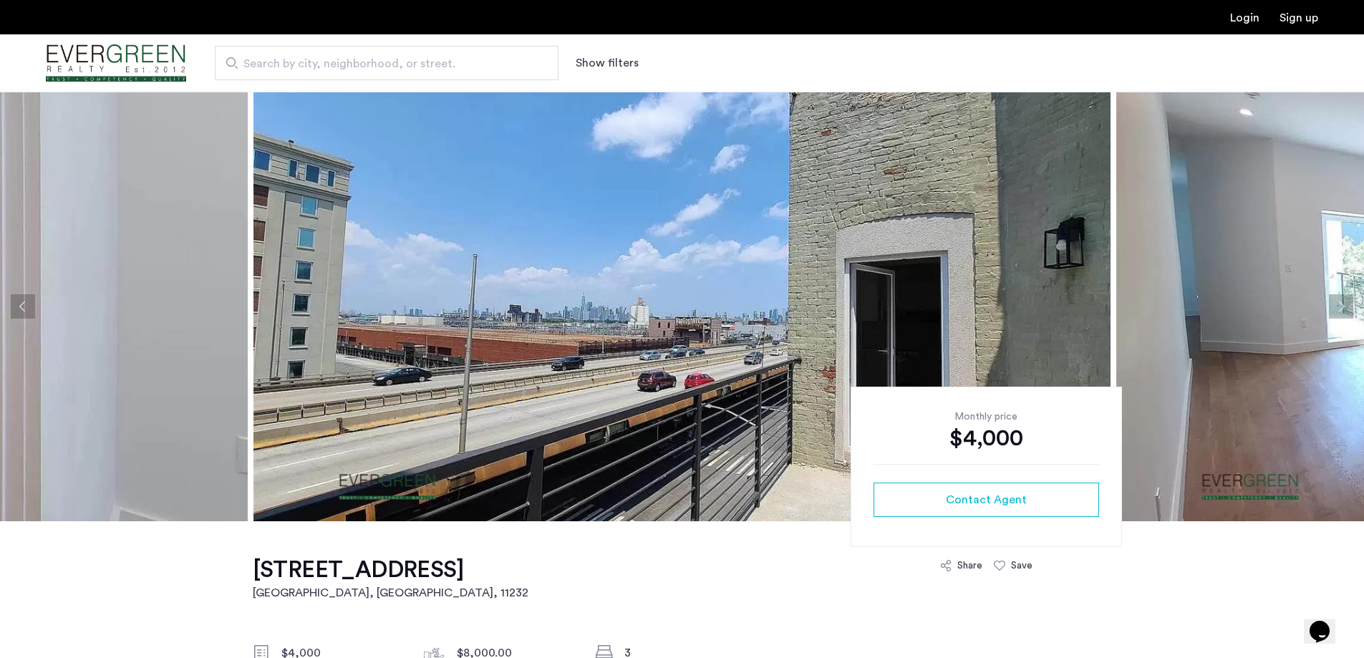
click at [1336, 296] on button "Next apartment" at bounding box center [1341, 306] width 24 height 24
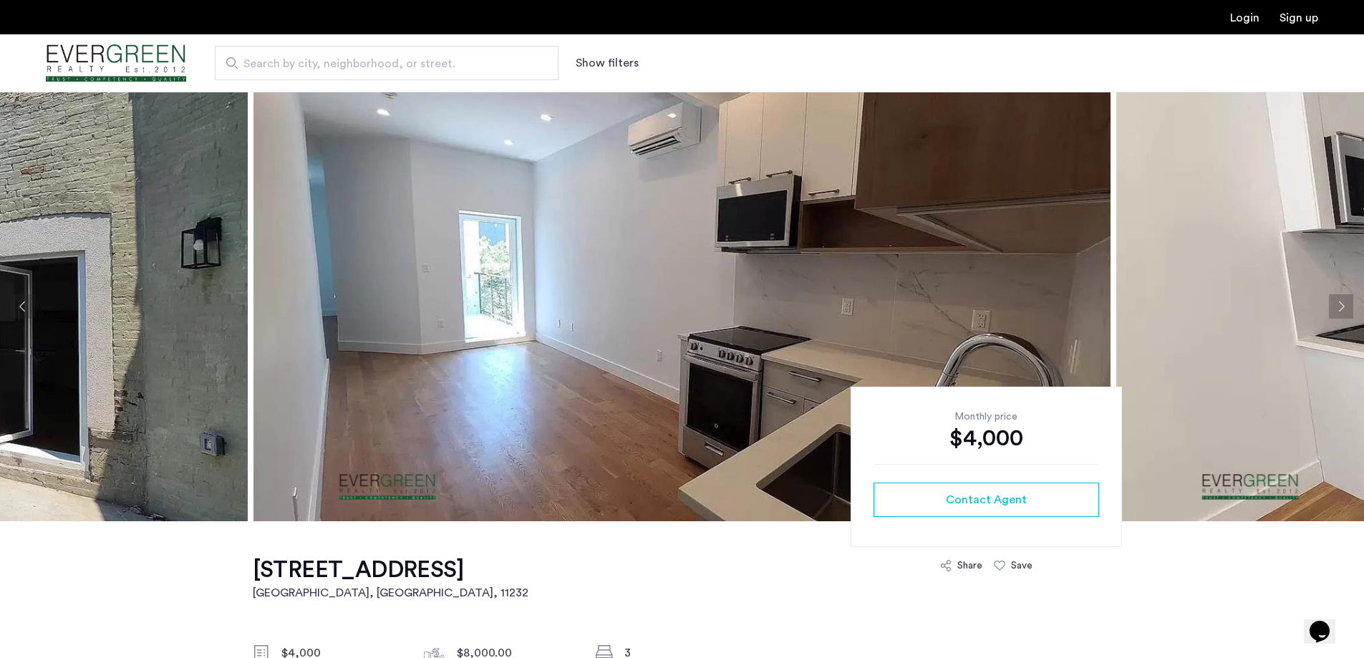
click at [1336, 296] on button "Next apartment" at bounding box center [1341, 306] width 24 height 24
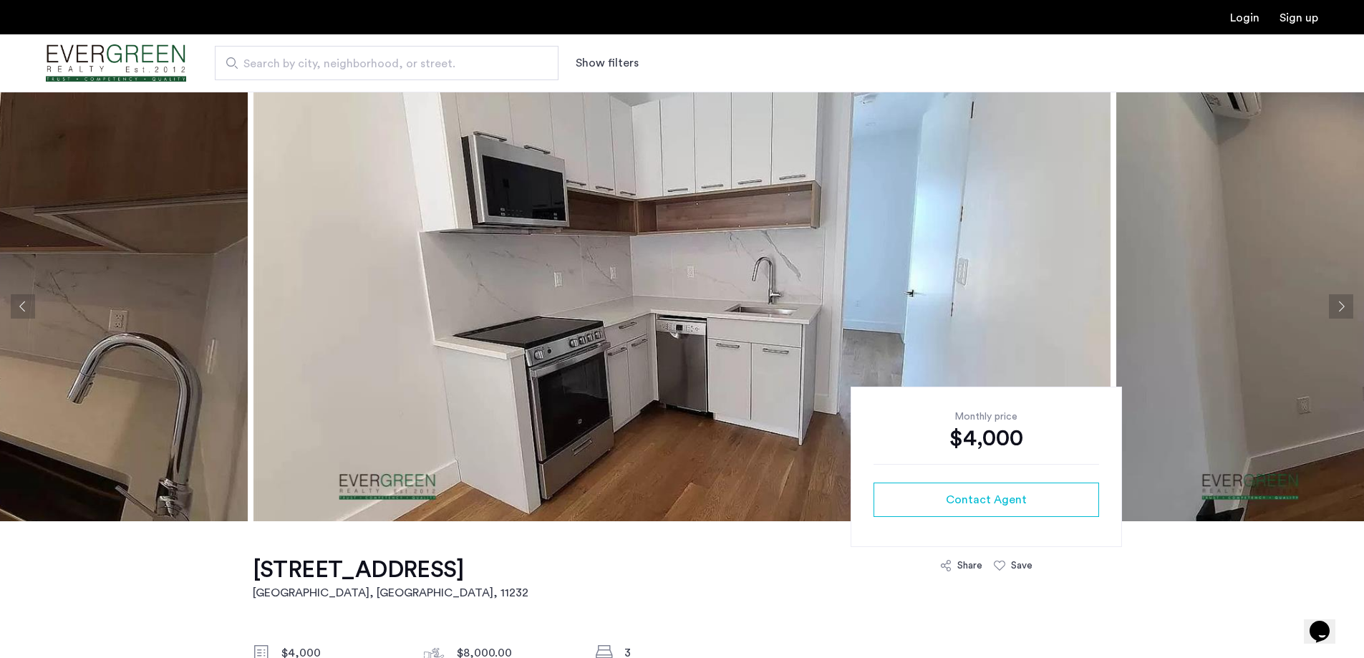
click at [1336, 296] on button "Next apartment" at bounding box center [1341, 306] width 24 height 24
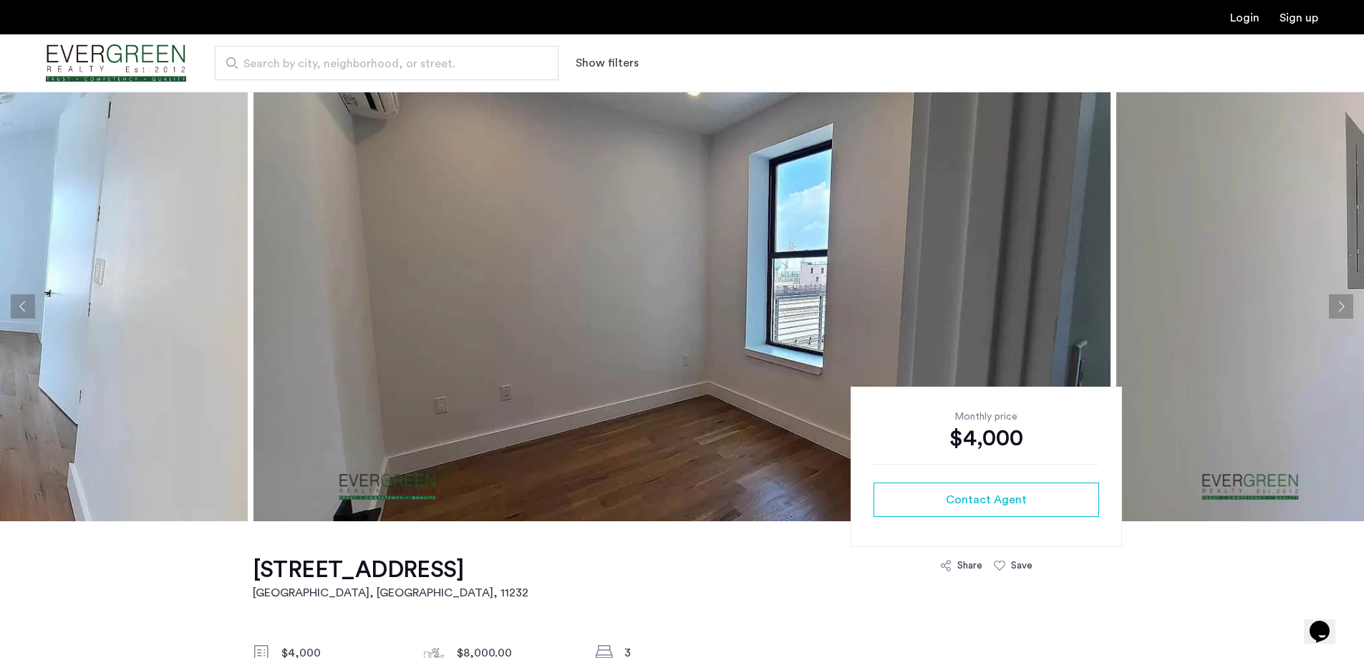
click at [1336, 296] on button "Next apartment" at bounding box center [1341, 306] width 24 height 24
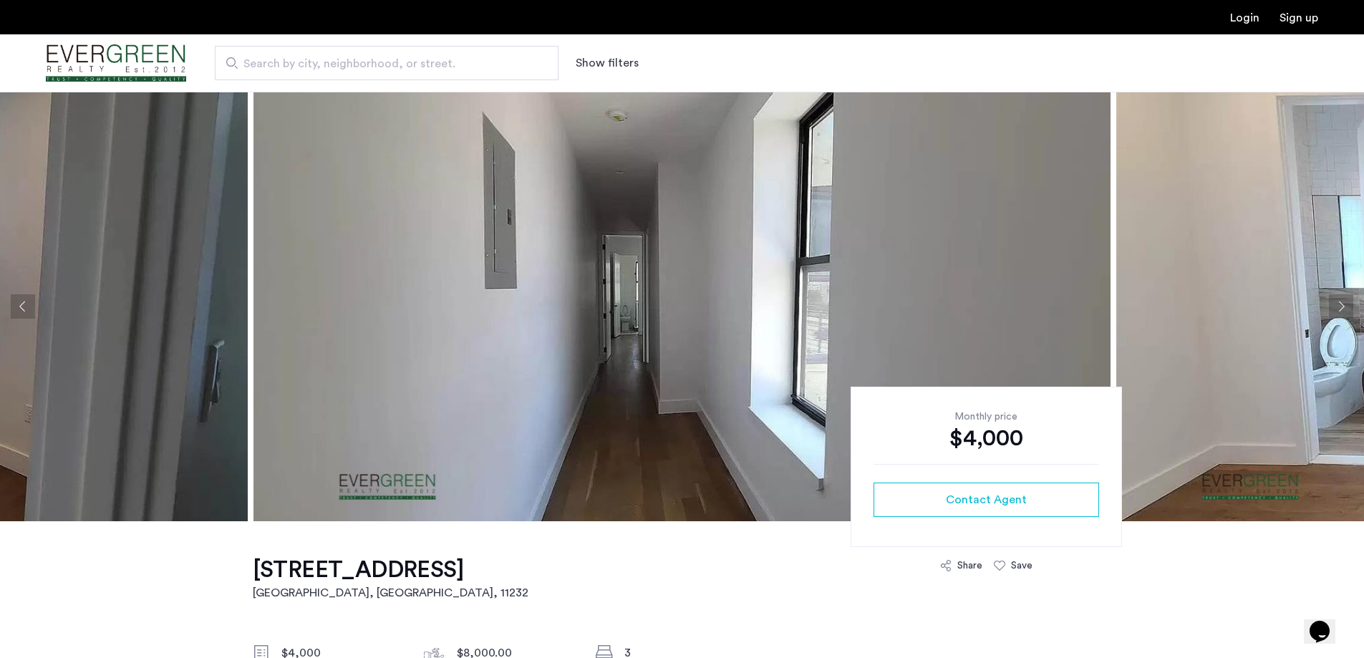
click at [1336, 296] on button "Next apartment" at bounding box center [1341, 306] width 24 height 24
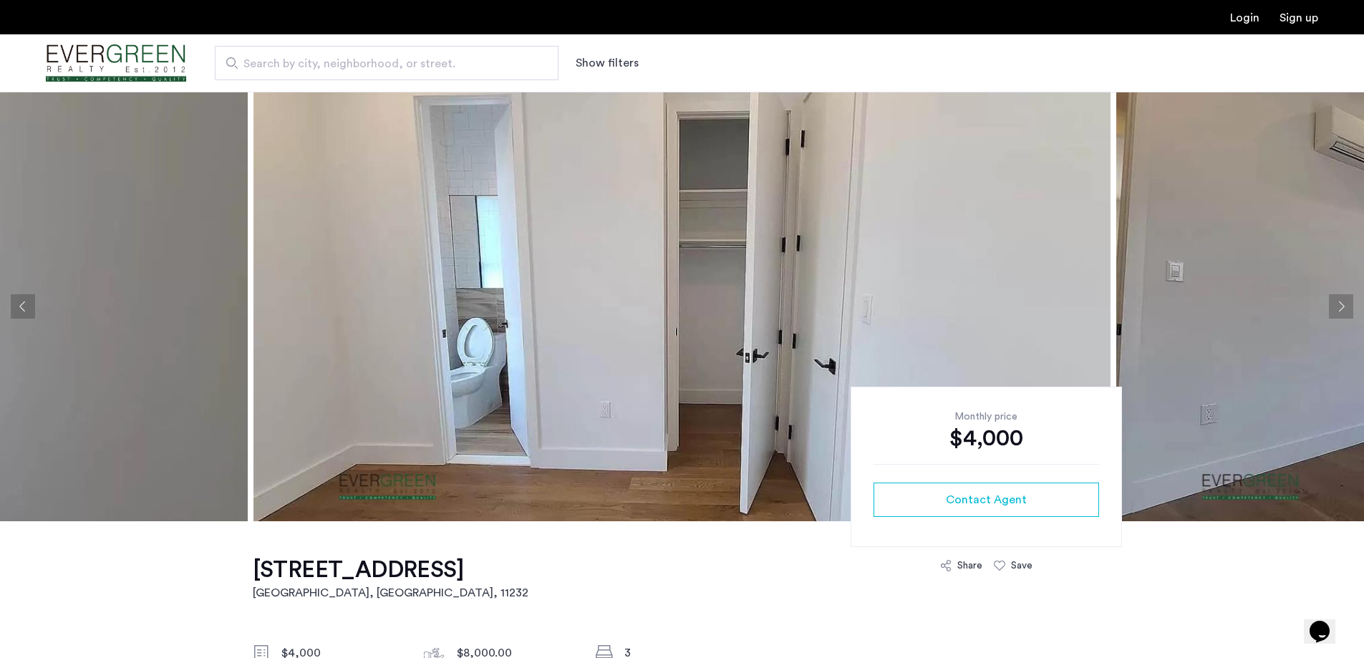
click at [1336, 296] on button "Next apartment" at bounding box center [1341, 306] width 24 height 24
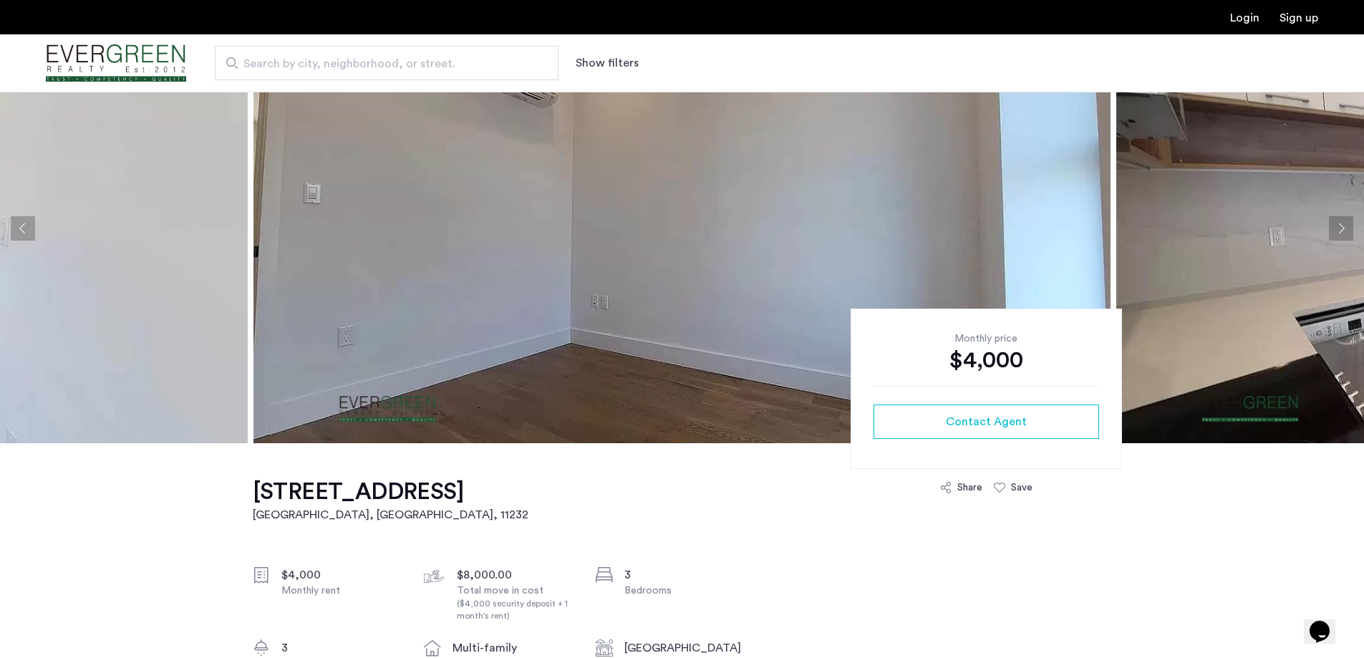
scroll to position [72, 0]
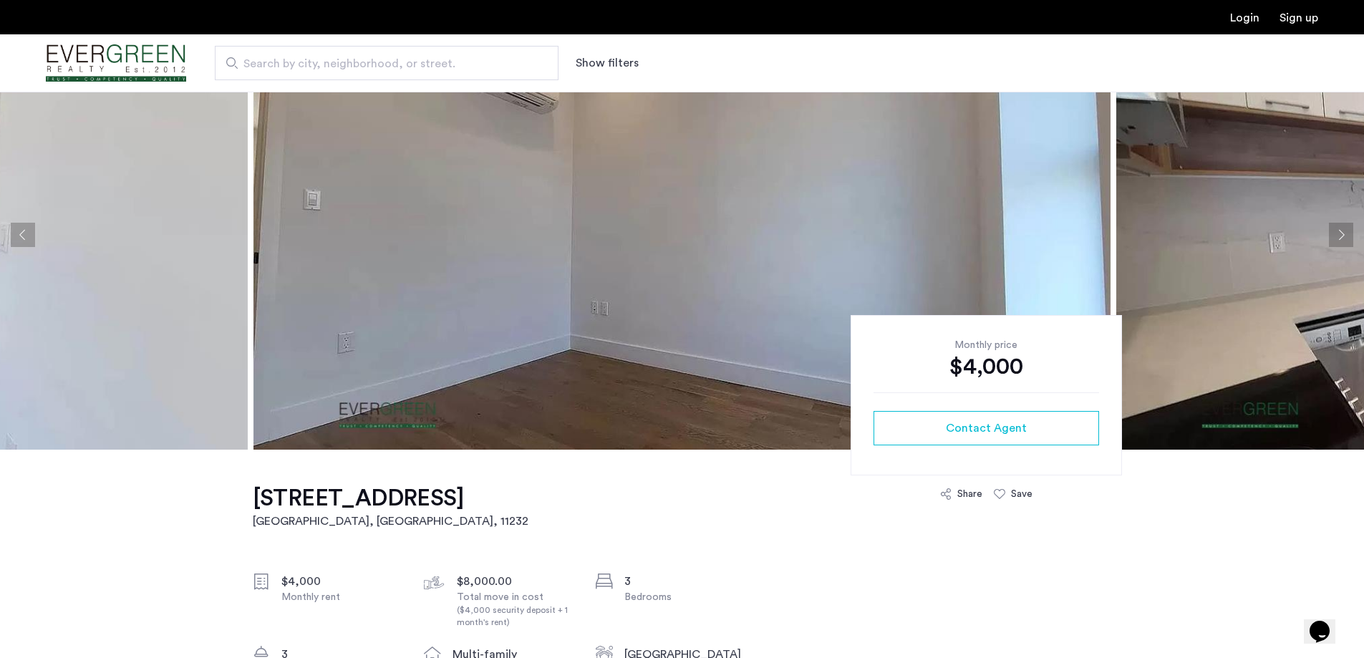
click at [1340, 228] on button "Next apartment" at bounding box center [1341, 235] width 24 height 24
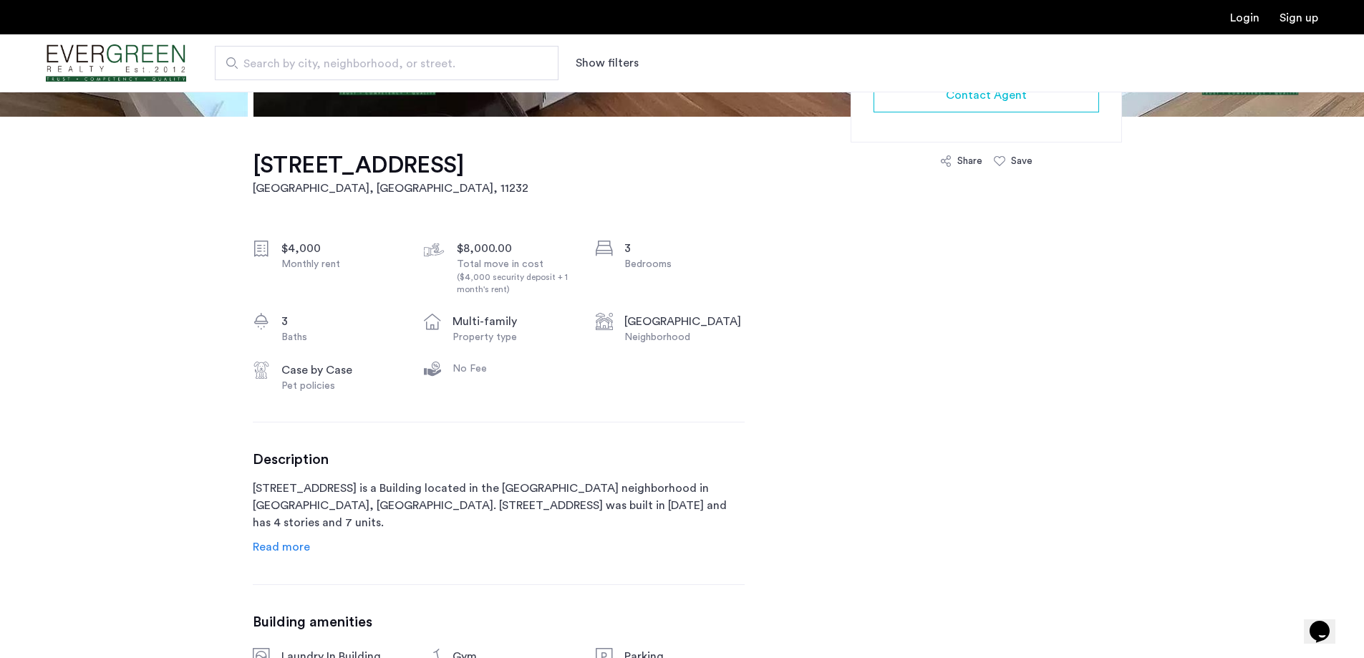
scroll to position [501, 0]
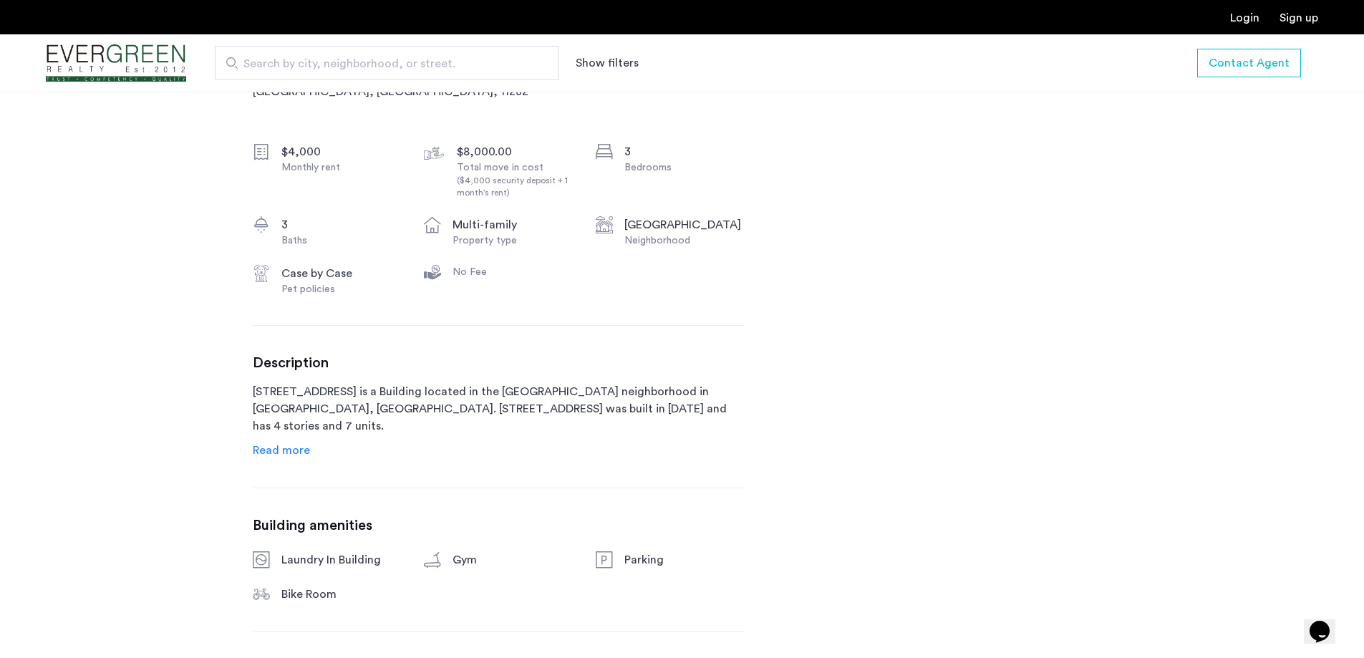
click at [312, 447] on div "Description 122 29th Street is a Building located in the Greenwood neighborhood…" at bounding box center [499, 407] width 492 height 104
click at [299, 449] on span "Read more" at bounding box center [281, 450] width 57 height 11
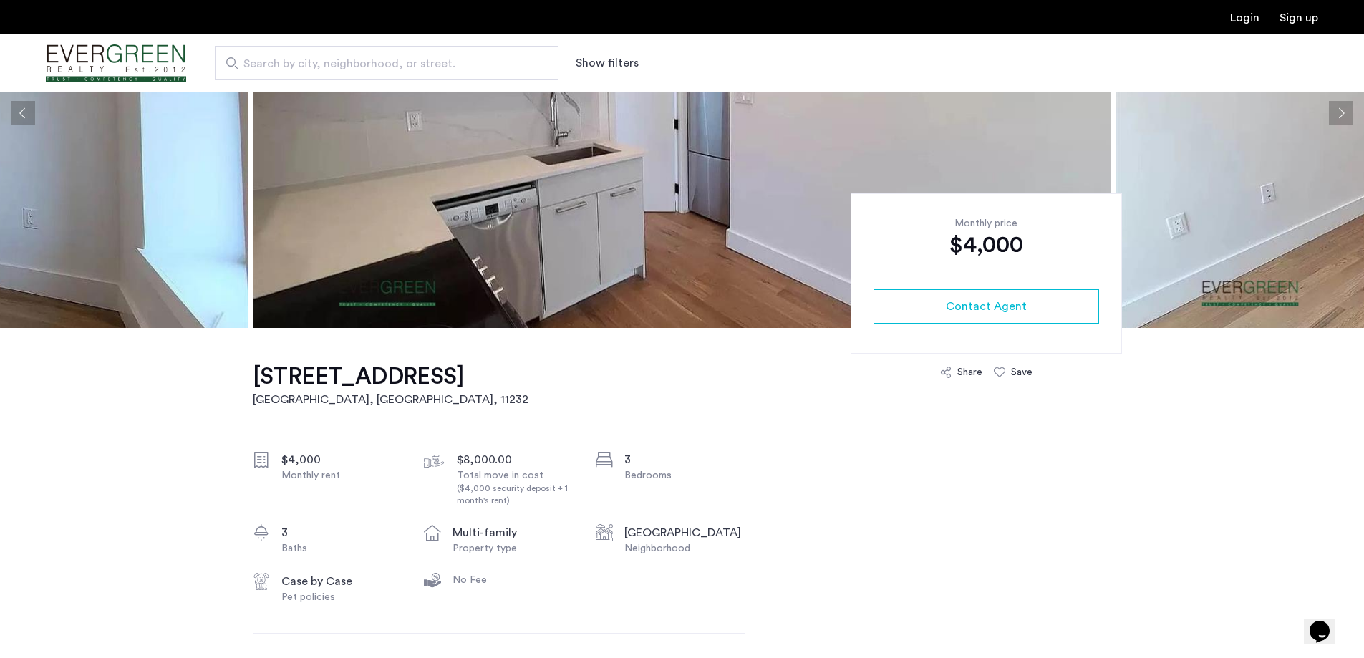
scroll to position [0, 0]
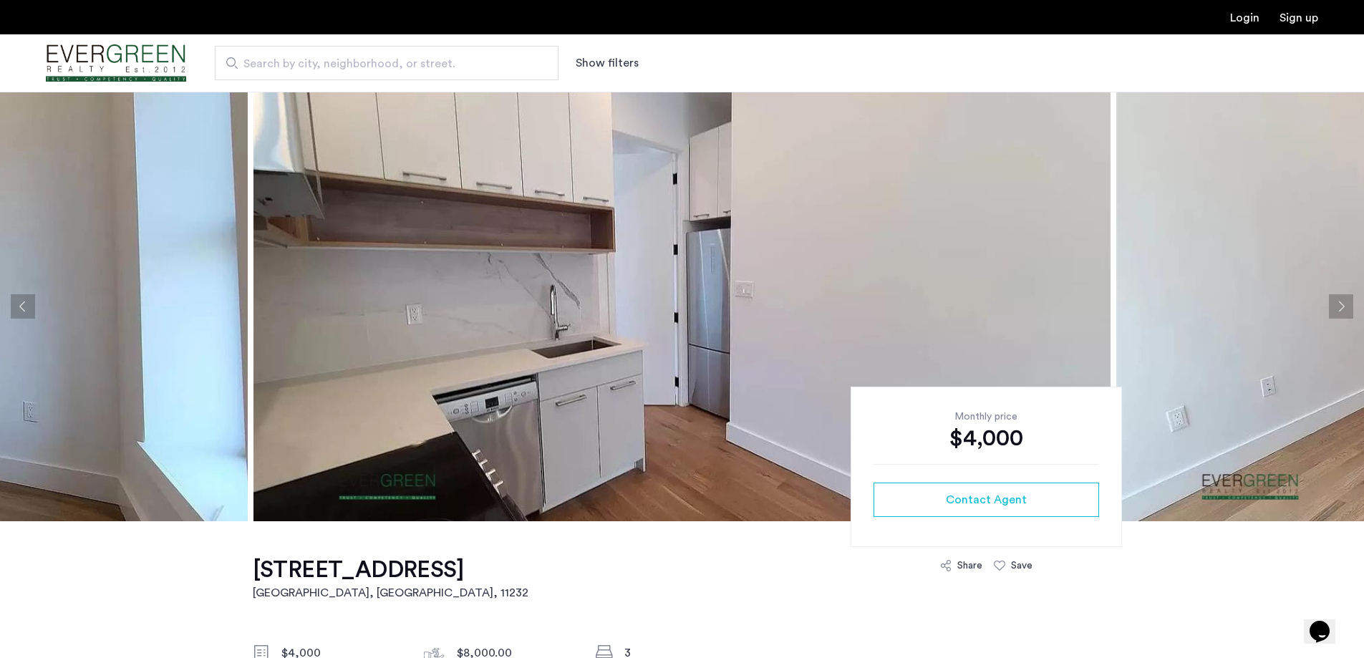
click at [1344, 302] on button "Next apartment" at bounding box center [1341, 306] width 24 height 24
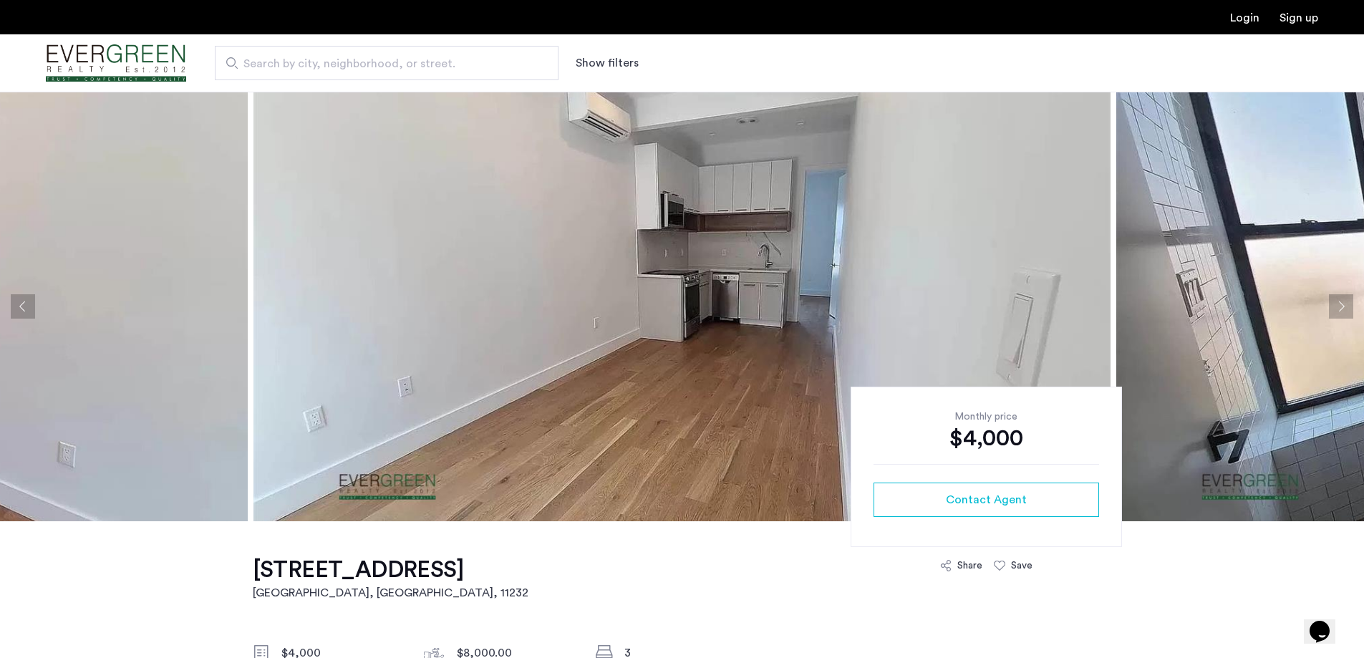
click at [1343, 303] on button "Next apartment" at bounding box center [1341, 306] width 24 height 24
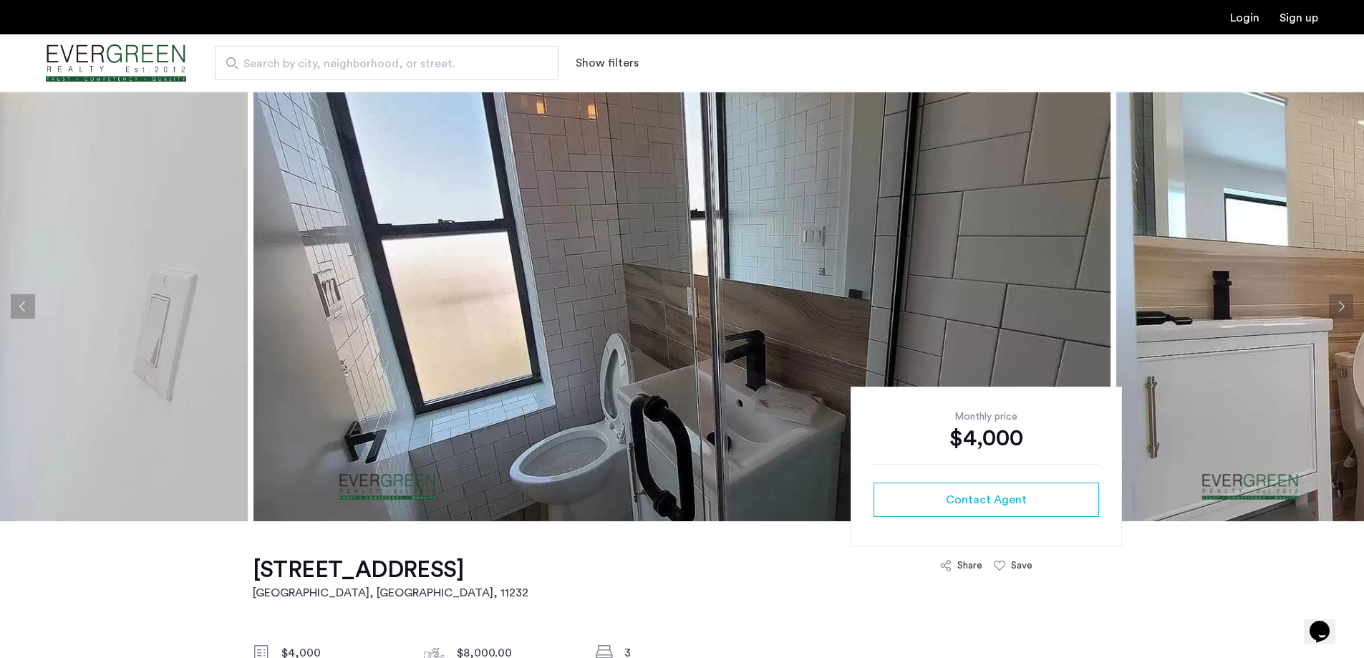
click at [1342, 303] on button "Next apartment" at bounding box center [1341, 306] width 24 height 24
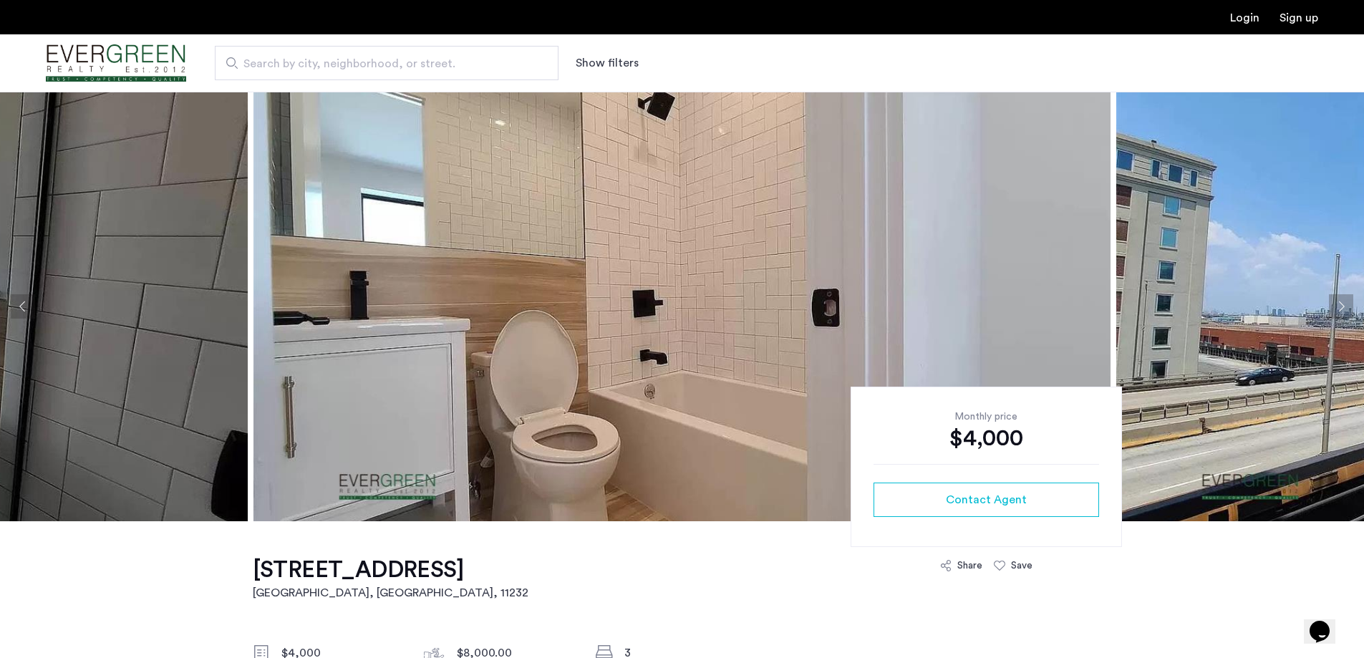
click at [1342, 303] on button "Next apartment" at bounding box center [1341, 306] width 24 height 24
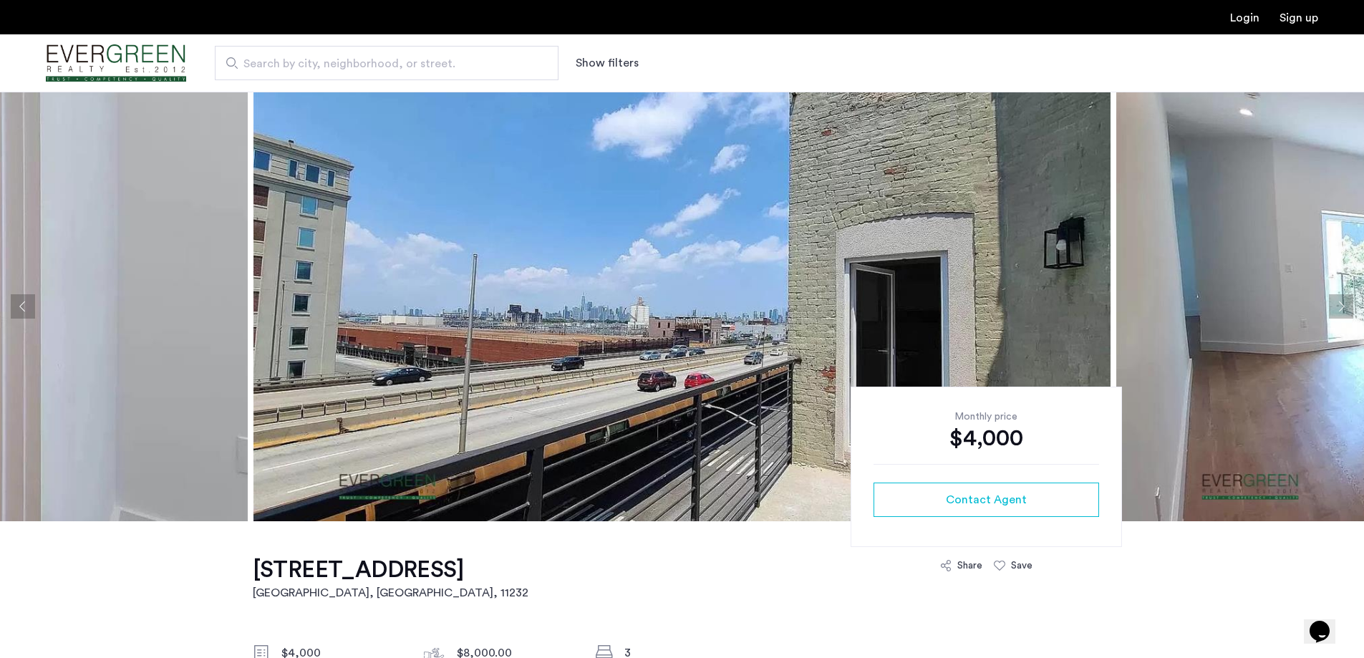
click at [1342, 303] on button "Next apartment" at bounding box center [1341, 306] width 24 height 24
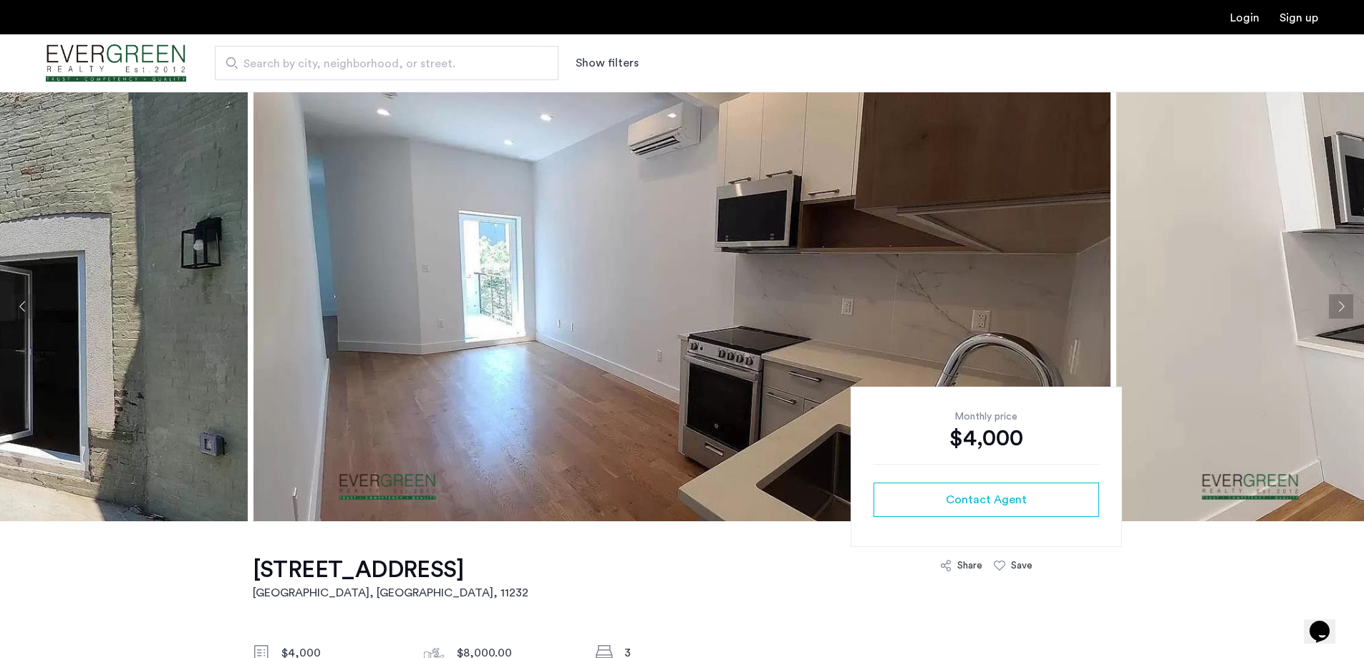
click at [1342, 303] on button "Next apartment" at bounding box center [1341, 306] width 24 height 24
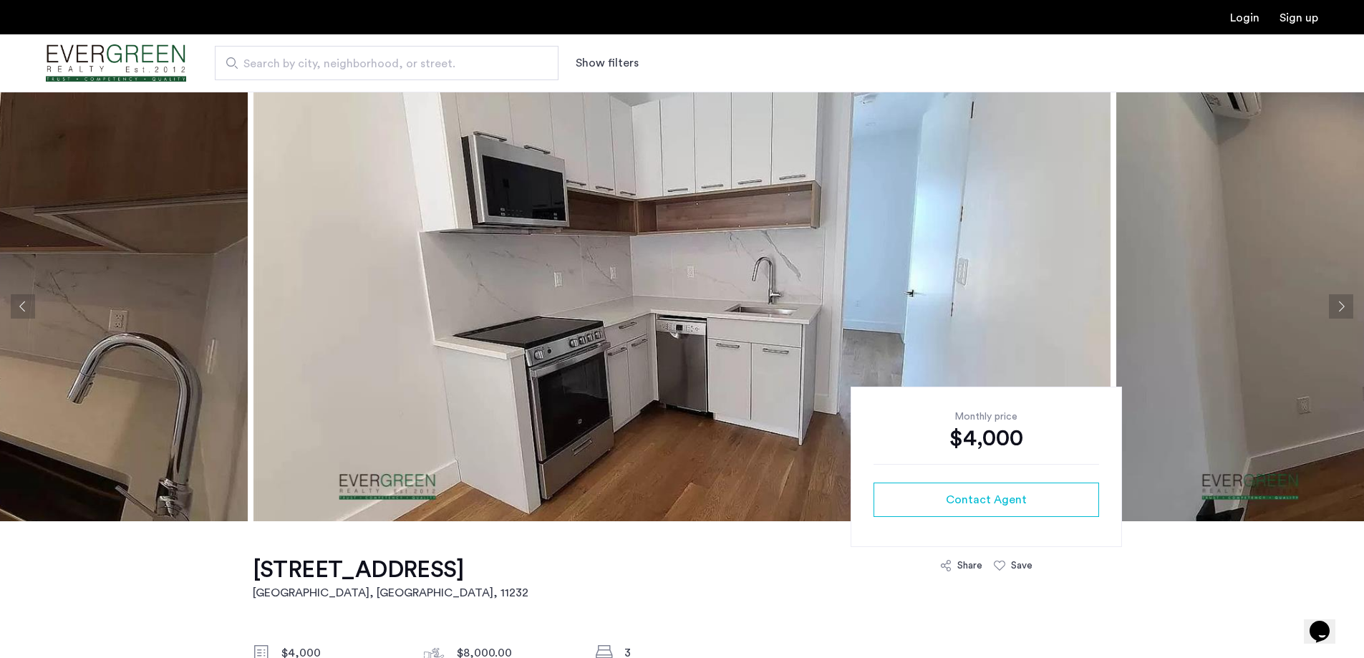
click at [1342, 303] on button "Next apartment" at bounding box center [1341, 306] width 24 height 24
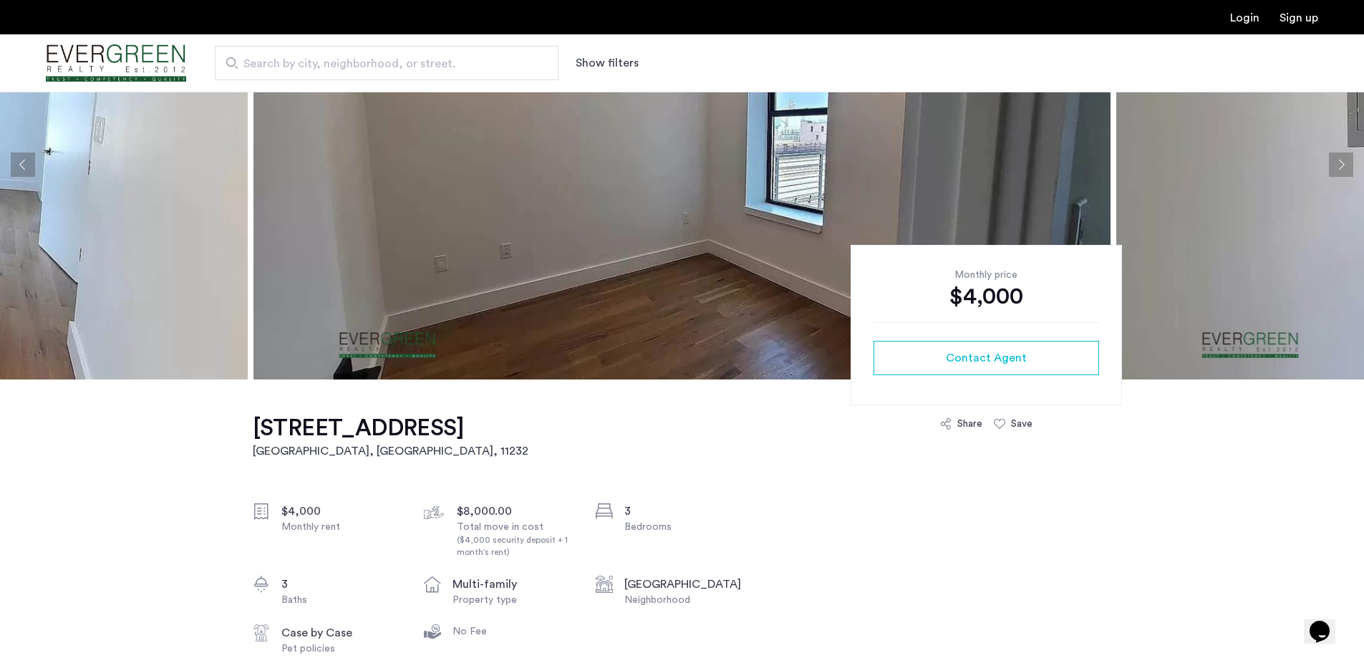
scroll to position [143, 0]
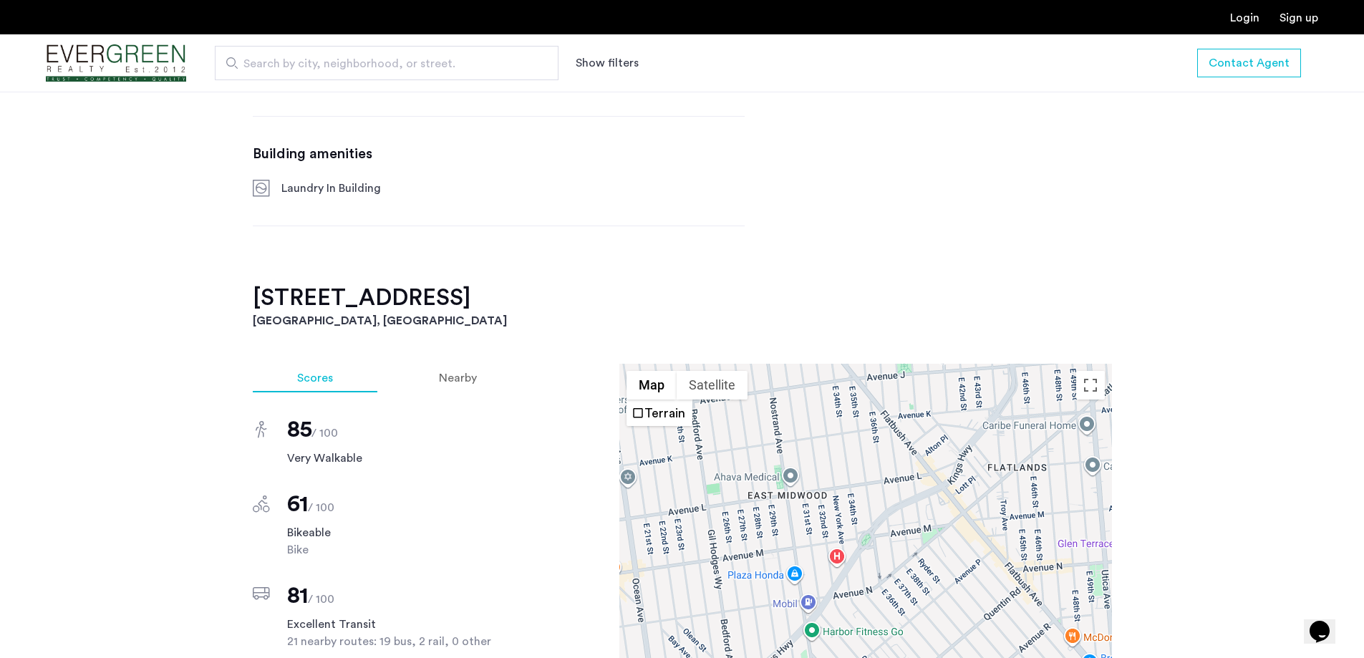
scroll to position [899, 0]
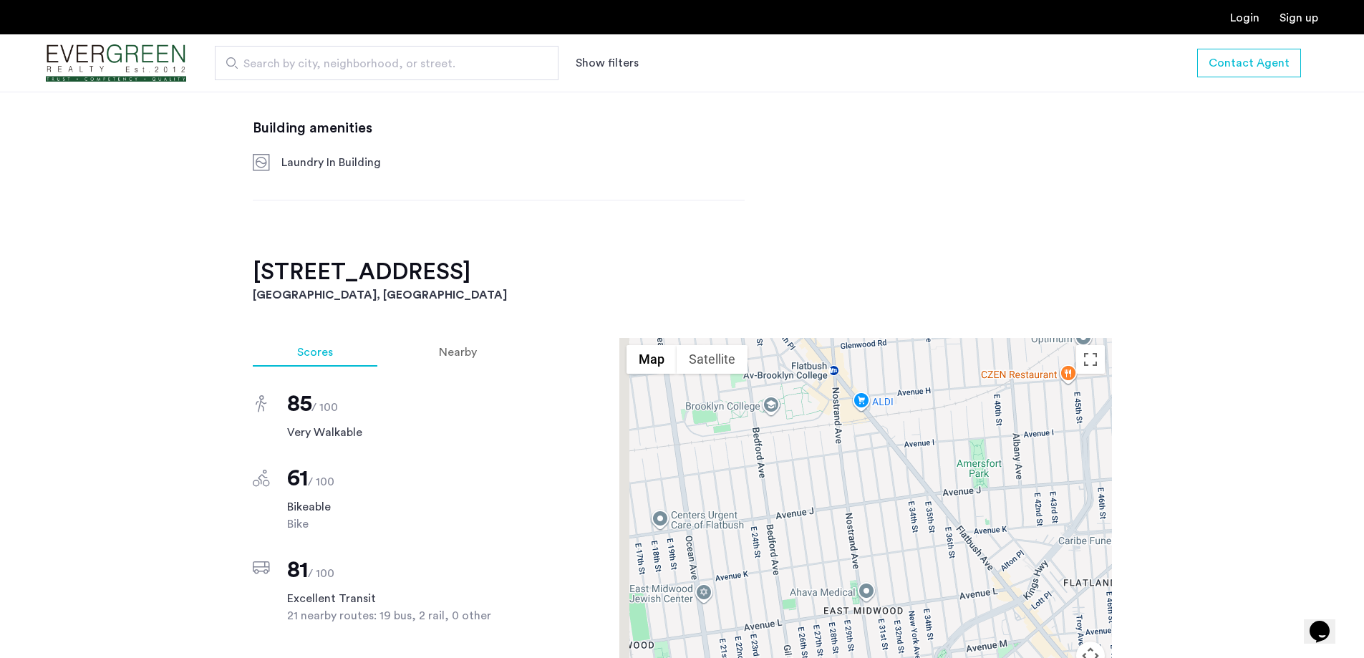
drag, startPoint x: 808, startPoint y: 458, endPoint x: 892, endPoint y: 589, distance: 155.9
click at [889, 601] on div at bounding box center [865, 538] width 493 height 401
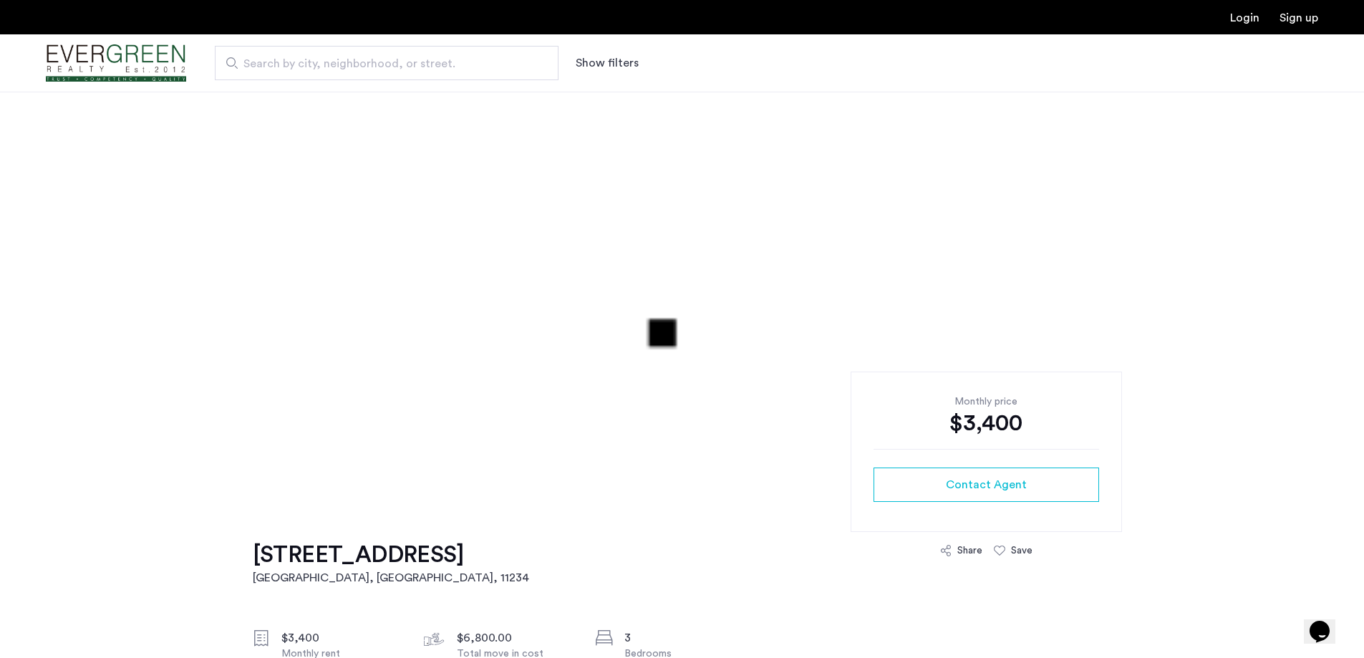
scroll to position [0, 0]
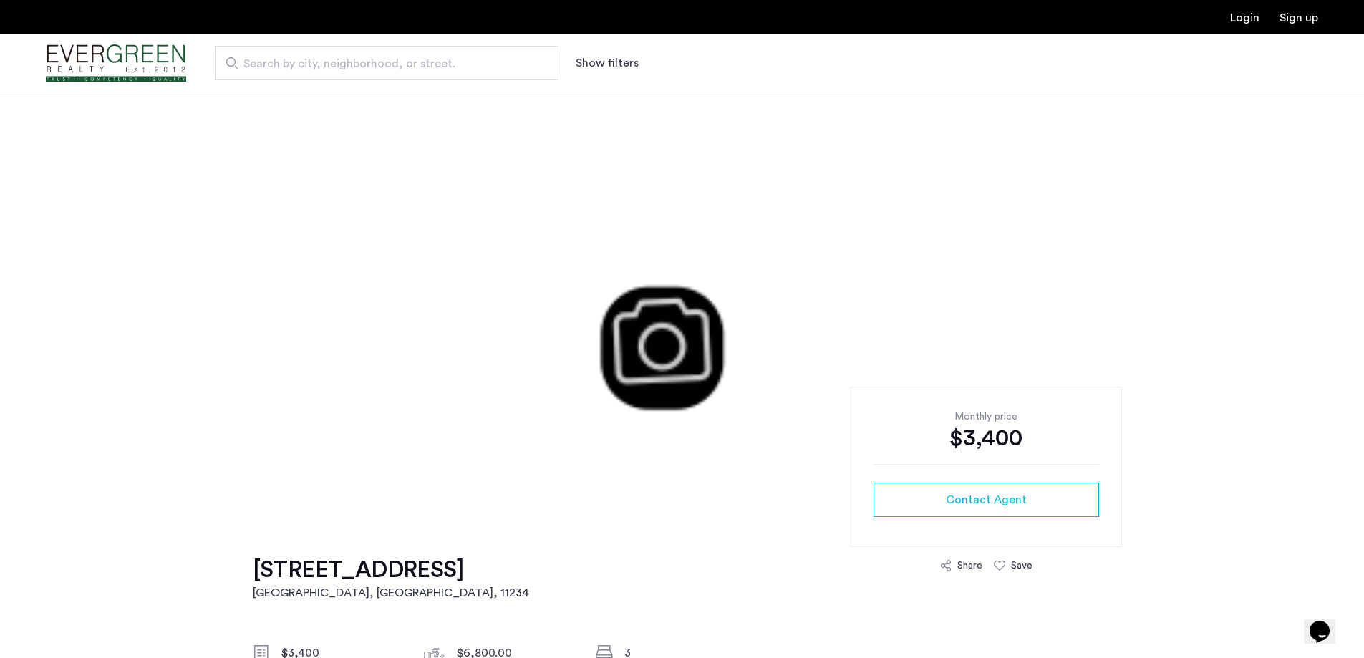
click at [648, 68] on div "Show filters" at bounding box center [622, 62] width 92 height 17
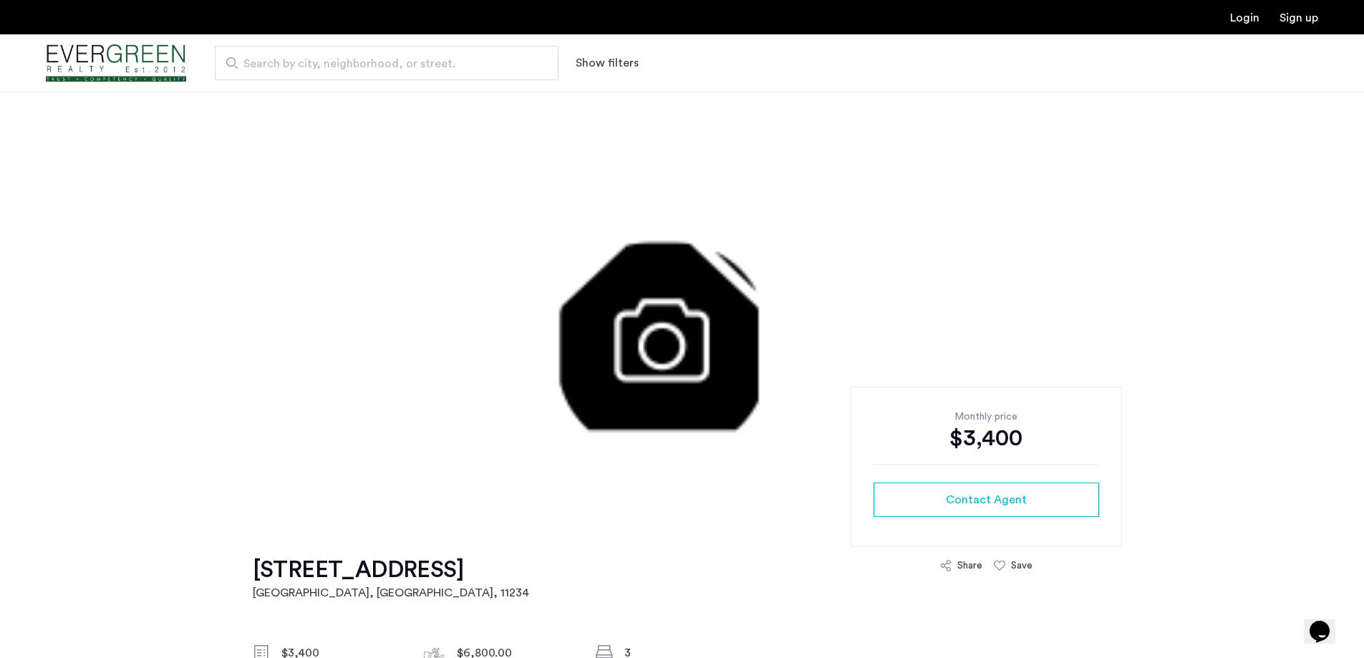
click at [613, 64] on button "Show filters" at bounding box center [607, 62] width 63 height 17
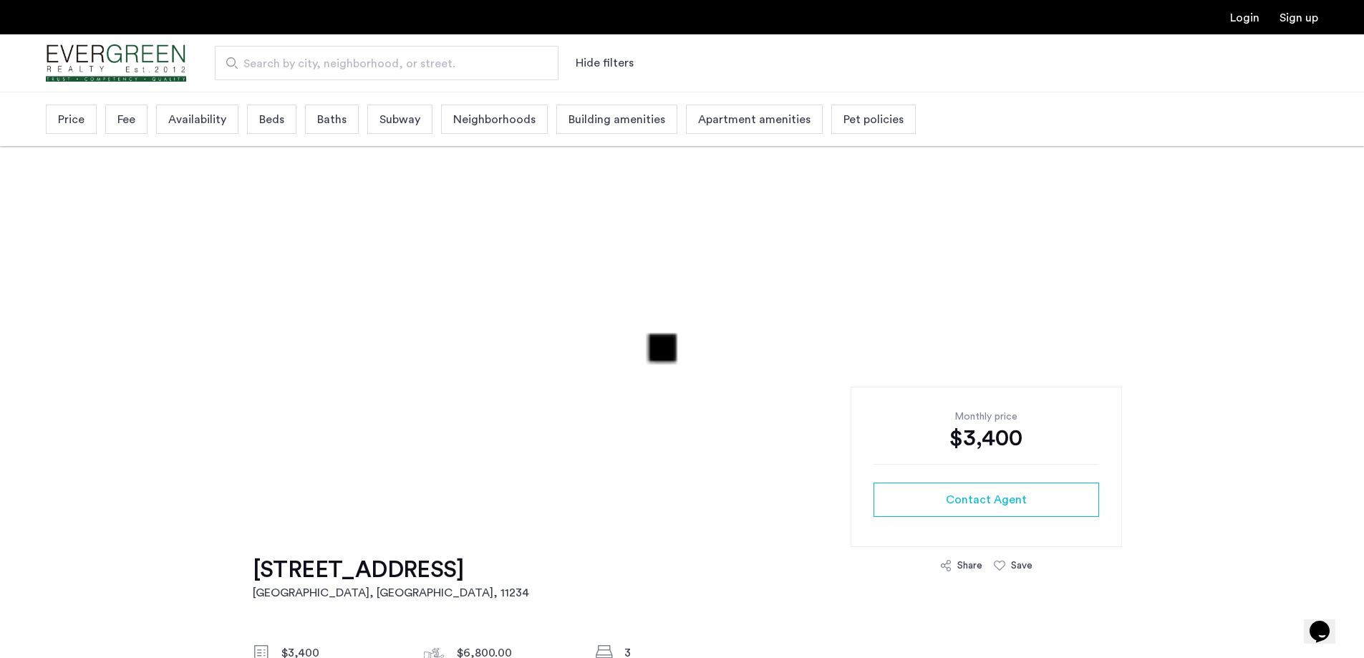
drag, startPoint x: 97, startPoint y: 120, endPoint x: 80, endPoint y: 122, distance: 16.6
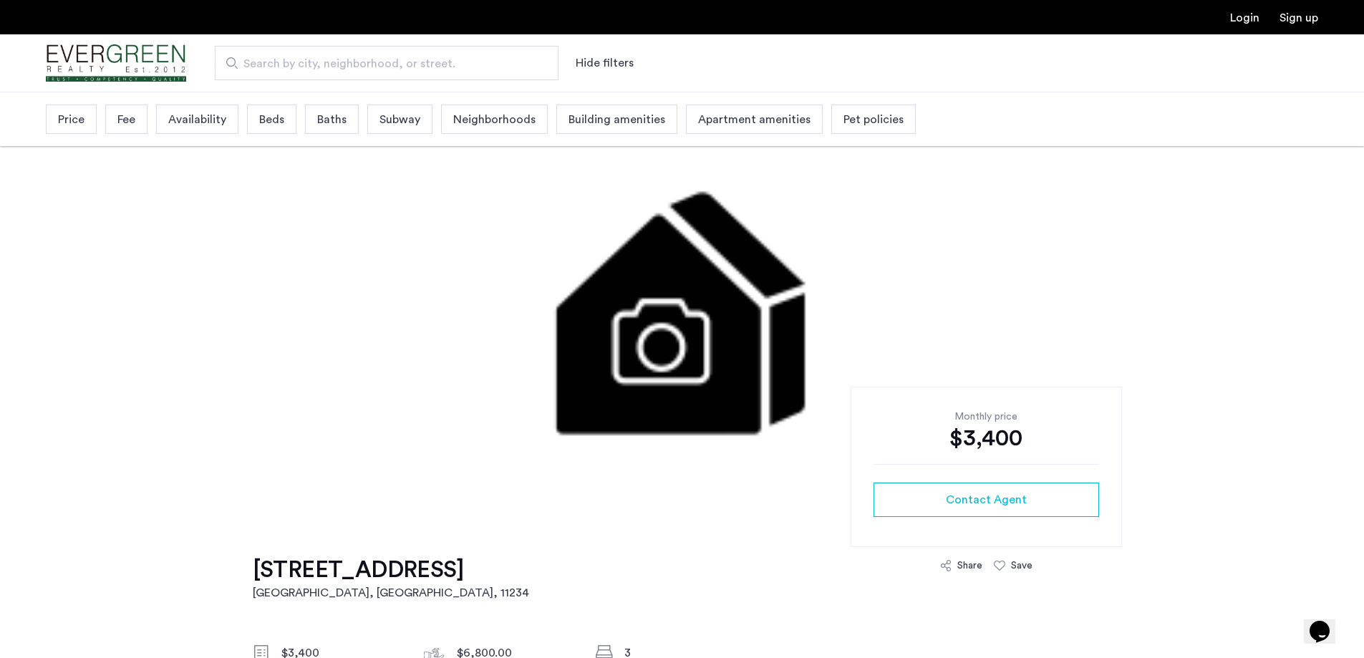
click at [95, 120] on div "Price Fee Availability Beds Baths Subway Neighborhoods Building amenities Apart…" at bounding box center [481, 119] width 870 height 37
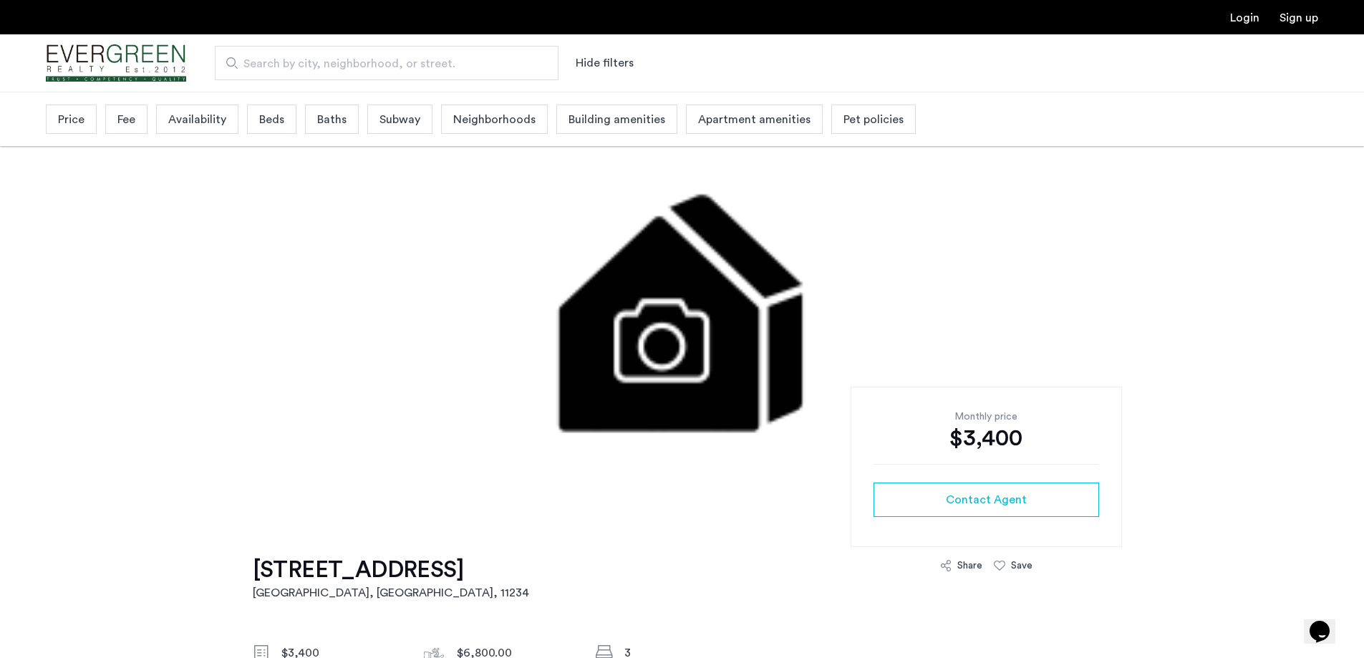
click at [80, 122] on span "Price" at bounding box center [71, 119] width 26 height 17
